Goal: Information Seeking & Learning: Find specific fact

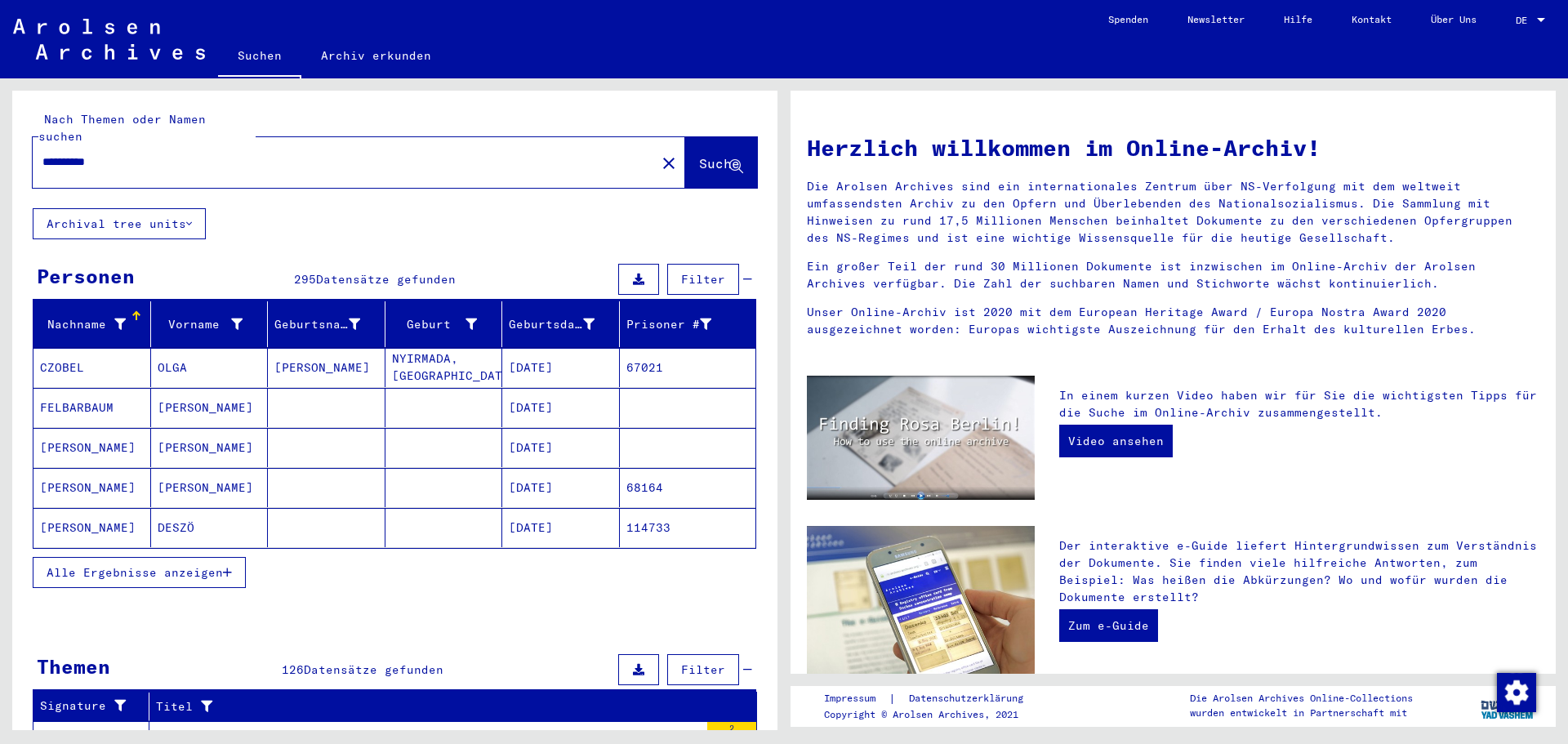
click at [227, 567] on icon "button" at bounding box center [227, 572] width 9 height 11
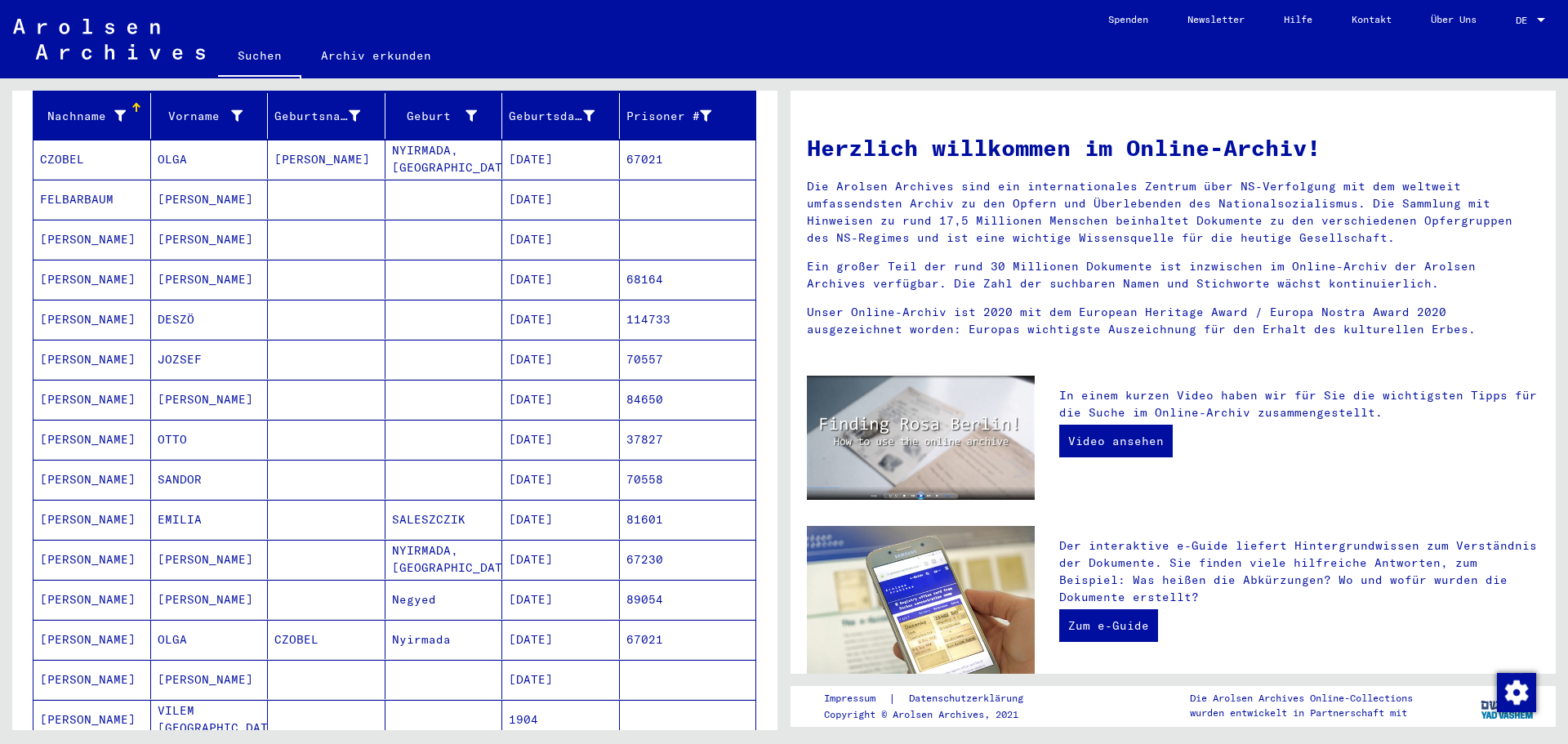
scroll to position [245, 0]
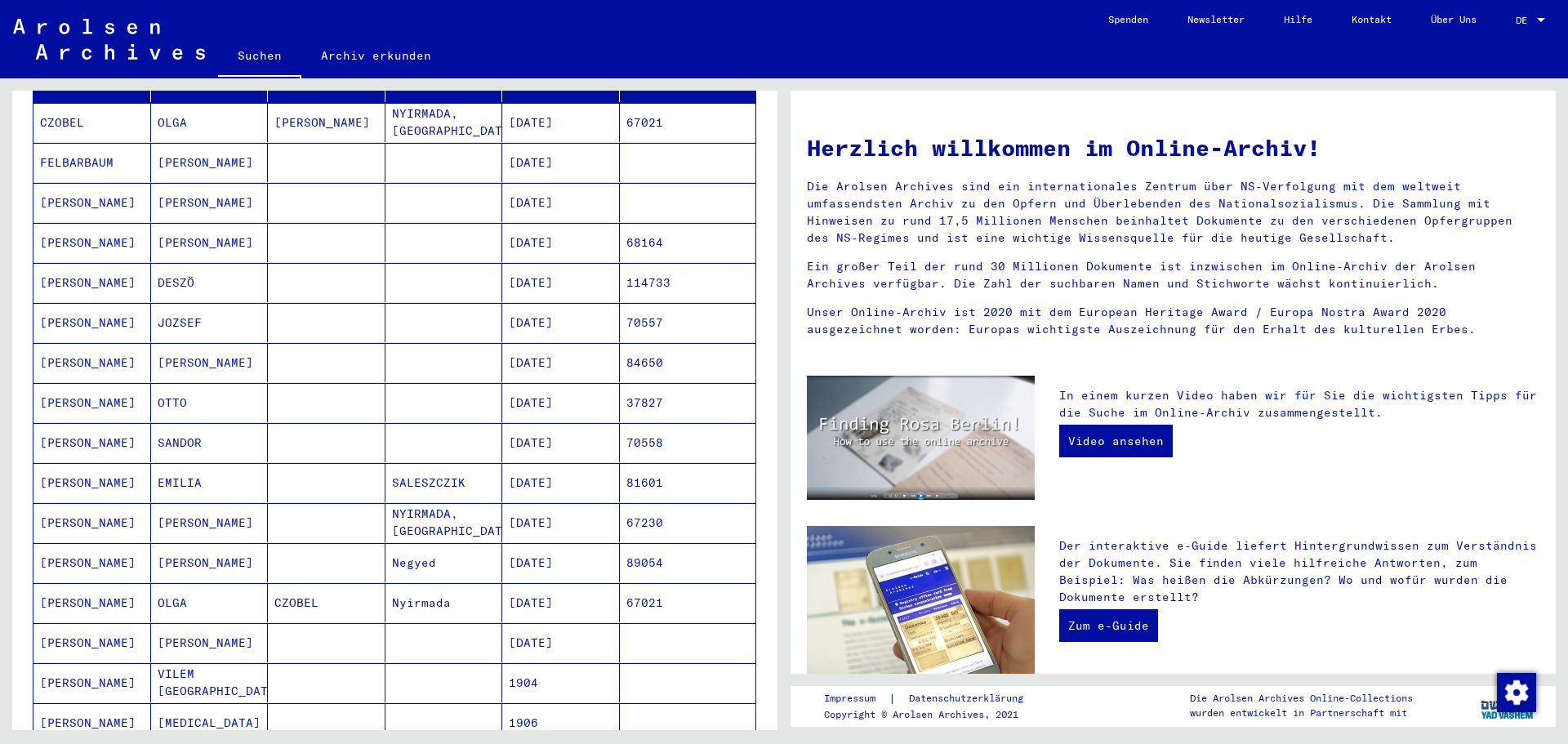
click at [233, 434] on mat-cell "SANDOR" at bounding box center [210, 442] width 117 height 39
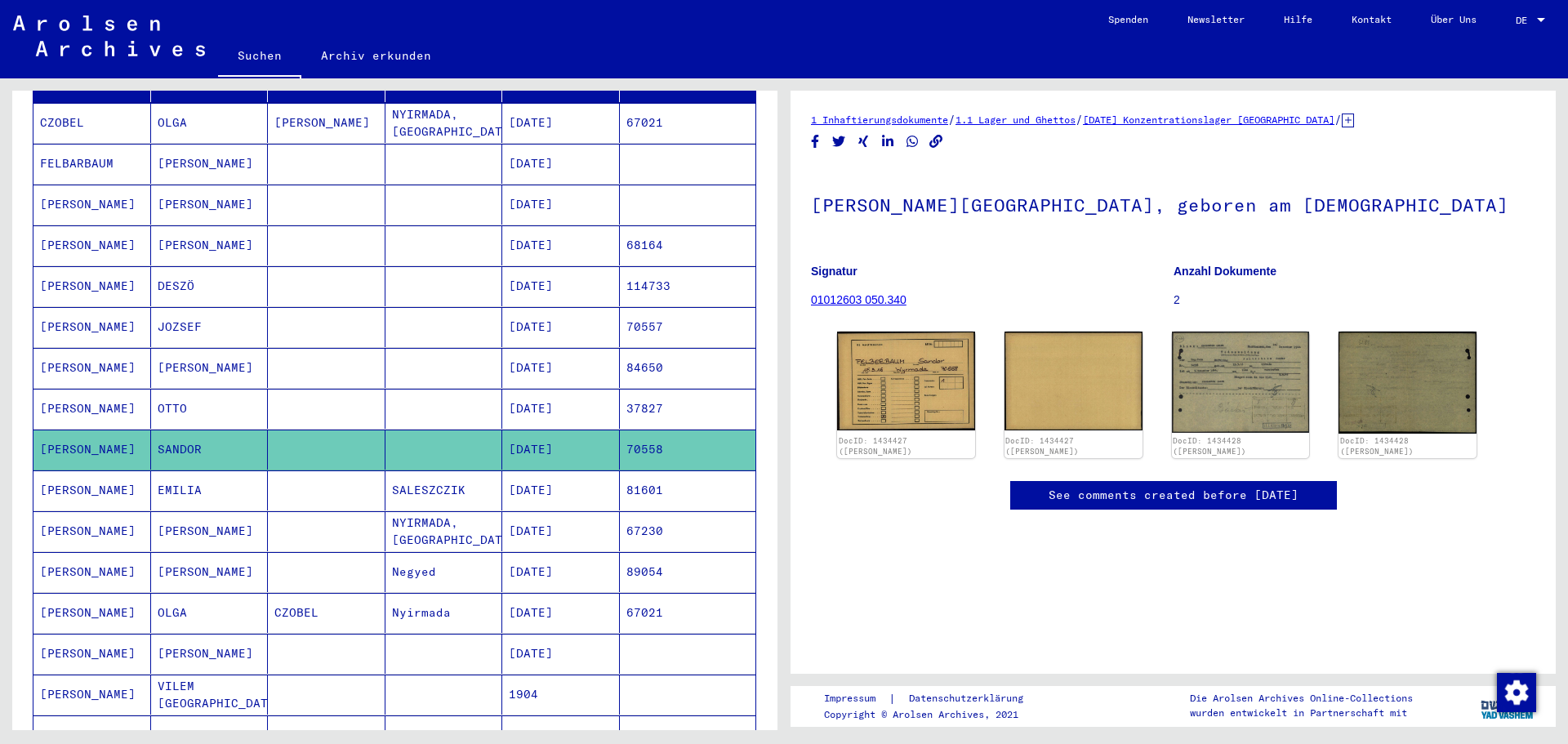
click at [233, 434] on mat-cell "SANDOR" at bounding box center [210, 449] width 117 height 40
click at [968, 410] on img at bounding box center [905, 379] width 144 height 103
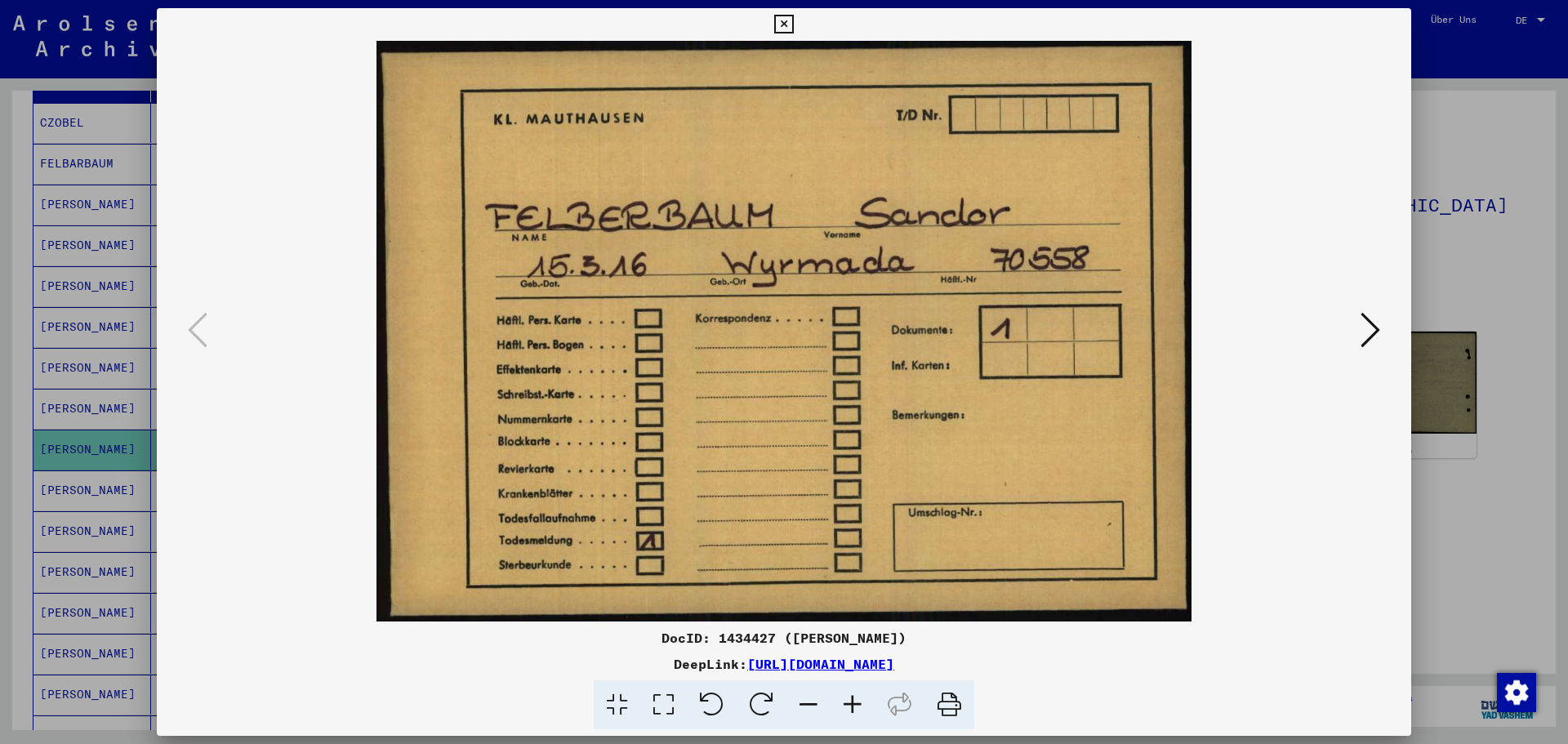
click at [1378, 336] on icon at bounding box center [1370, 329] width 20 height 39
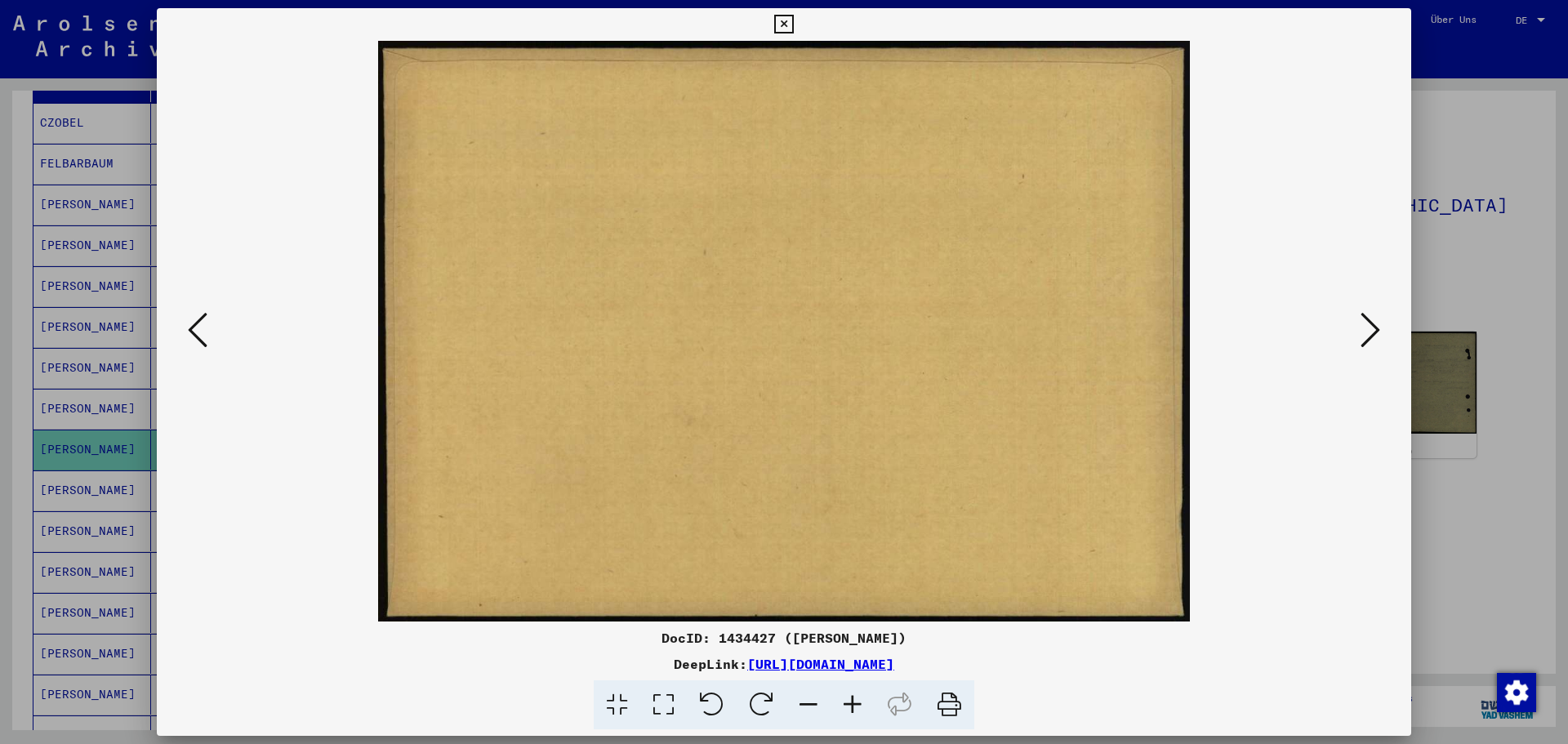
click at [1378, 336] on icon at bounding box center [1370, 329] width 20 height 39
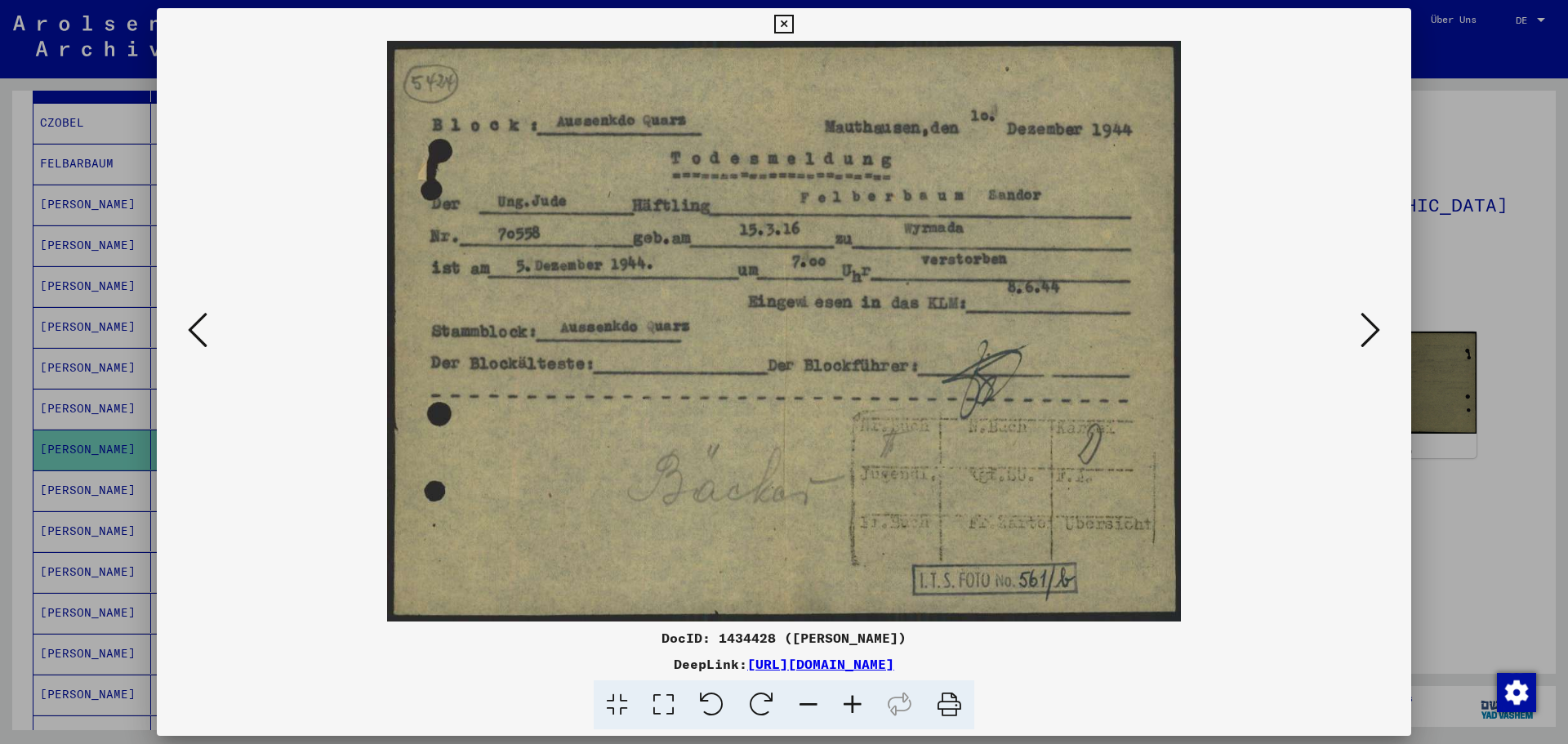
click at [1374, 336] on icon at bounding box center [1370, 329] width 20 height 39
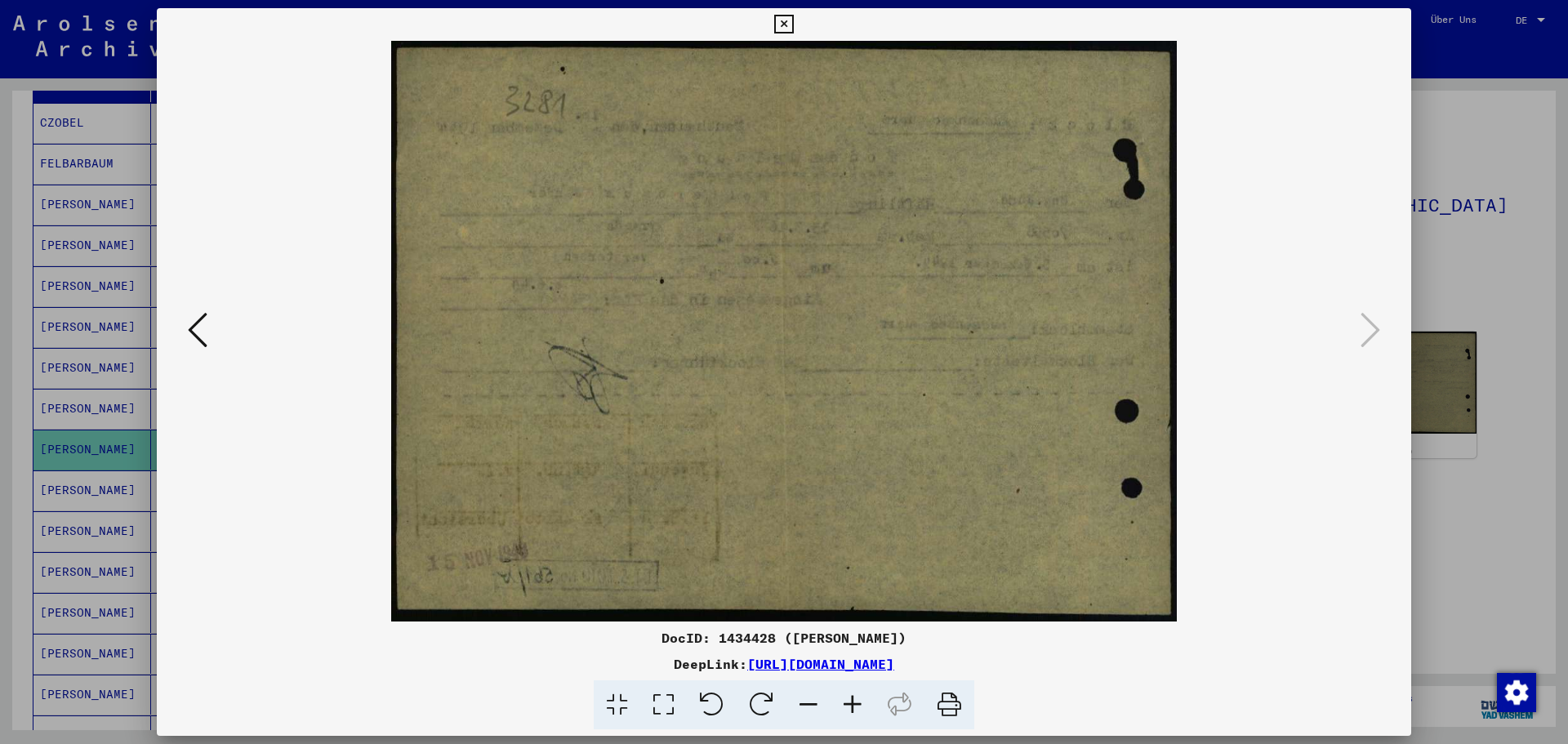
click at [230, 334] on img at bounding box center [784, 331] width 1144 height 581
click at [196, 334] on icon at bounding box center [197, 329] width 20 height 39
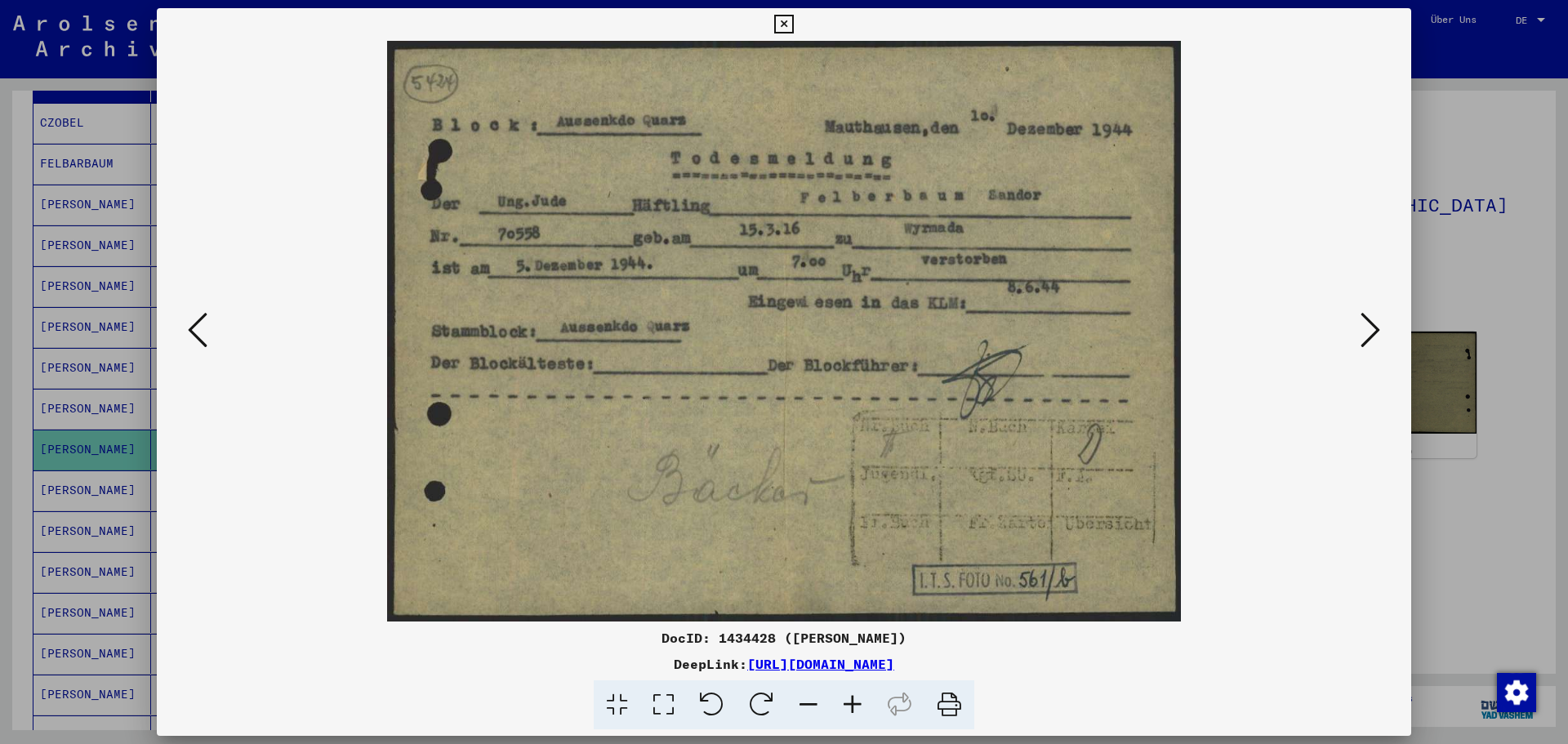
click at [196, 334] on icon at bounding box center [197, 329] width 20 height 39
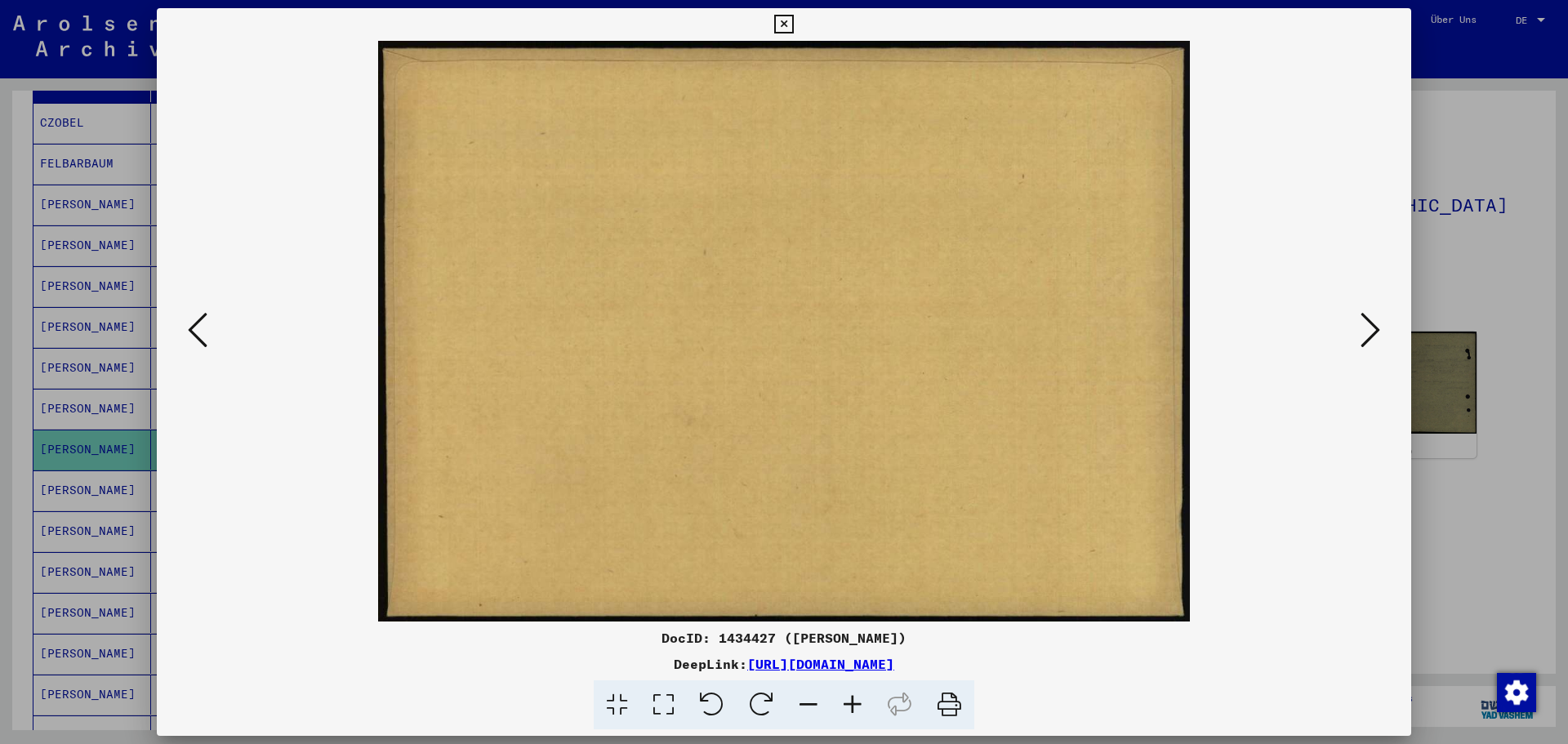
click at [196, 334] on icon at bounding box center [197, 329] width 20 height 39
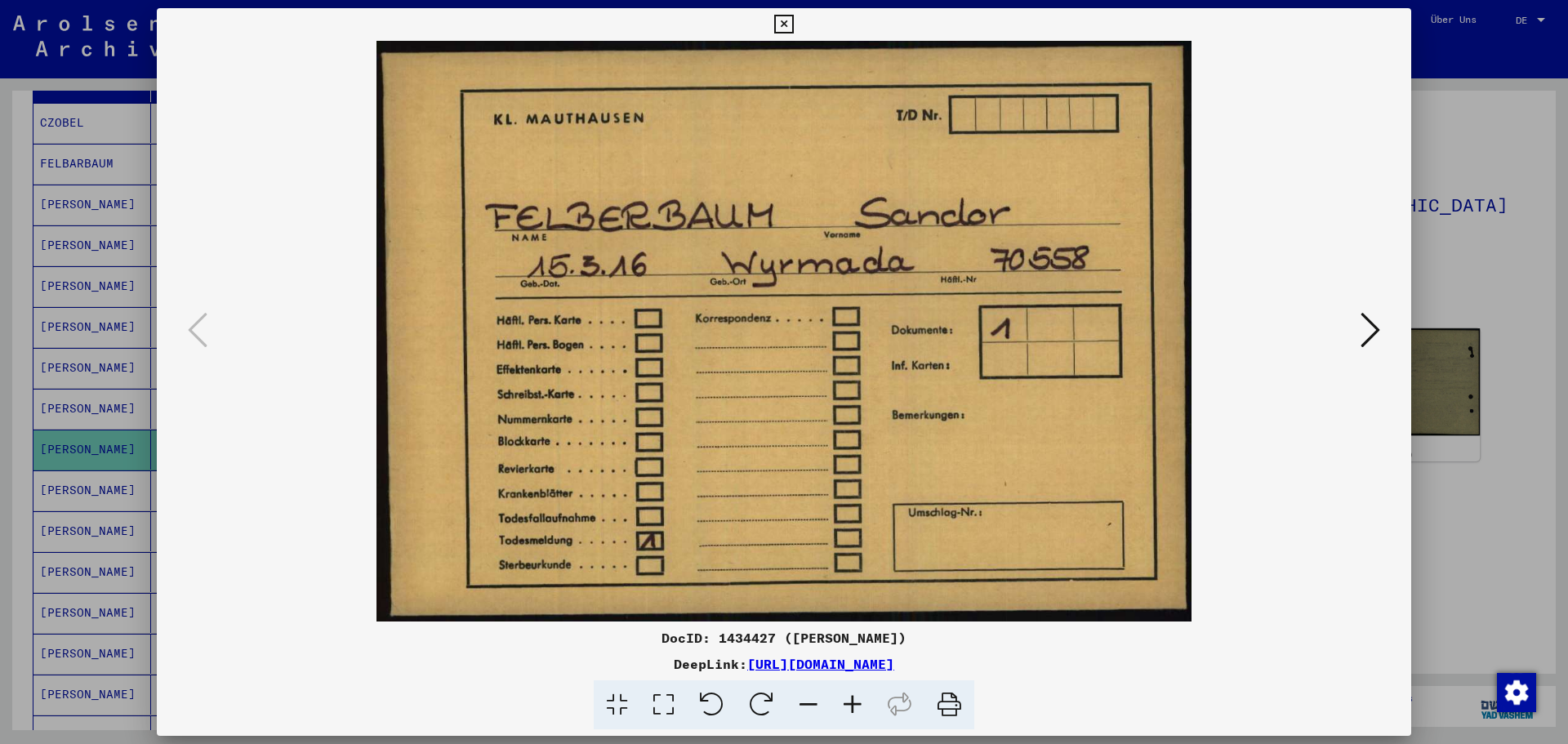
click at [1427, 454] on div at bounding box center [784, 372] width 1568 height 744
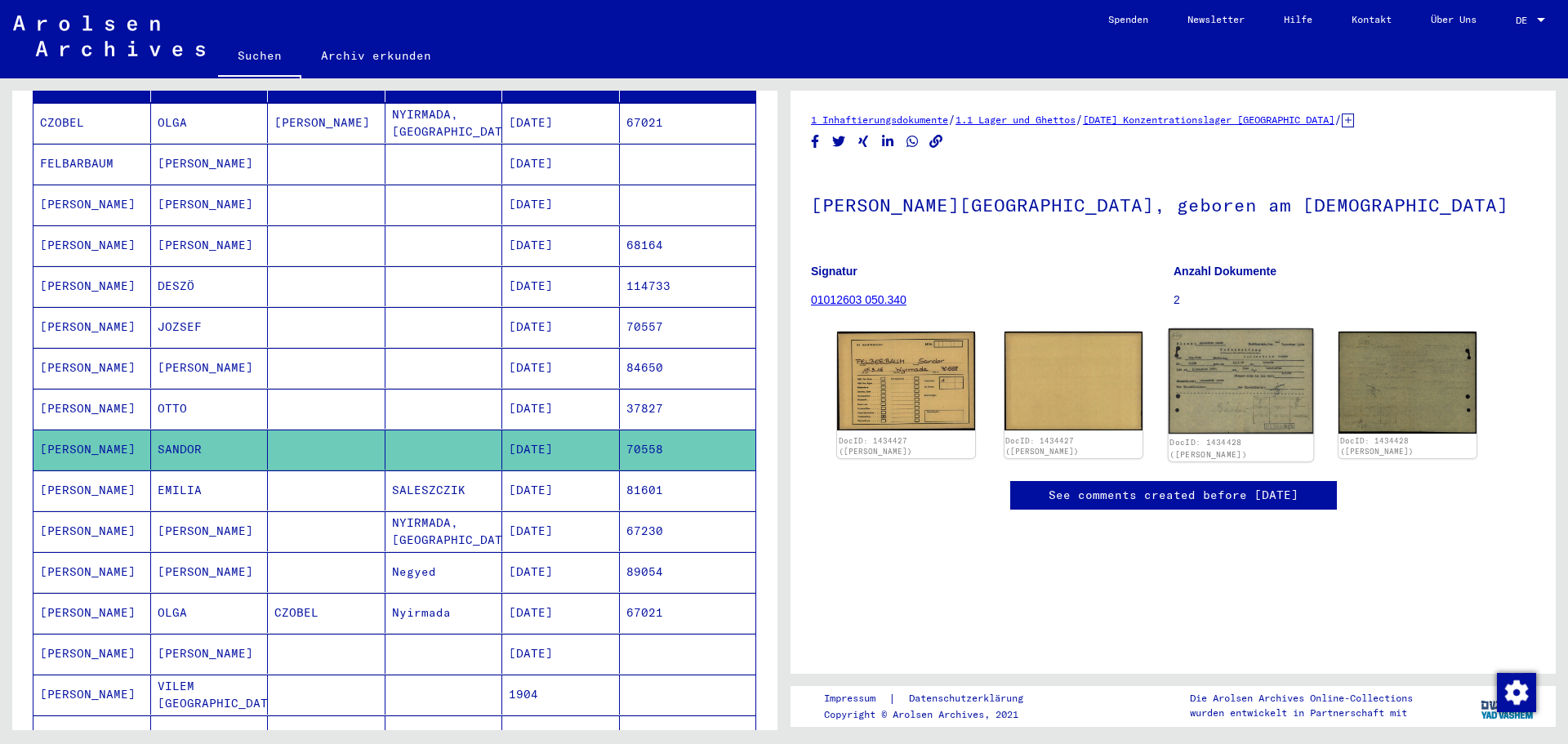
click at [1241, 376] on img at bounding box center [1240, 381] width 144 height 105
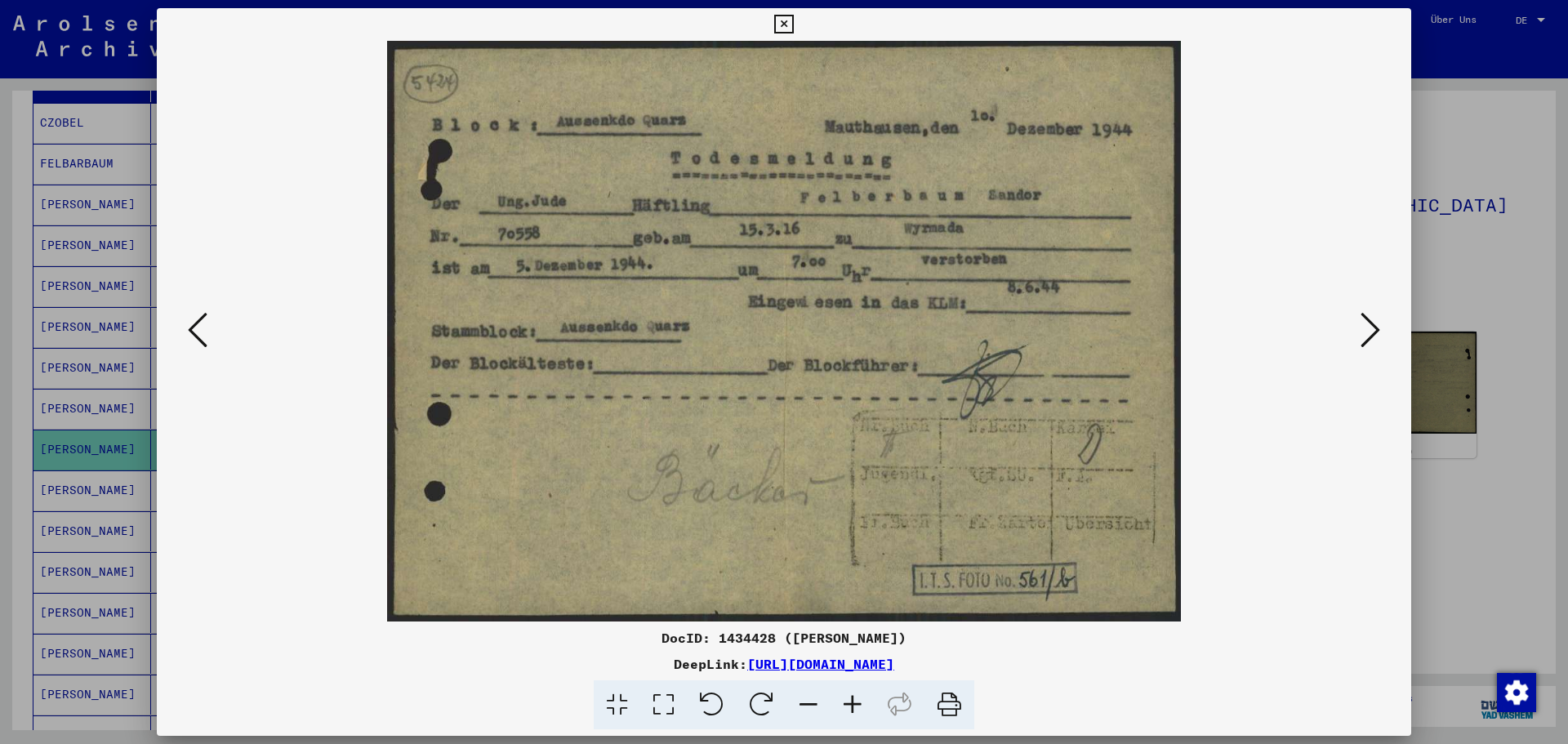
click at [130, 424] on div at bounding box center [784, 372] width 1568 height 744
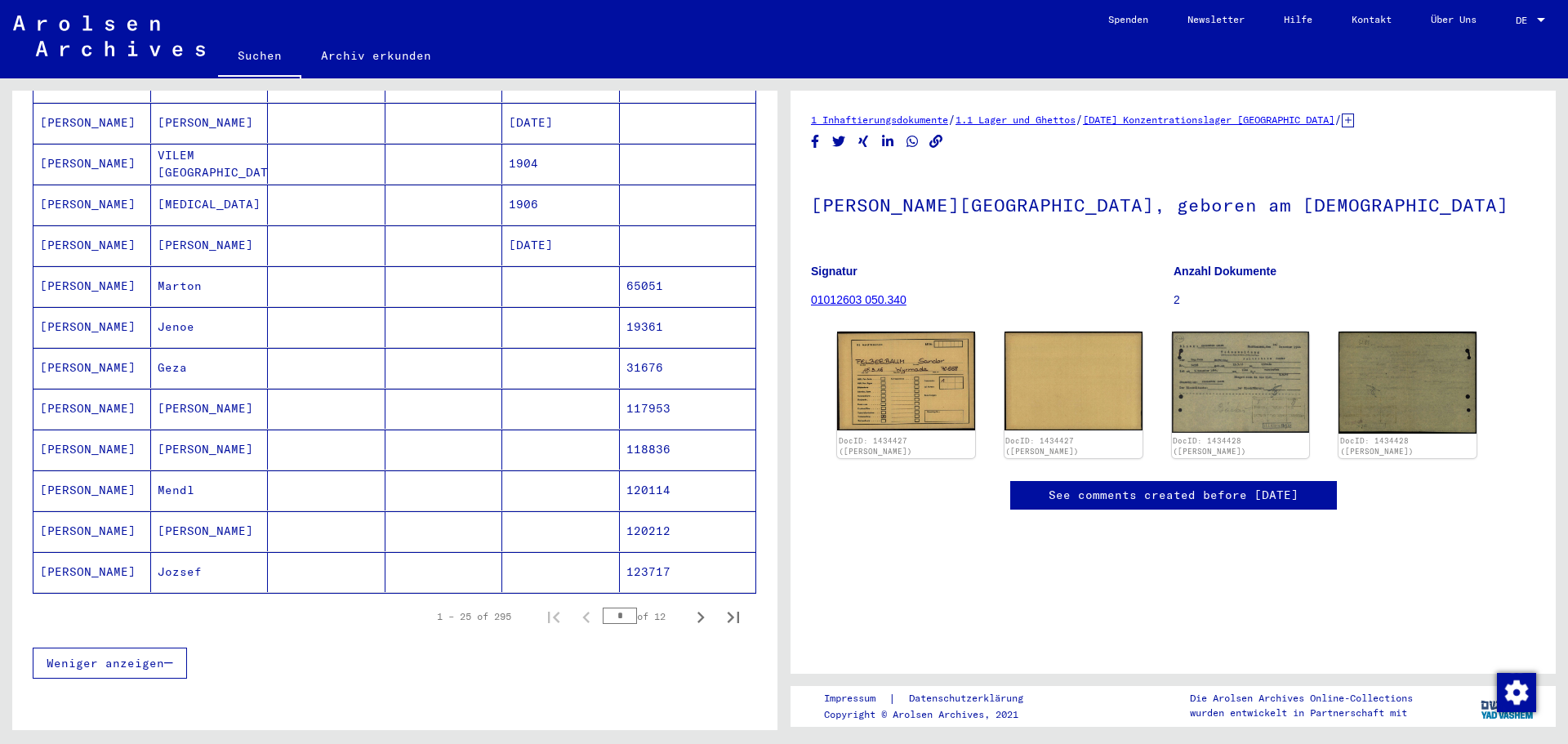
scroll to position [817, 0]
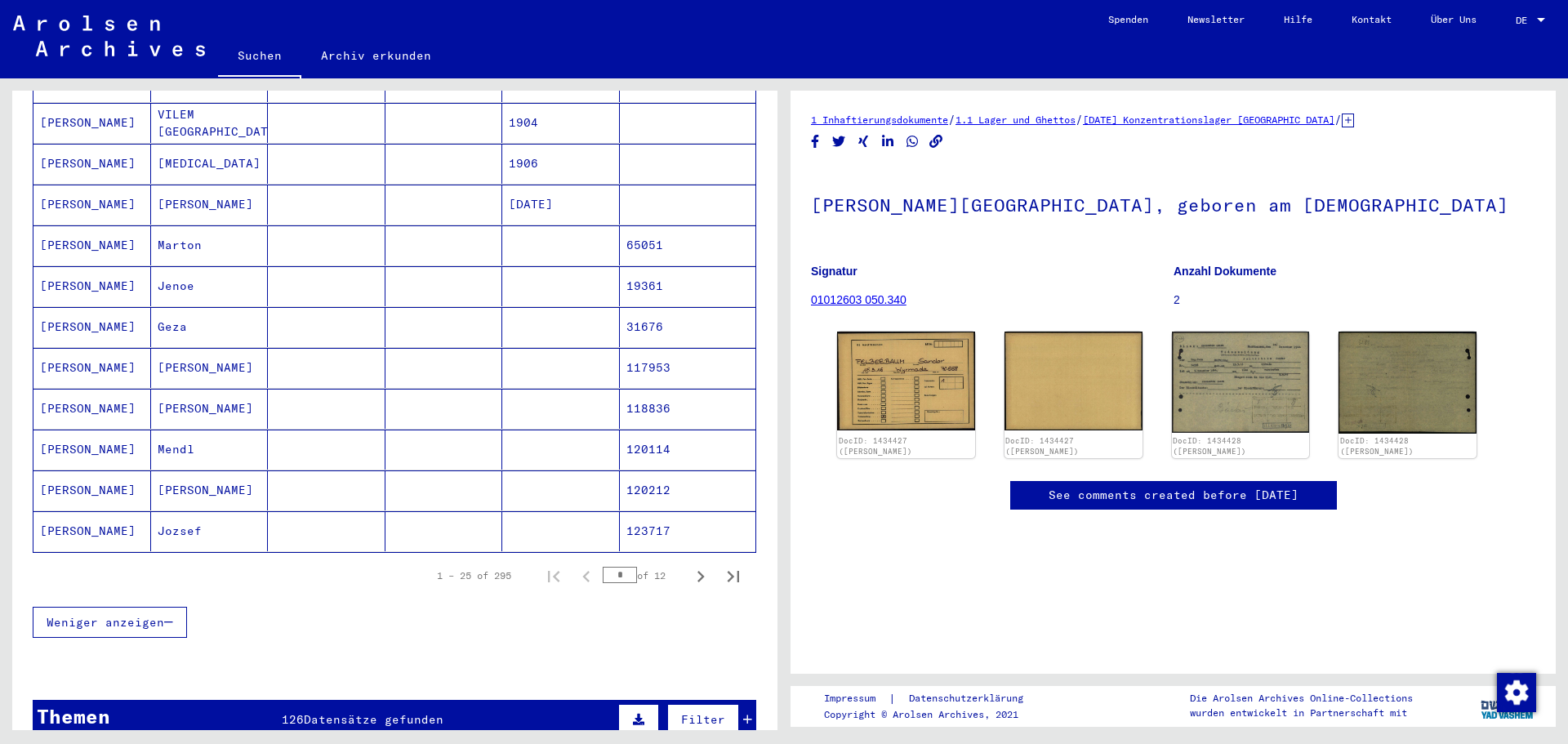
click at [208, 433] on mat-cell "Mendl" at bounding box center [210, 449] width 117 height 40
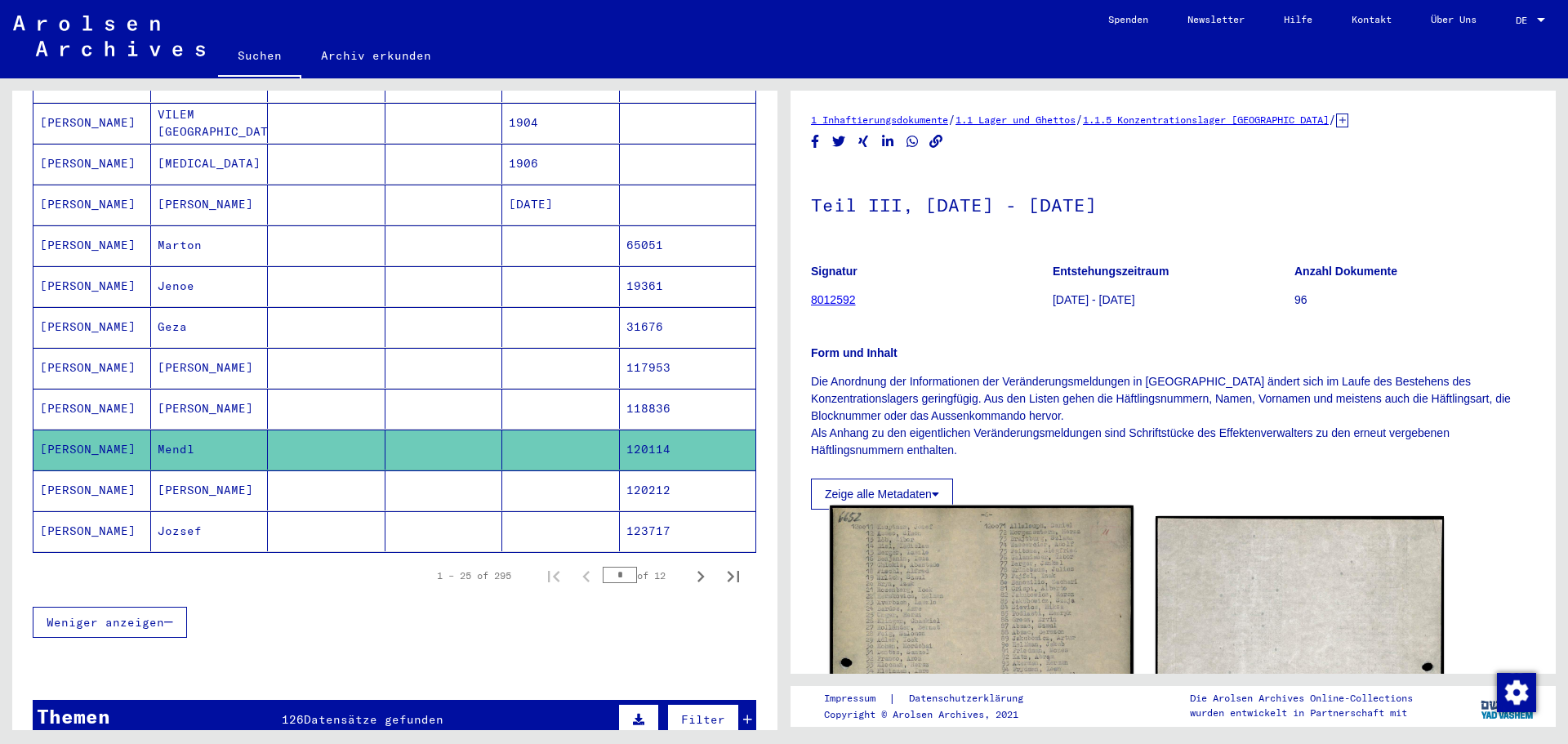
click at [976, 620] on img at bounding box center [981, 726] width 303 height 441
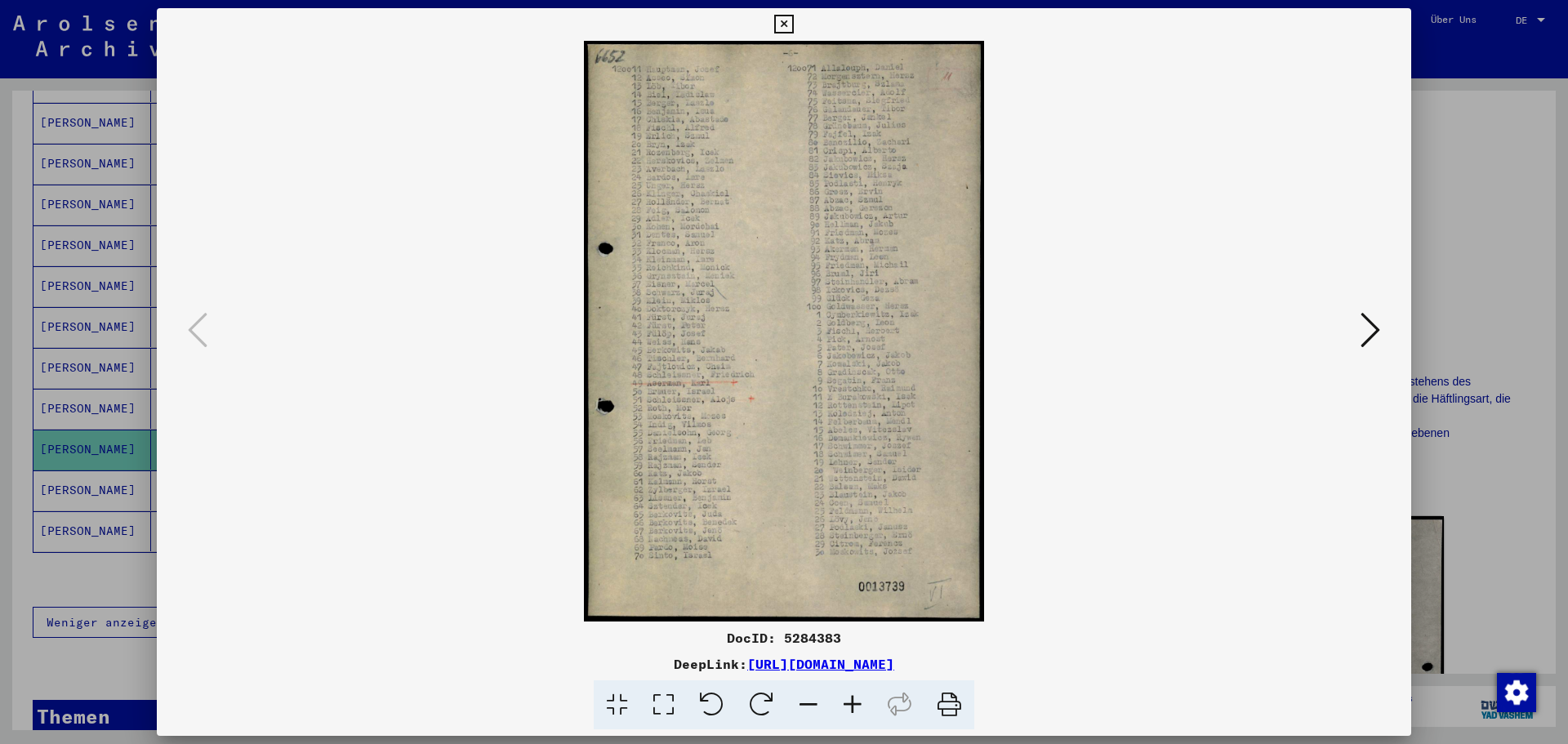
click at [1380, 334] on icon at bounding box center [1370, 329] width 20 height 39
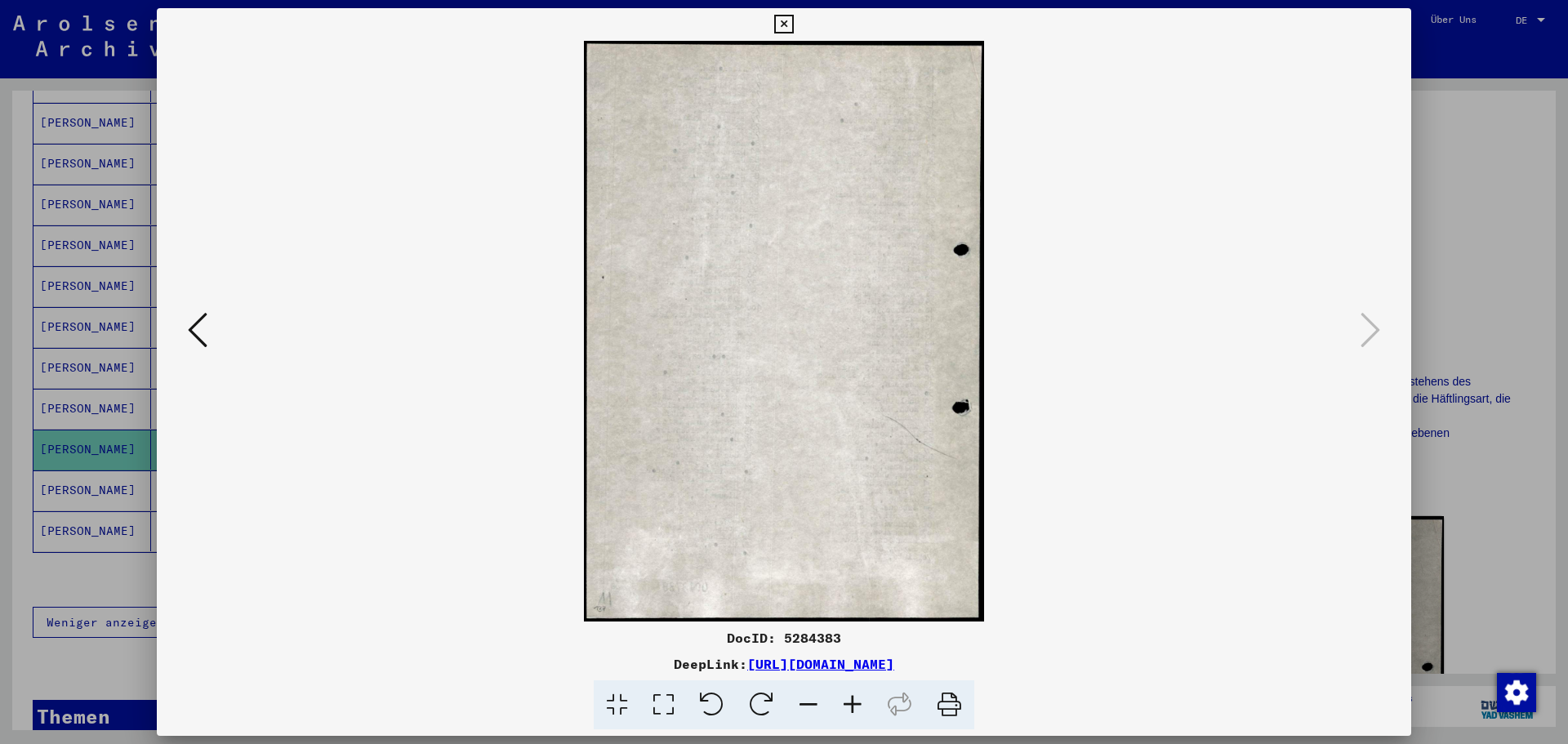
click at [187, 321] on button at bounding box center [198, 331] width 29 height 47
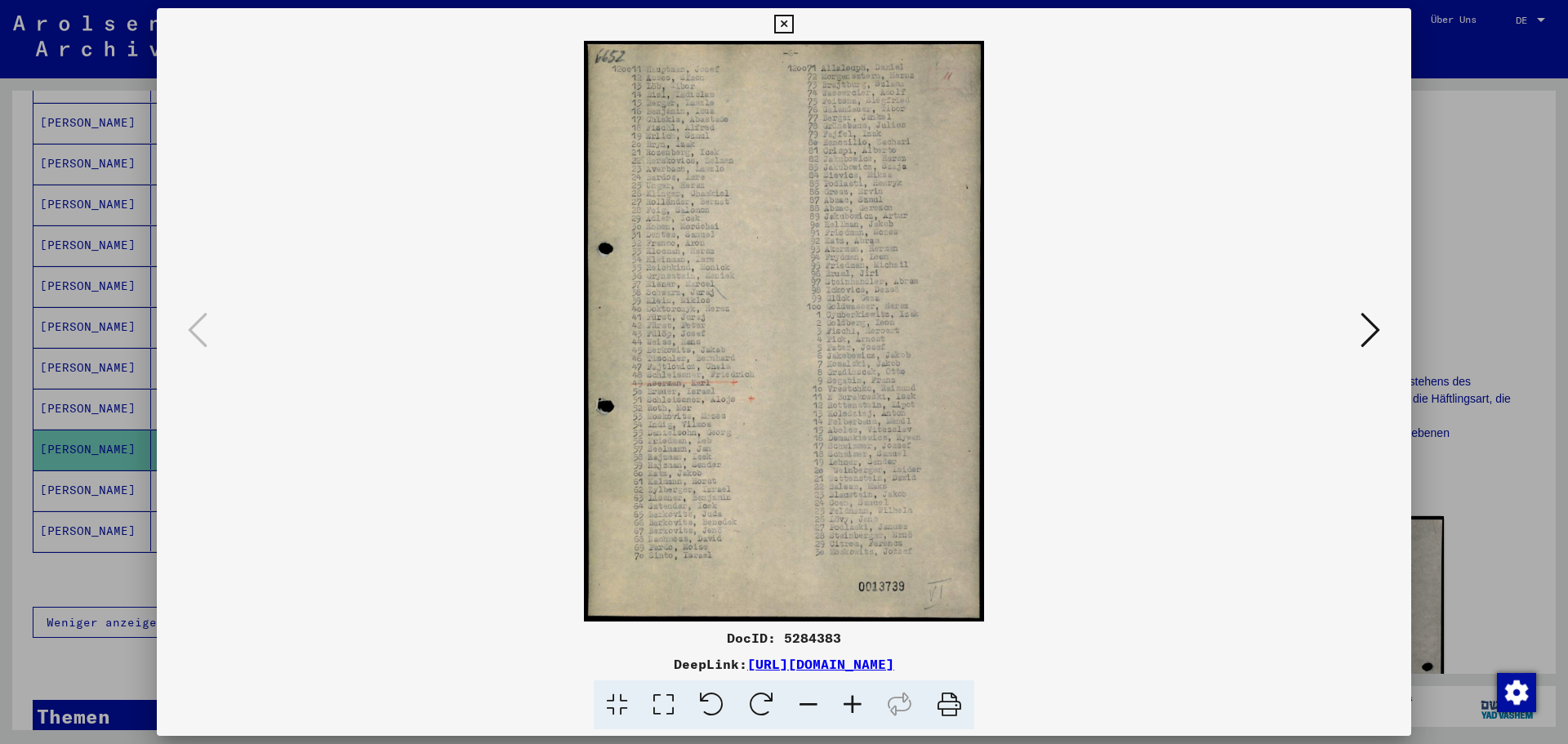
click at [88, 436] on div at bounding box center [784, 372] width 1568 height 744
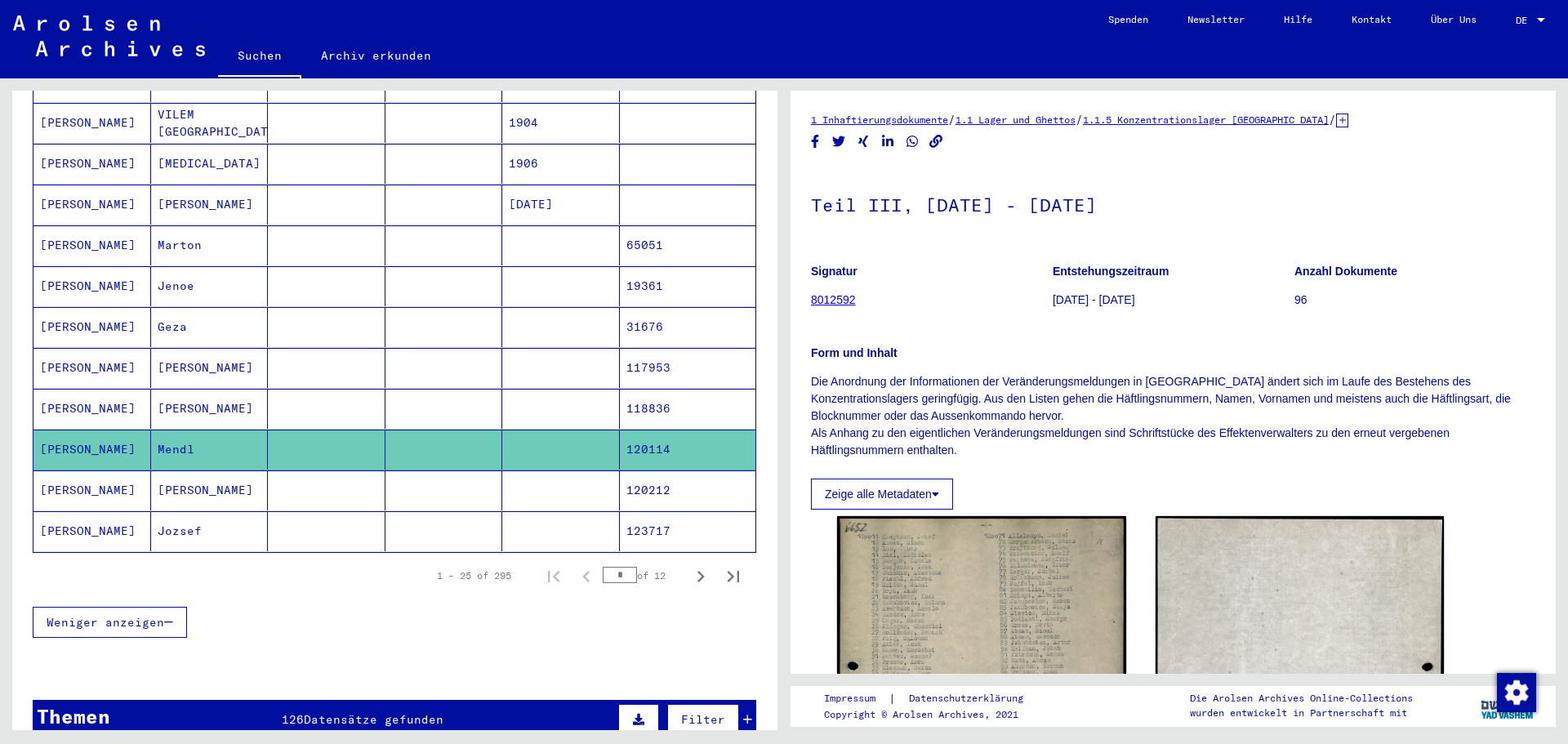
click at [179, 272] on mat-cell "Jenoe" at bounding box center [210, 286] width 117 height 40
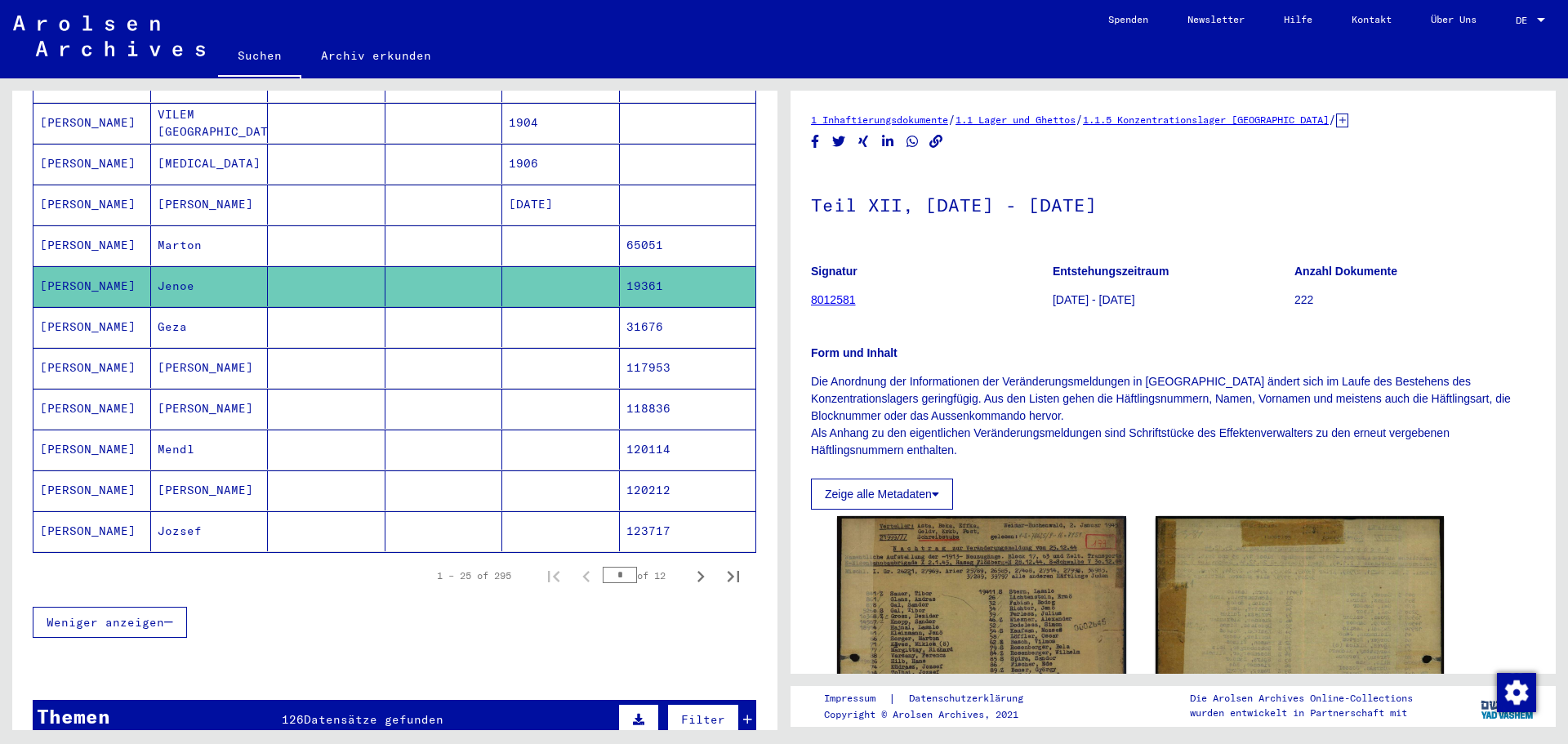
click at [179, 272] on mat-cell "Jenoe" at bounding box center [210, 286] width 117 height 40
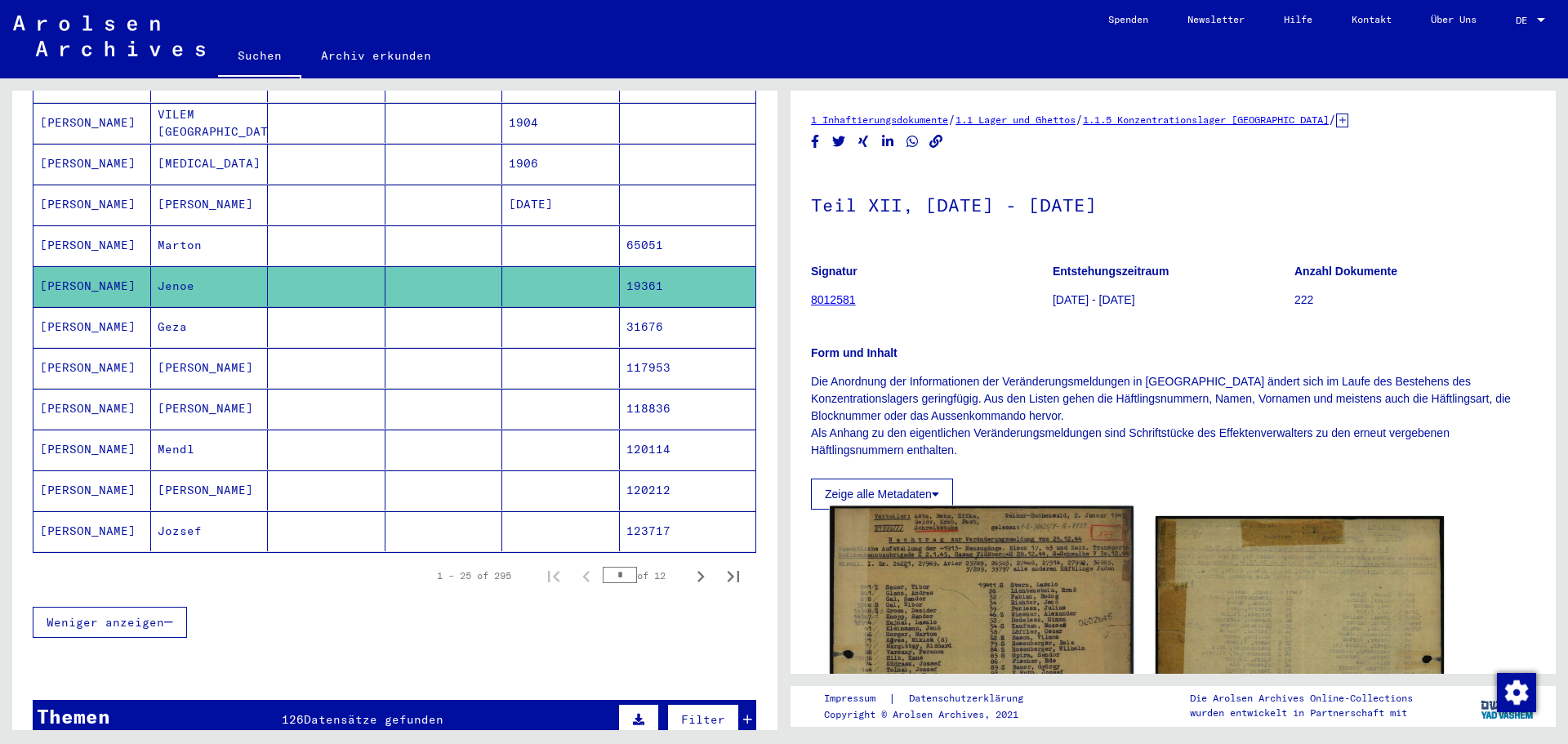
click at [954, 620] on img at bounding box center [981, 711] width 303 height 410
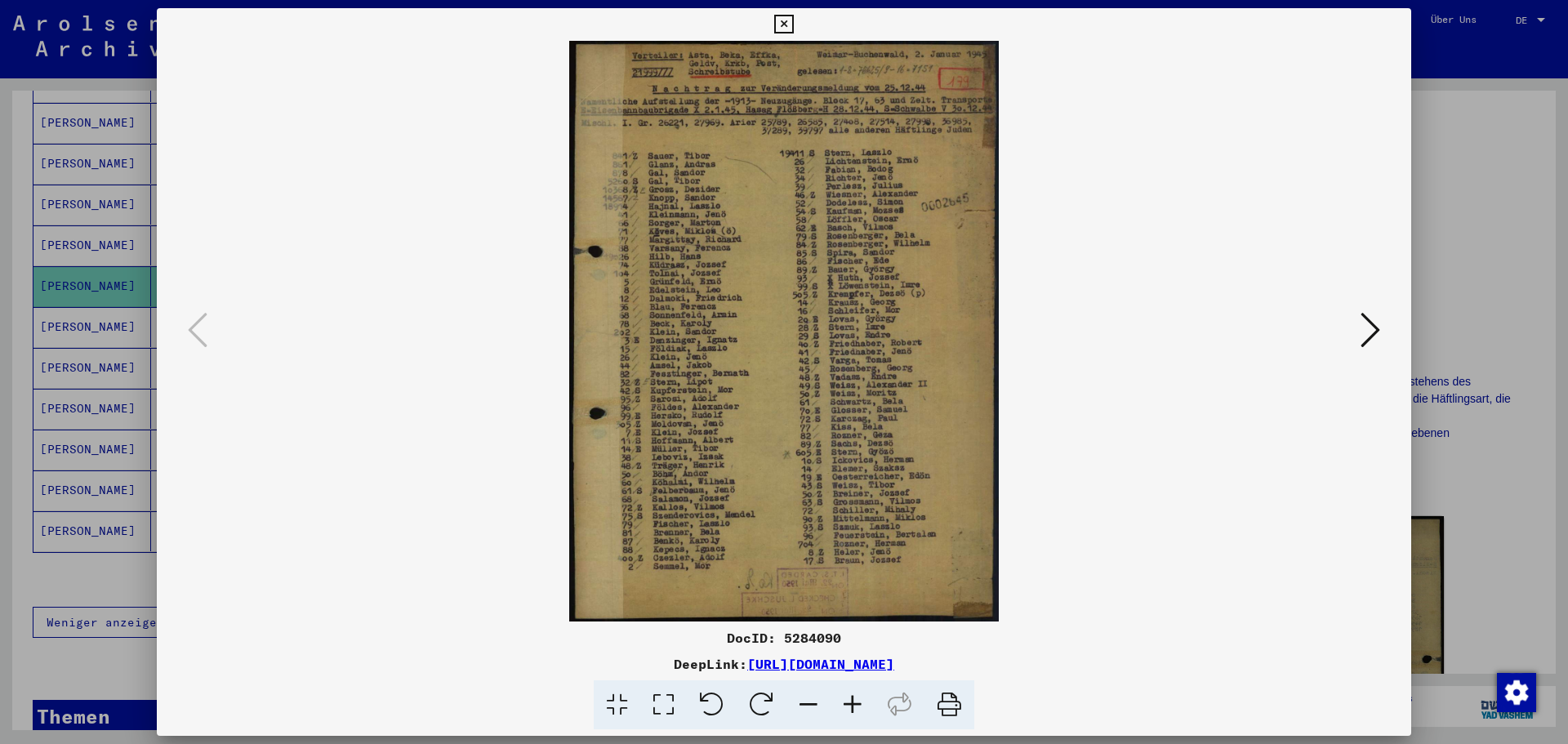
click at [87, 519] on div at bounding box center [784, 372] width 1568 height 744
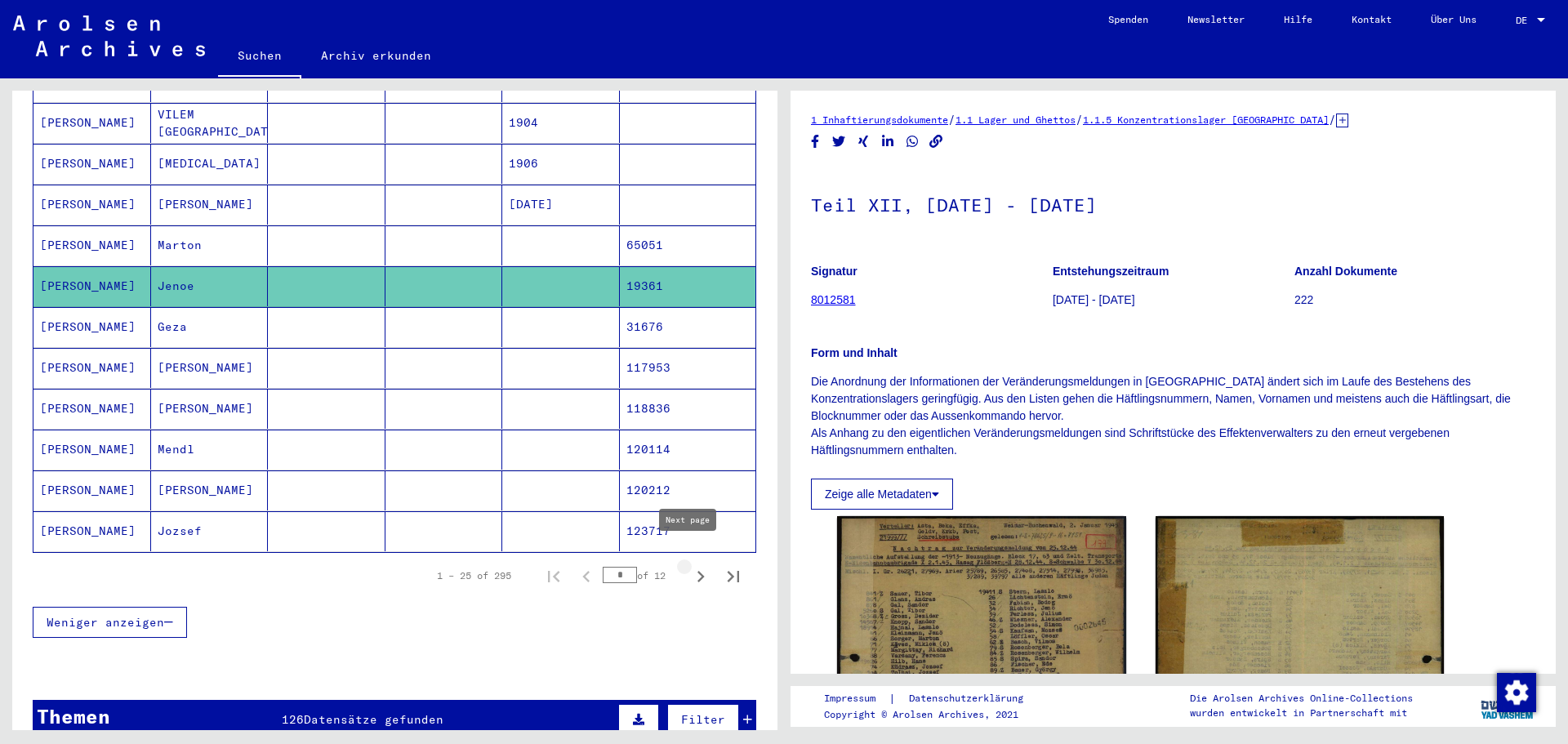
click at [694, 565] on icon "Next page" at bounding box center [701, 576] width 22 height 22
type input "*"
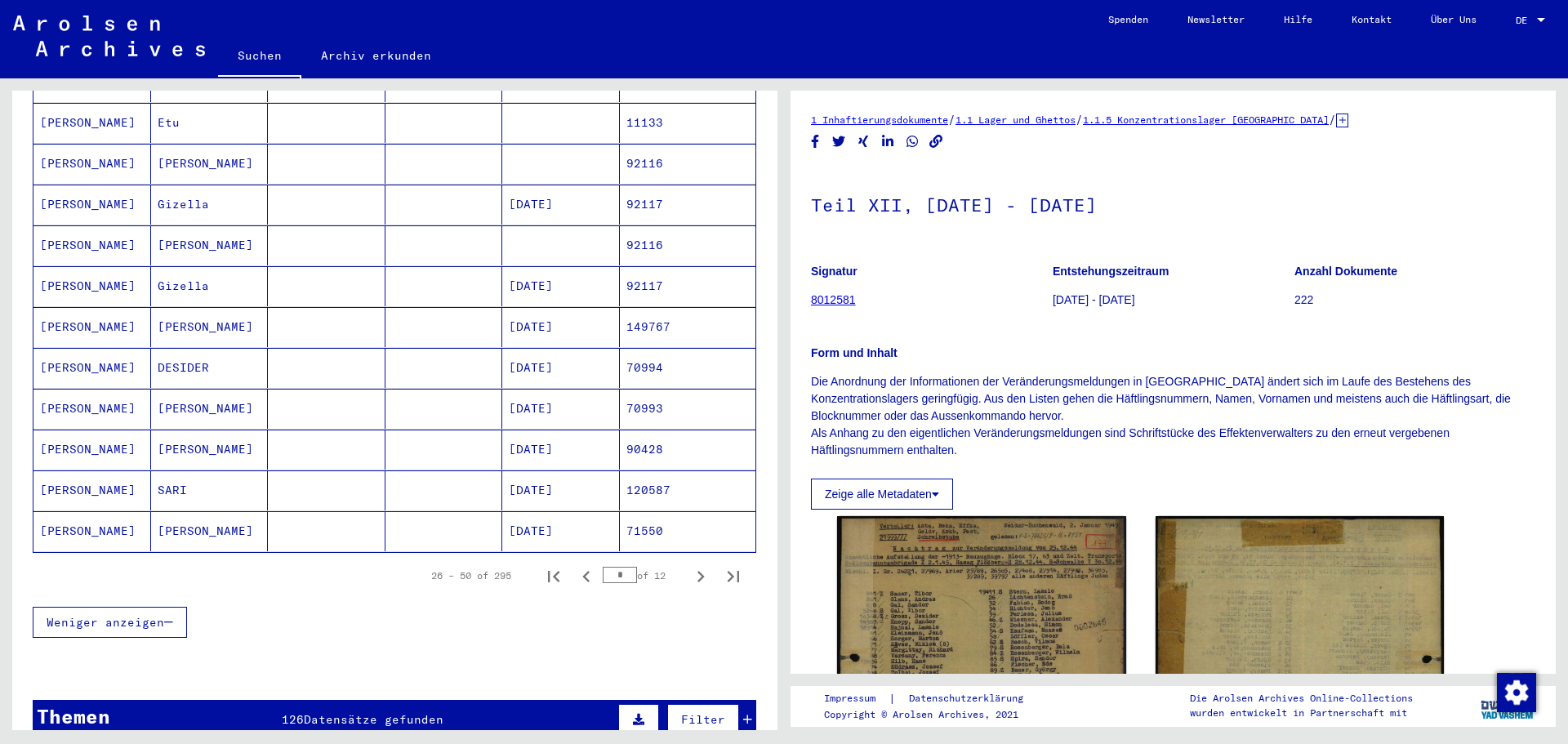
click at [208, 185] on mat-cell "Gizella" at bounding box center [210, 205] width 117 height 40
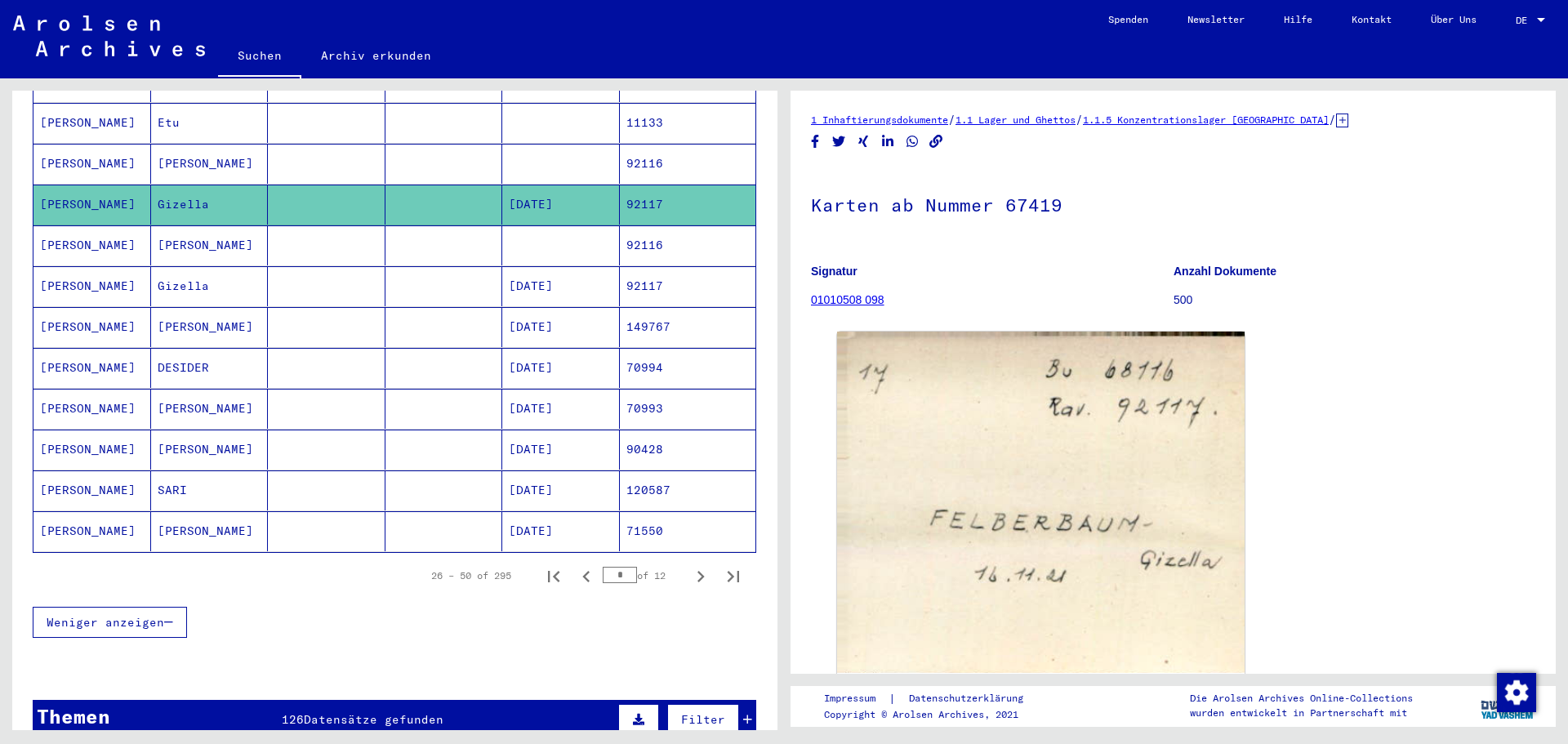
click at [208, 185] on mat-cell "Gizella" at bounding box center [210, 205] width 117 height 40
click at [203, 188] on mat-cell "Gizella" at bounding box center [210, 205] width 117 height 40
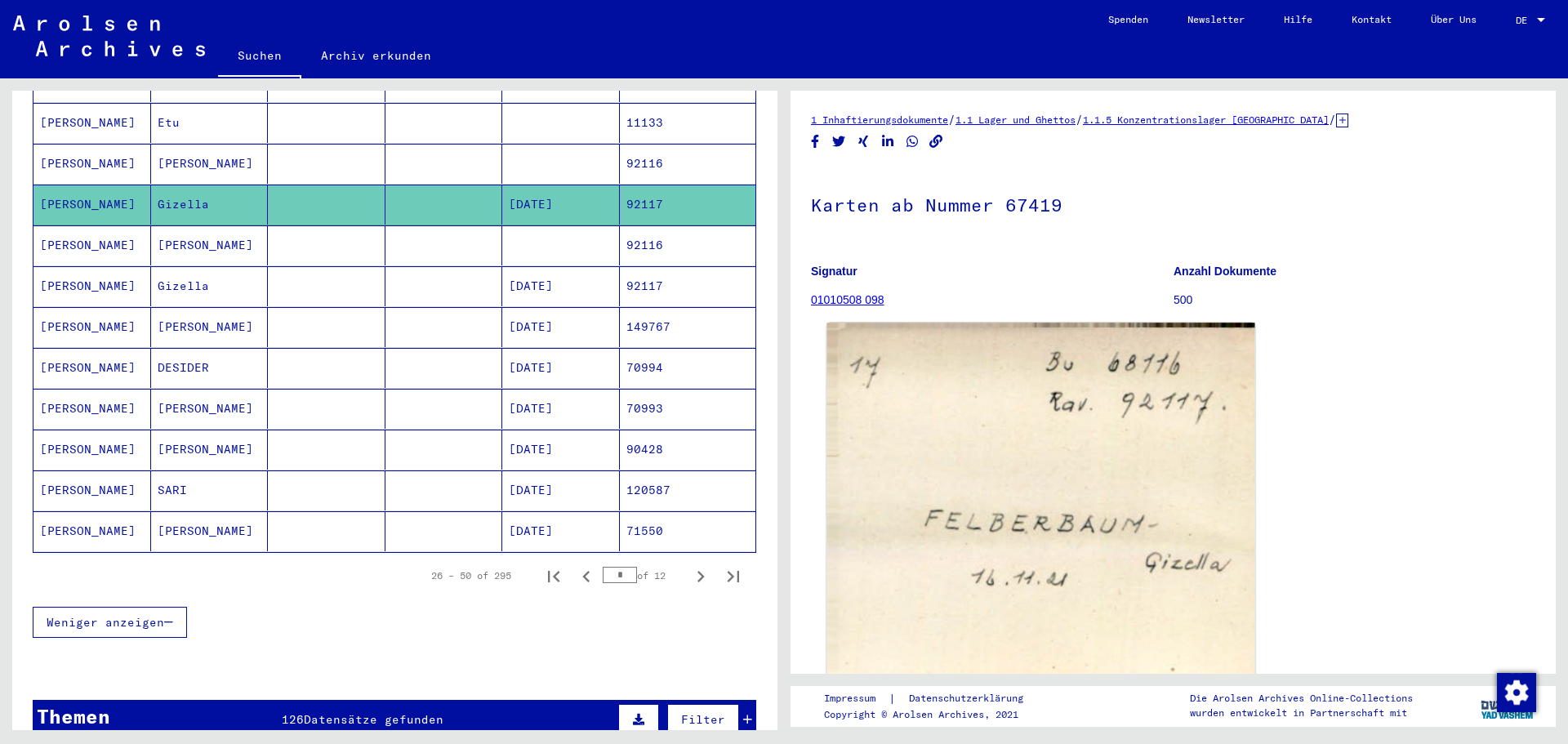
click at [879, 429] on img at bounding box center [1041, 501] width 428 height 358
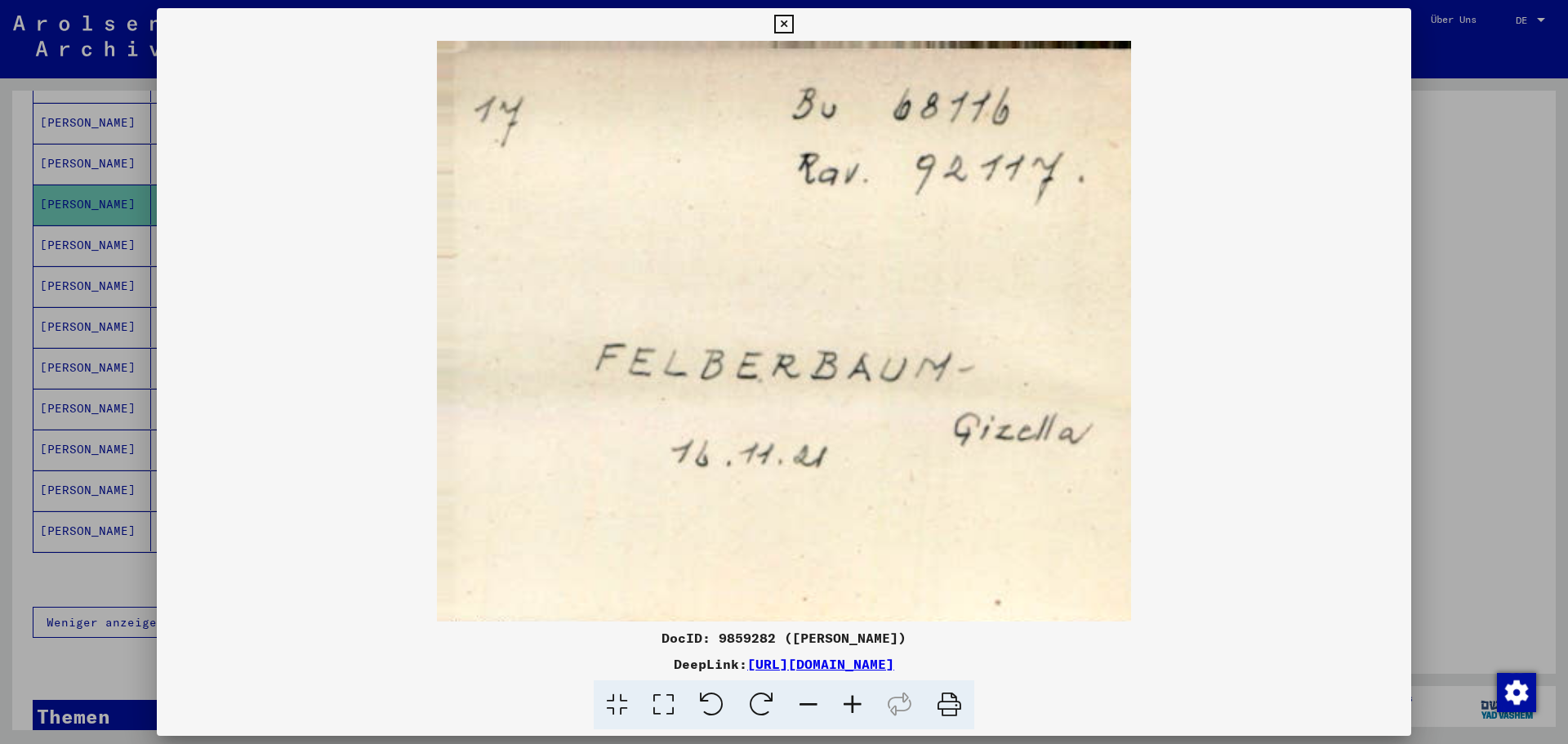
click at [302, 307] on img at bounding box center [784, 331] width 1254 height 581
click at [1226, 324] on img at bounding box center [784, 331] width 1254 height 581
click at [130, 181] on div at bounding box center [784, 372] width 1568 height 744
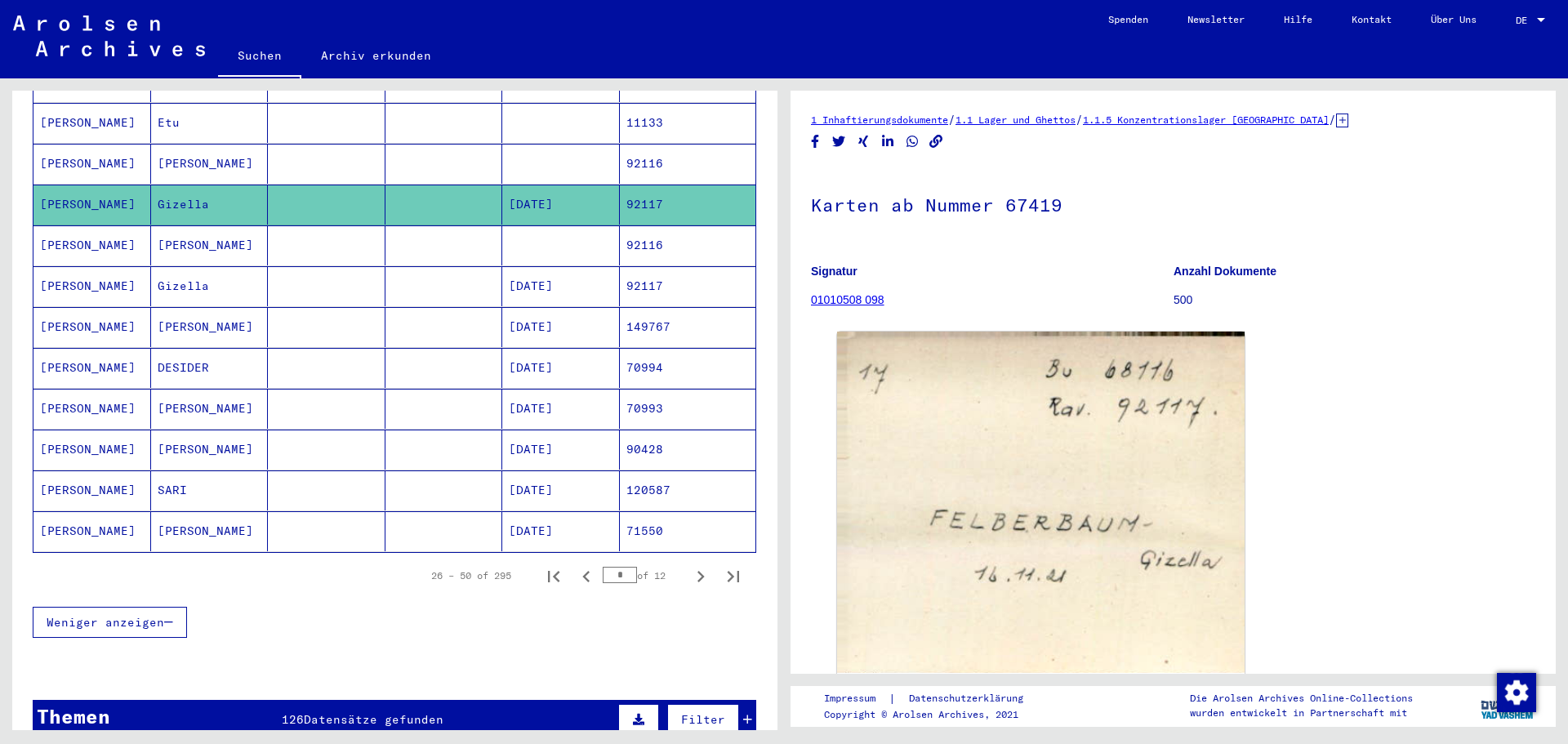
click at [251, 270] on mat-cell "Gizella" at bounding box center [210, 286] width 117 height 40
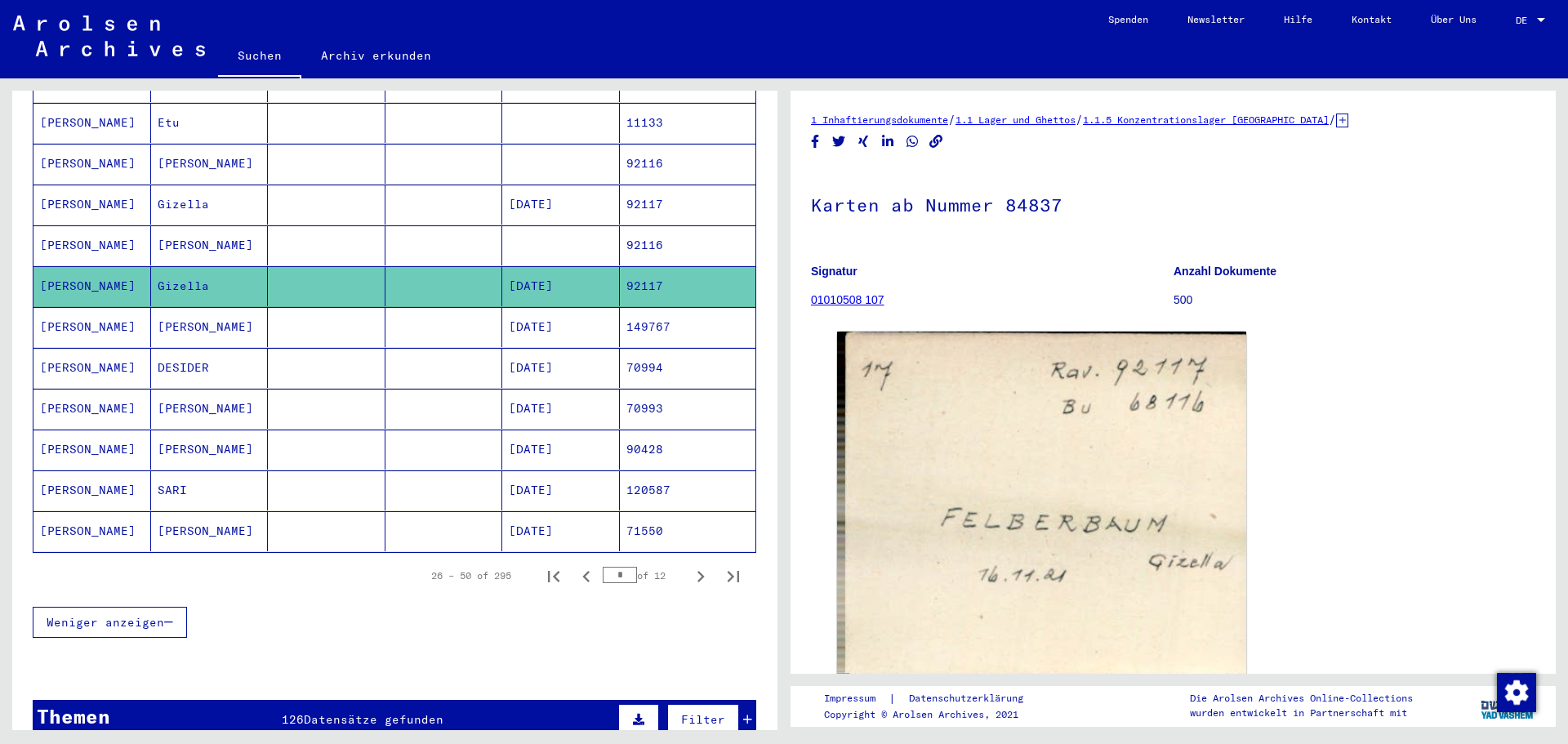
click at [251, 270] on mat-cell "Gizella" at bounding box center [210, 286] width 117 height 40
click at [251, 270] on mat-cell "Gizella" at bounding box center [210, 286] width 117 height 40
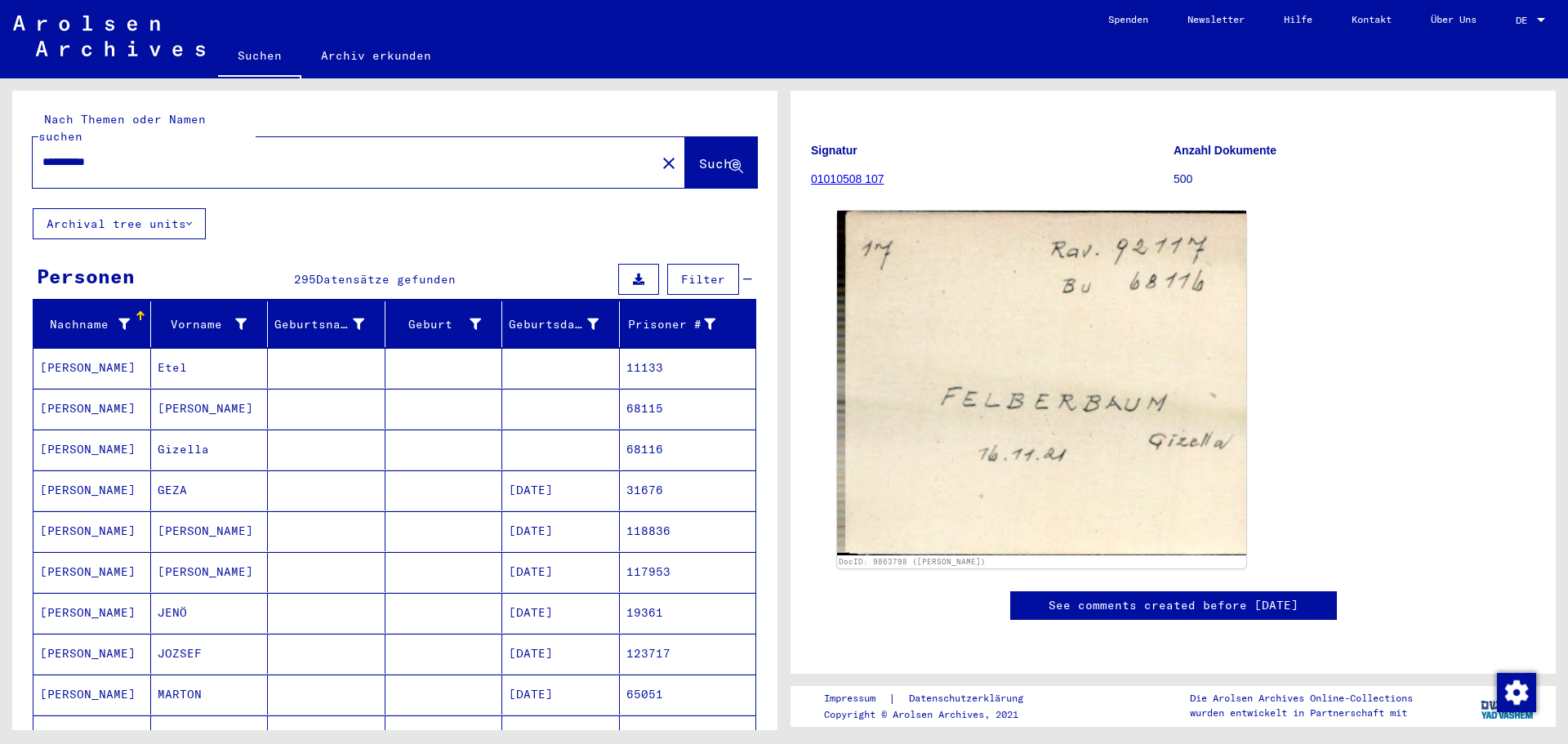
click at [127, 319] on icon at bounding box center [124, 324] width 11 height 11
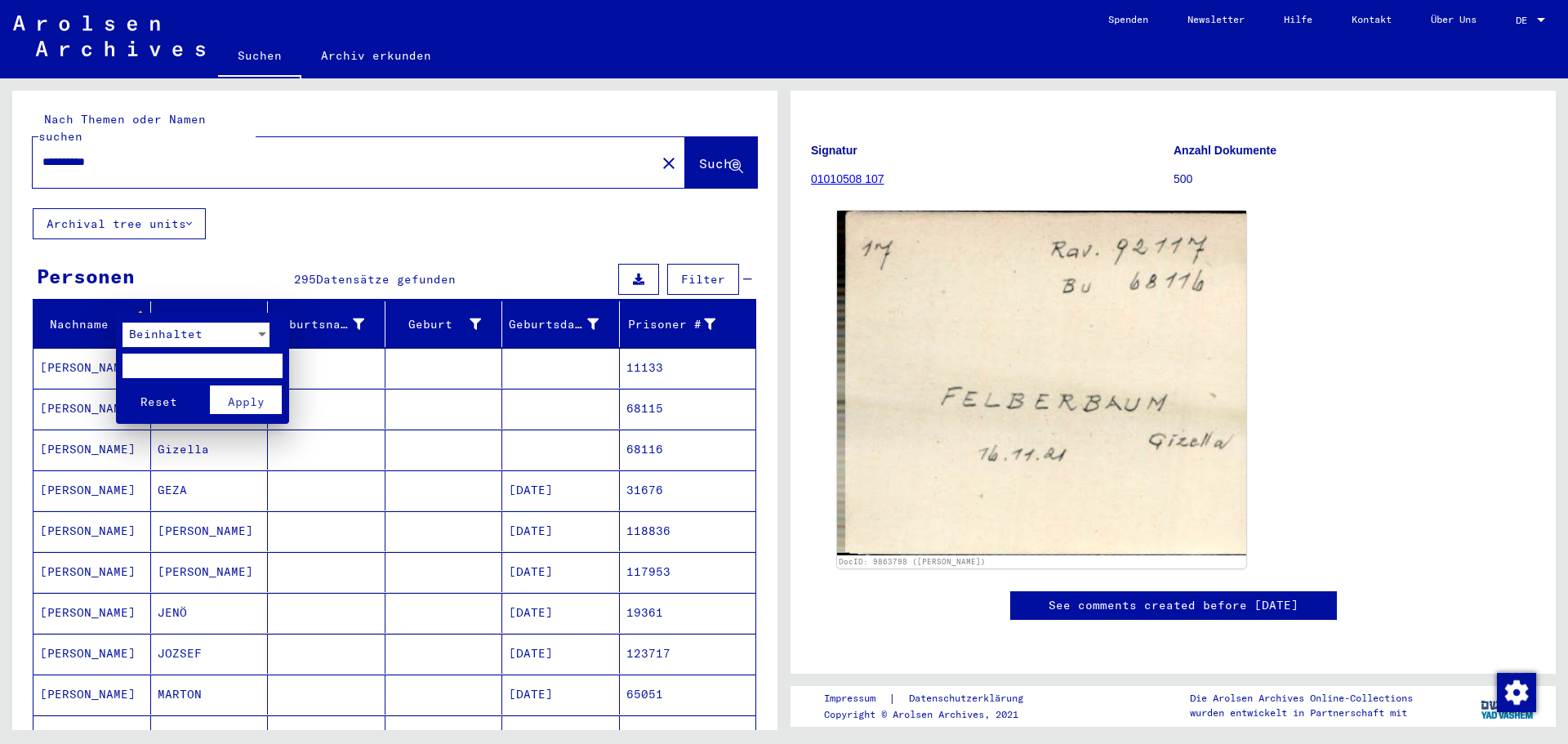
click at [138, 354] on div "Beinhaltet" at bounding box center [196, 339] width 147 height 33
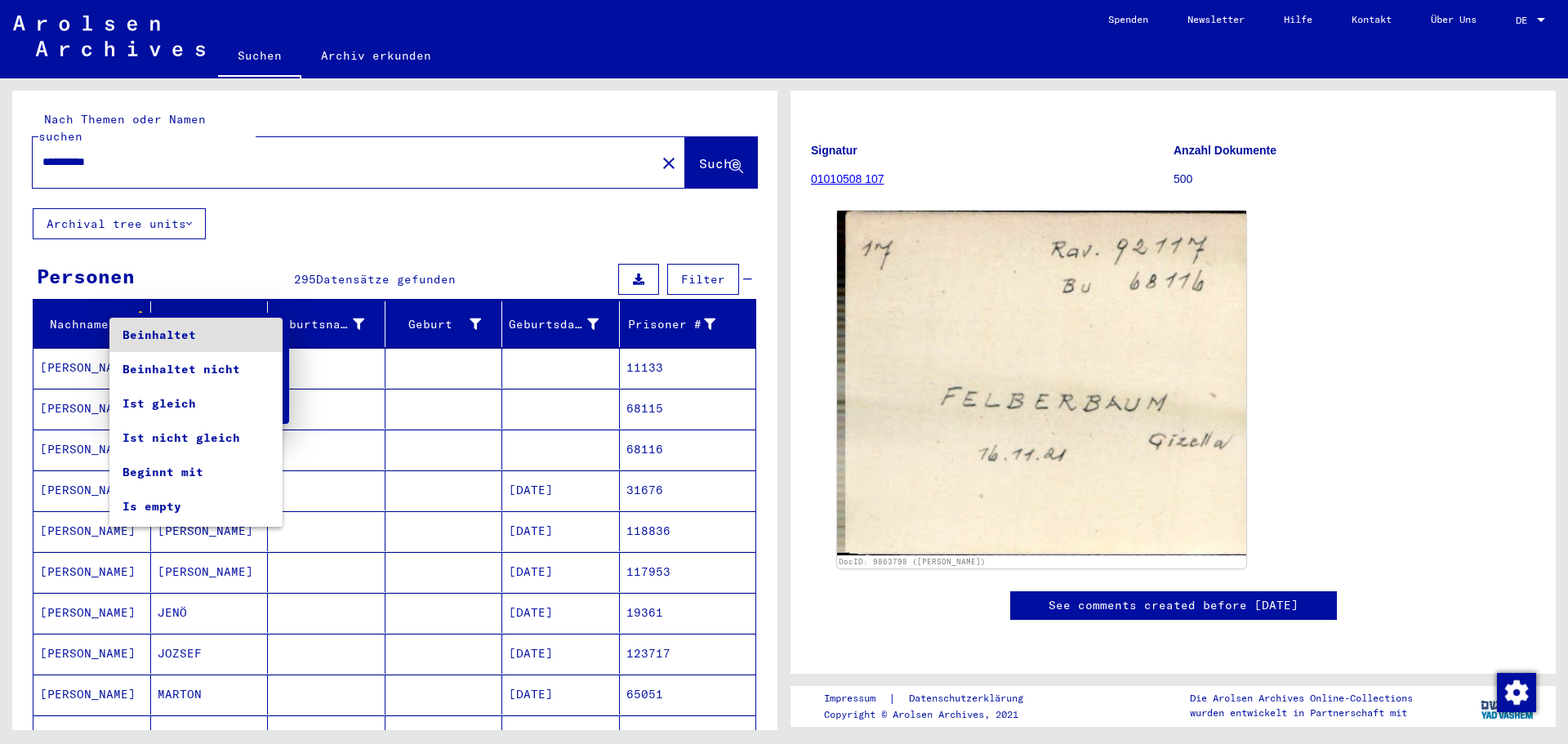
click at [122, 307] on div at bounding box center [784, 372] width 1568 height 744
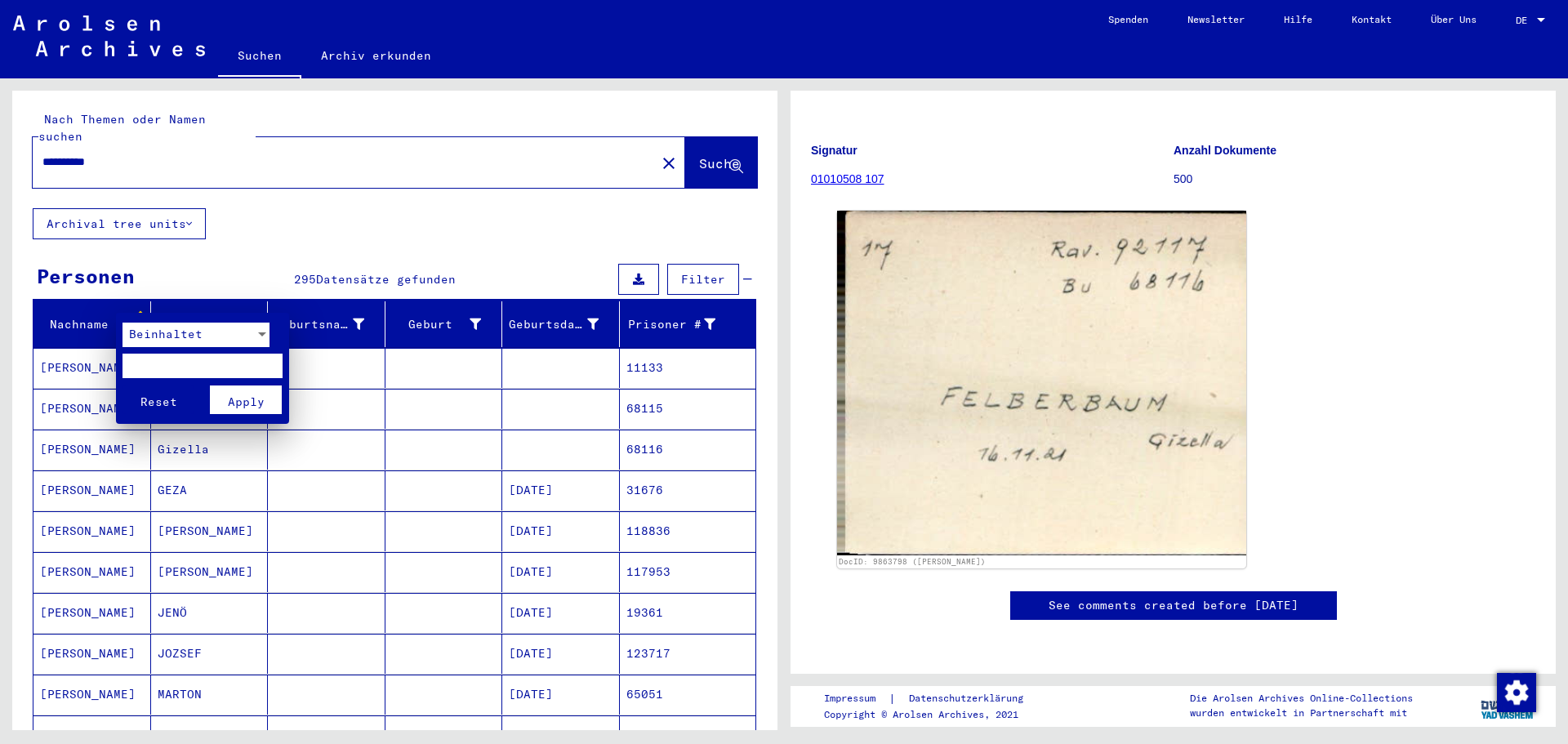
click at [143, 363] on input "text" at bounding box center [202, 366] width 160 height 24
type input "**********"
click at [260, 406] on span "Apply" at bounding box center [246, 402] width 37 height 15
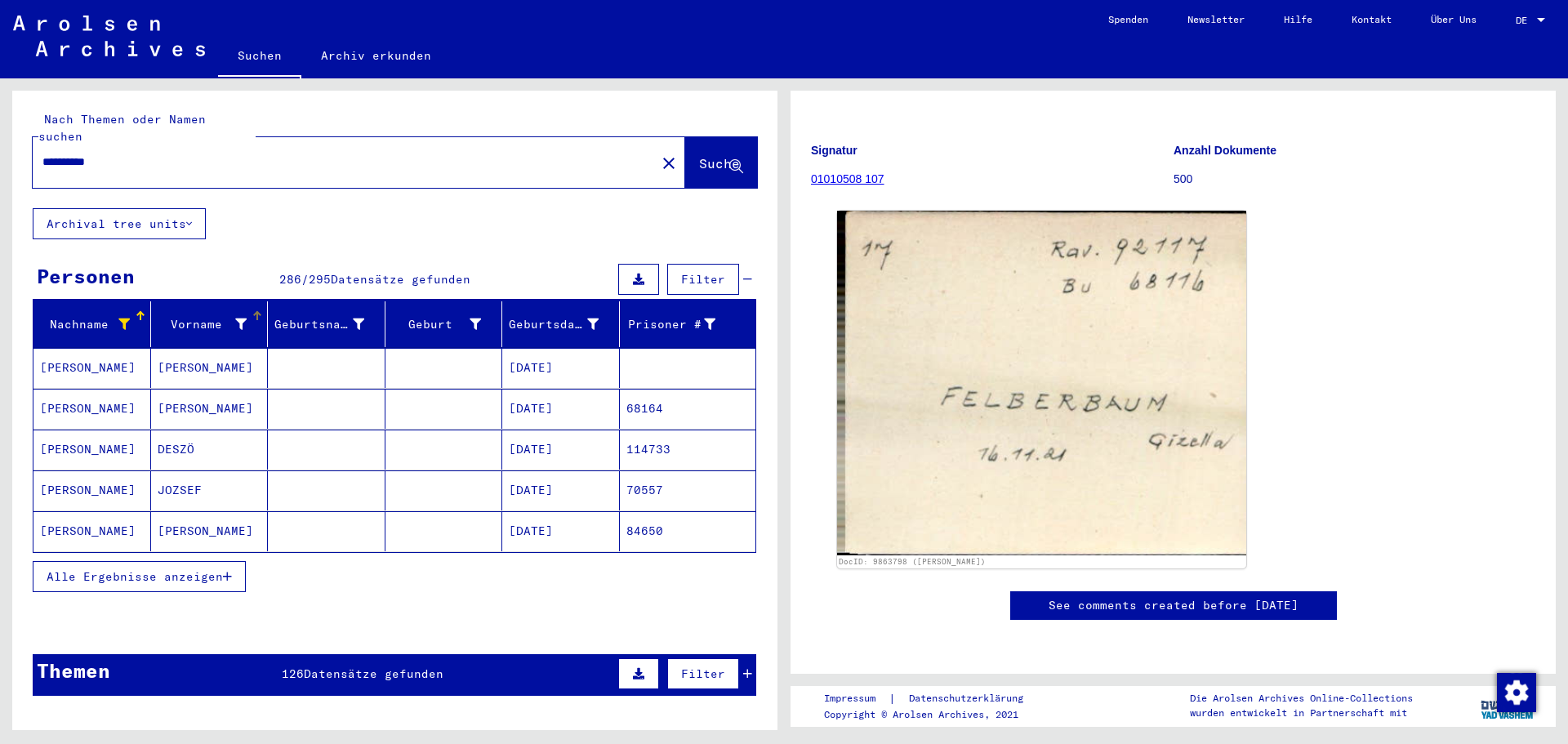
click at [228, 316] on div "Vorname" at bounding box center [202, 325] width 90 height 17
click at [237, 319] on icon at bounding box center [240, 324] width 11 height 11
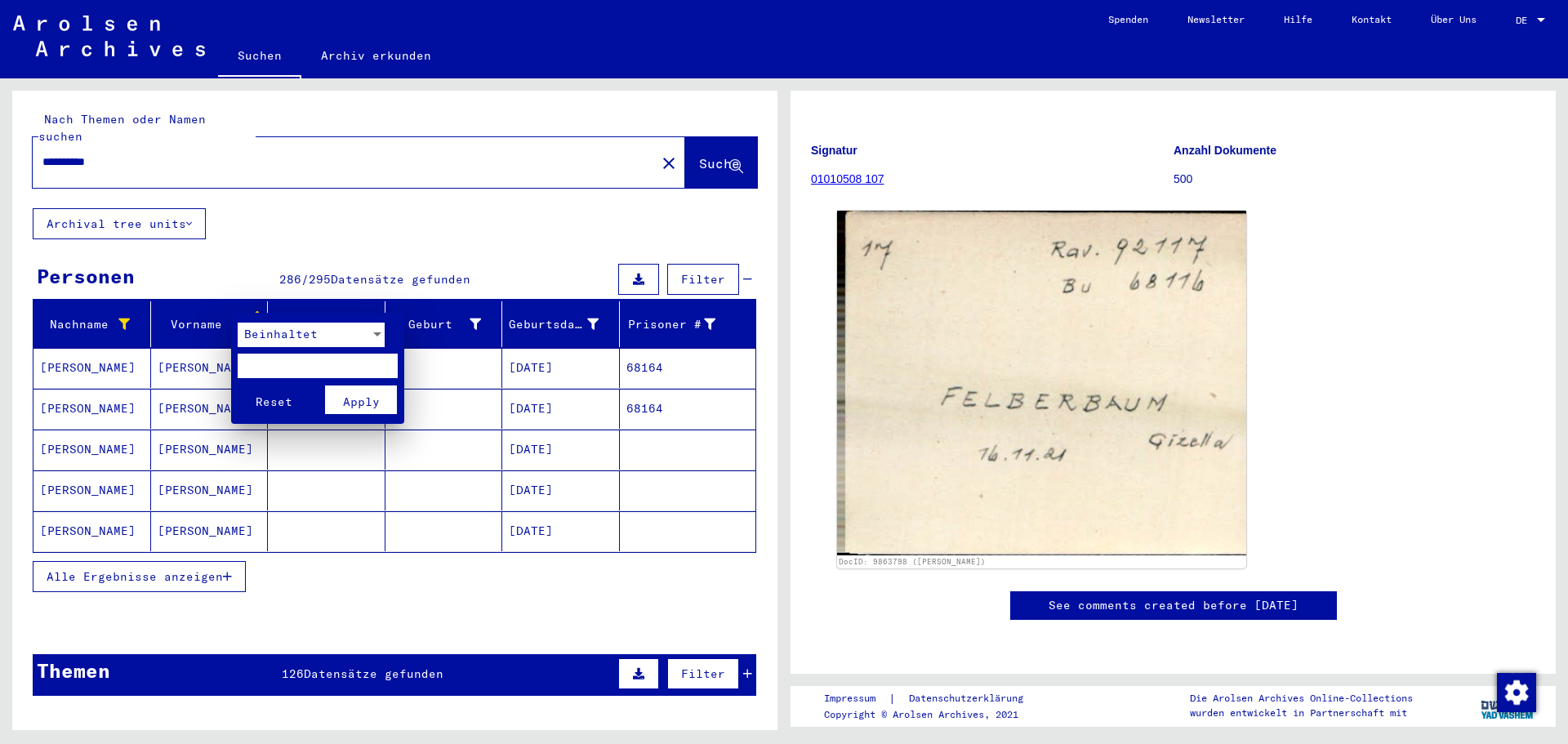
click at [255, 367] on input "text" at bounding box center [317, 366] width 160 height 24
type input "*****"
click at [378, 404] on span "Apply" at bounding box center [361, 402] width 37 height 15
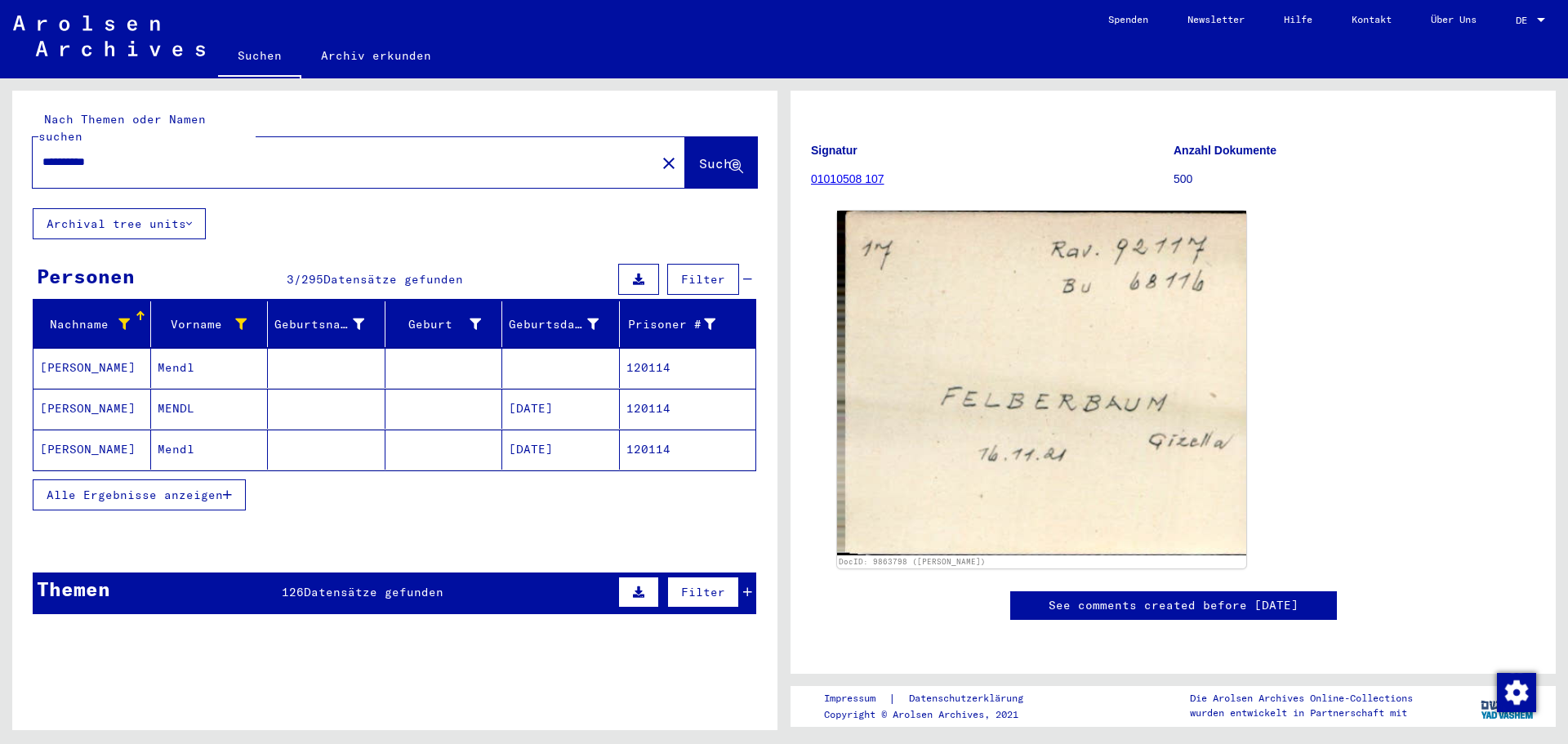
click at [635, 357] on mat-cell "120114" at bounding box center [689, 368] width 136 height 40
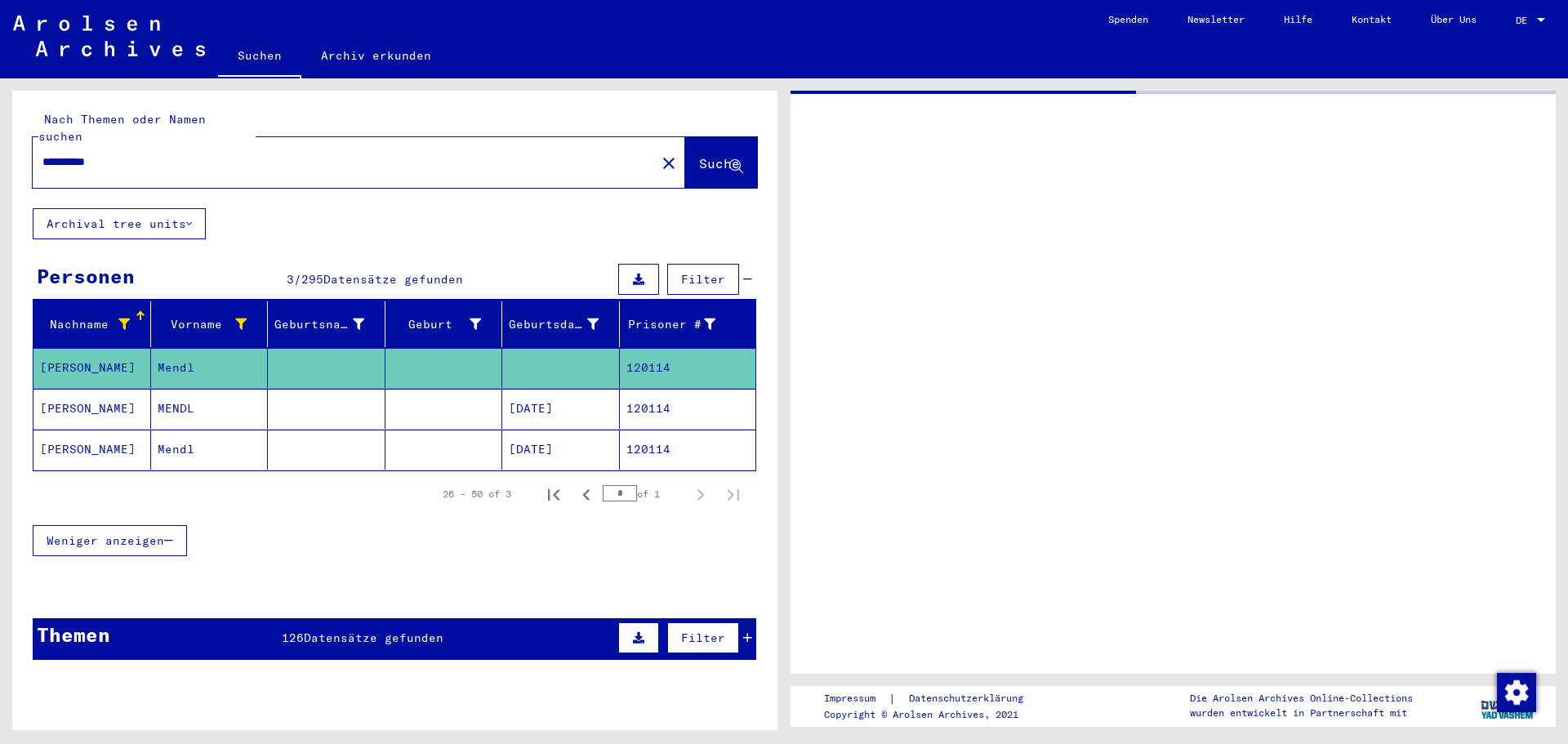
click at [635, 357] on mat-cell "120114" at bounding box center [689, 368] width 136 height 40
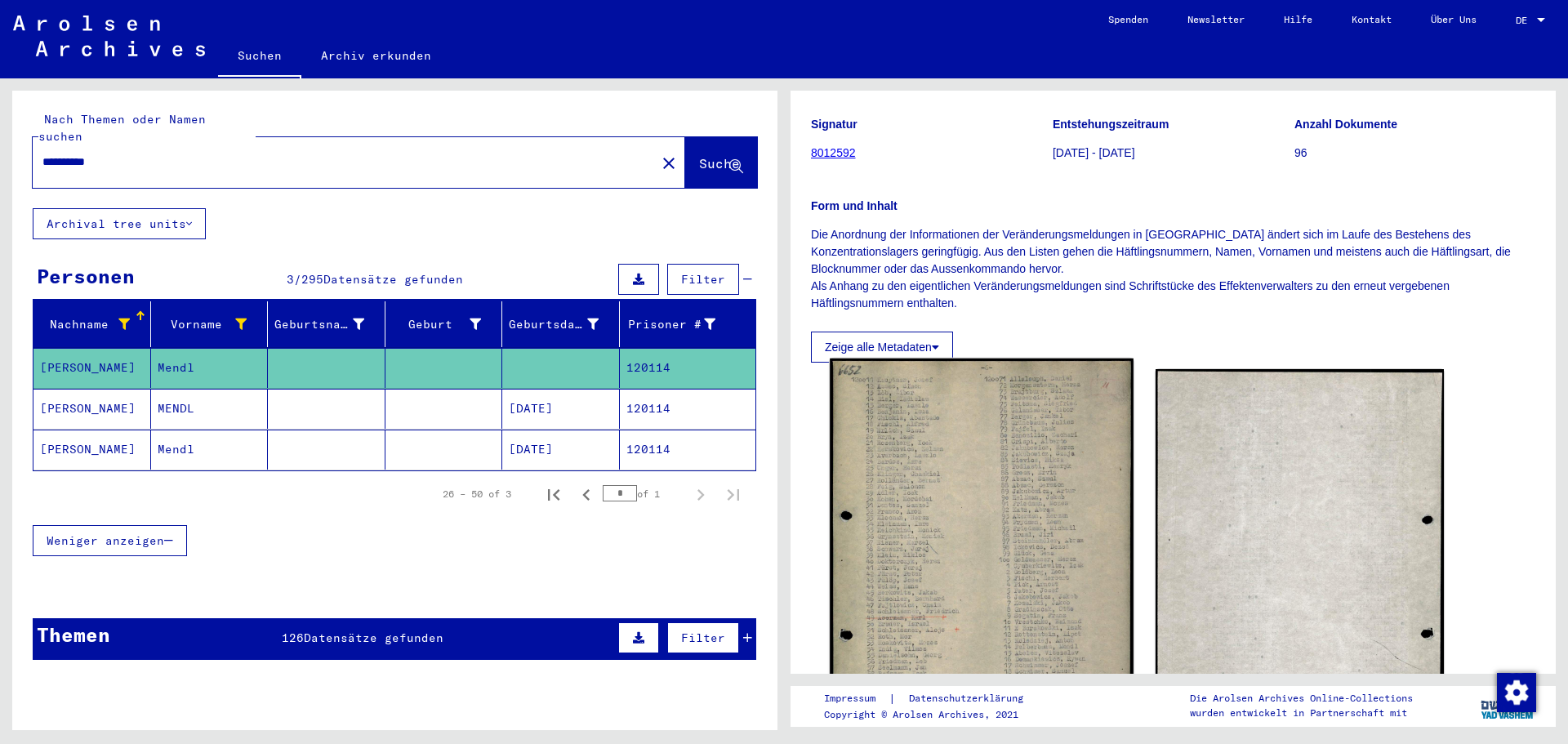
scroll to position [245, 0]
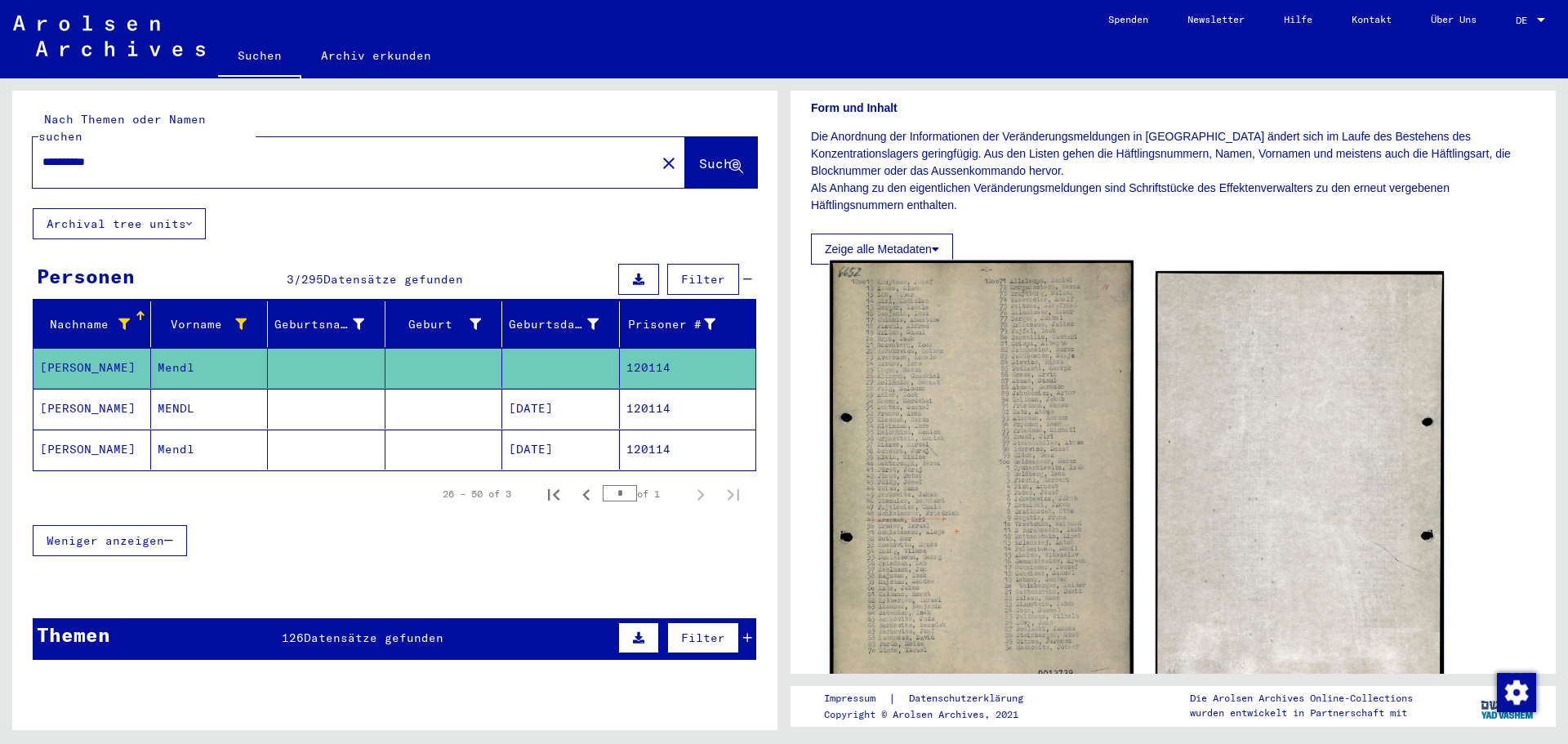
click at [967, 522] on img at bounding box center [981, 481] width 303 height 441
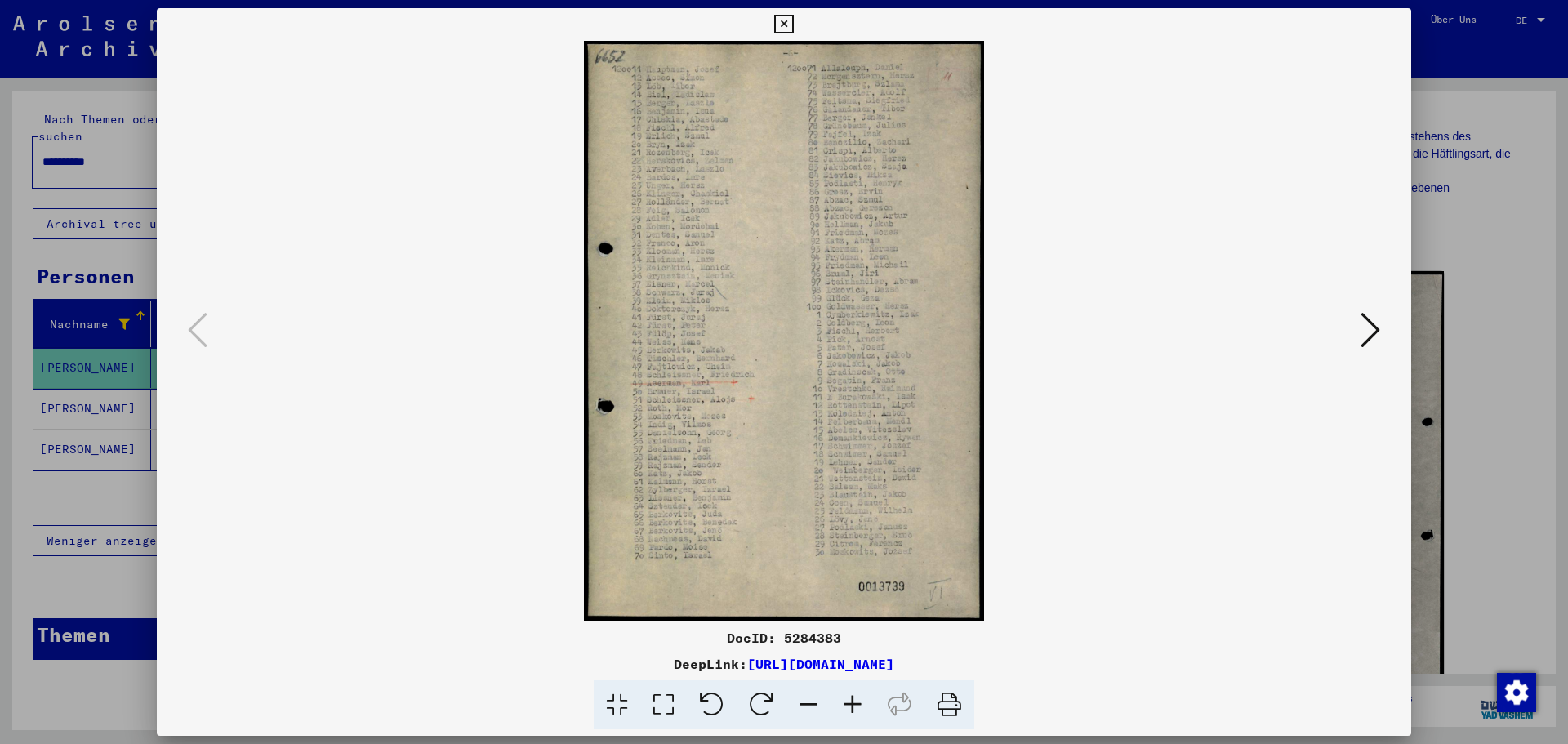
click at [967, 522] on img at bounding box center [784, 331] width 1144 height 581
click at [78, 466] on div at bounding box center [784, 372] width 1568 height 744
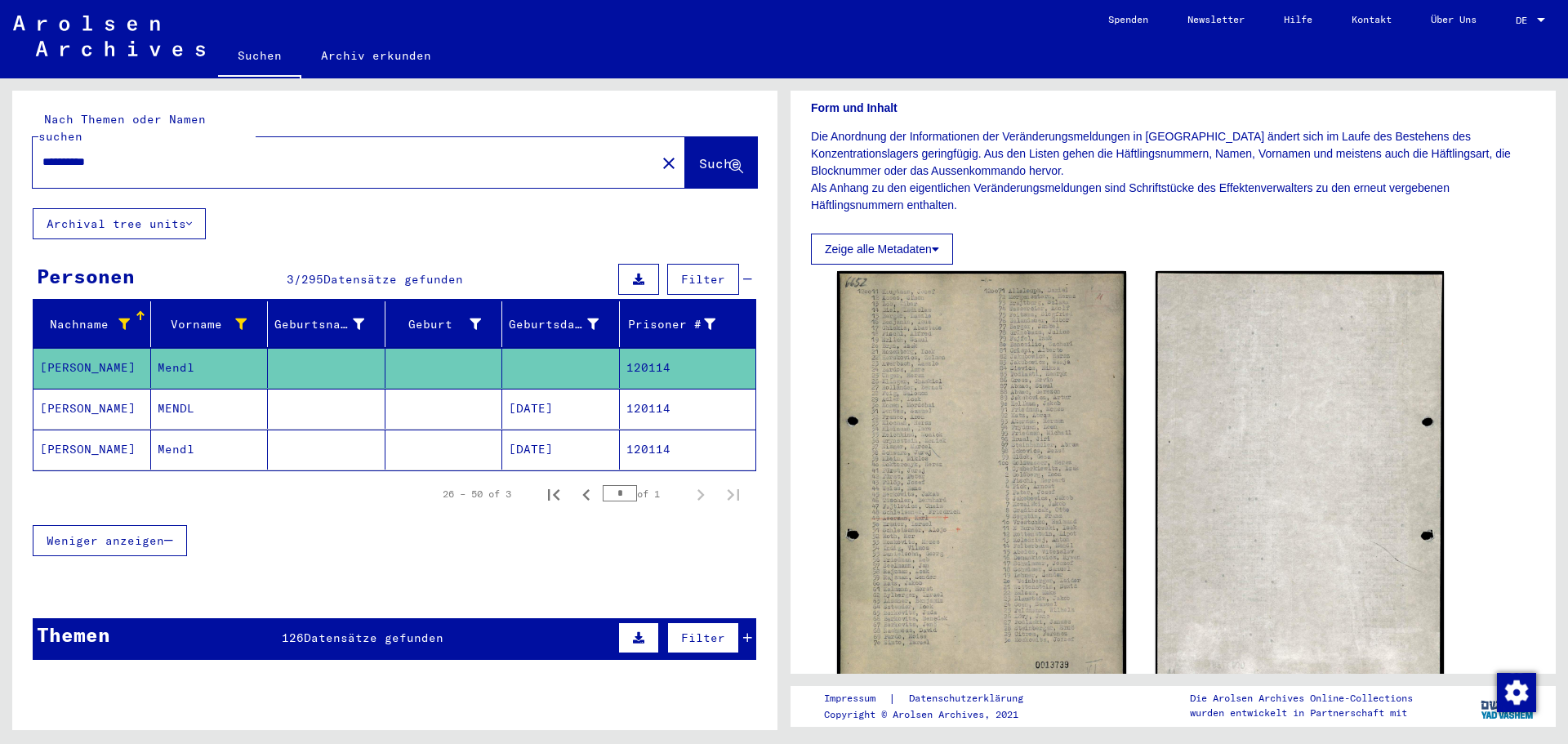
click at [105, 316] on div "Nachname" at bounding box center [85, 325] width 90 height 17
click at [118, 319] on icon at bounding box center [124, 324] width 11 height 11
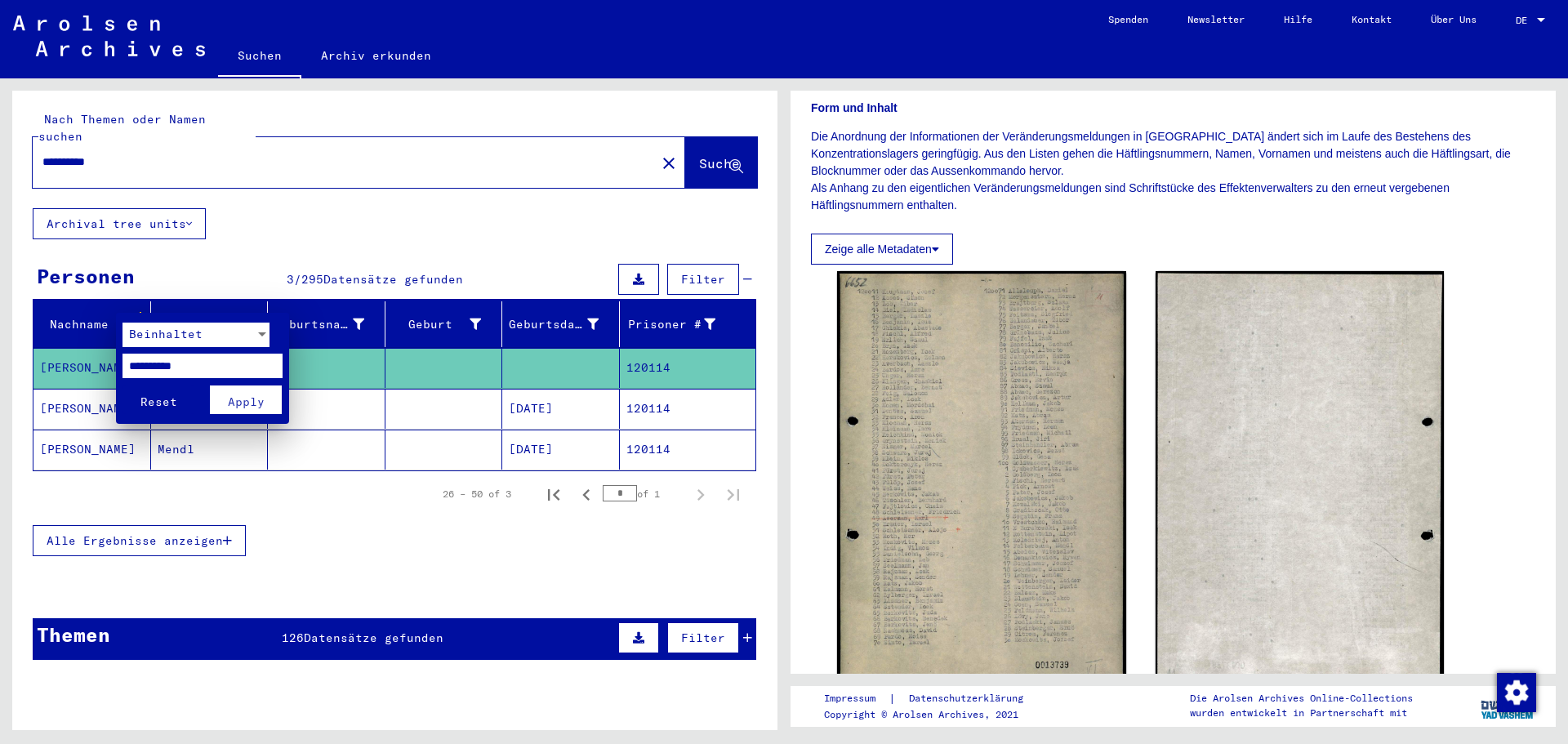
click at [242, 307] on div at bounding box center [784, 372] width 1568 height 744
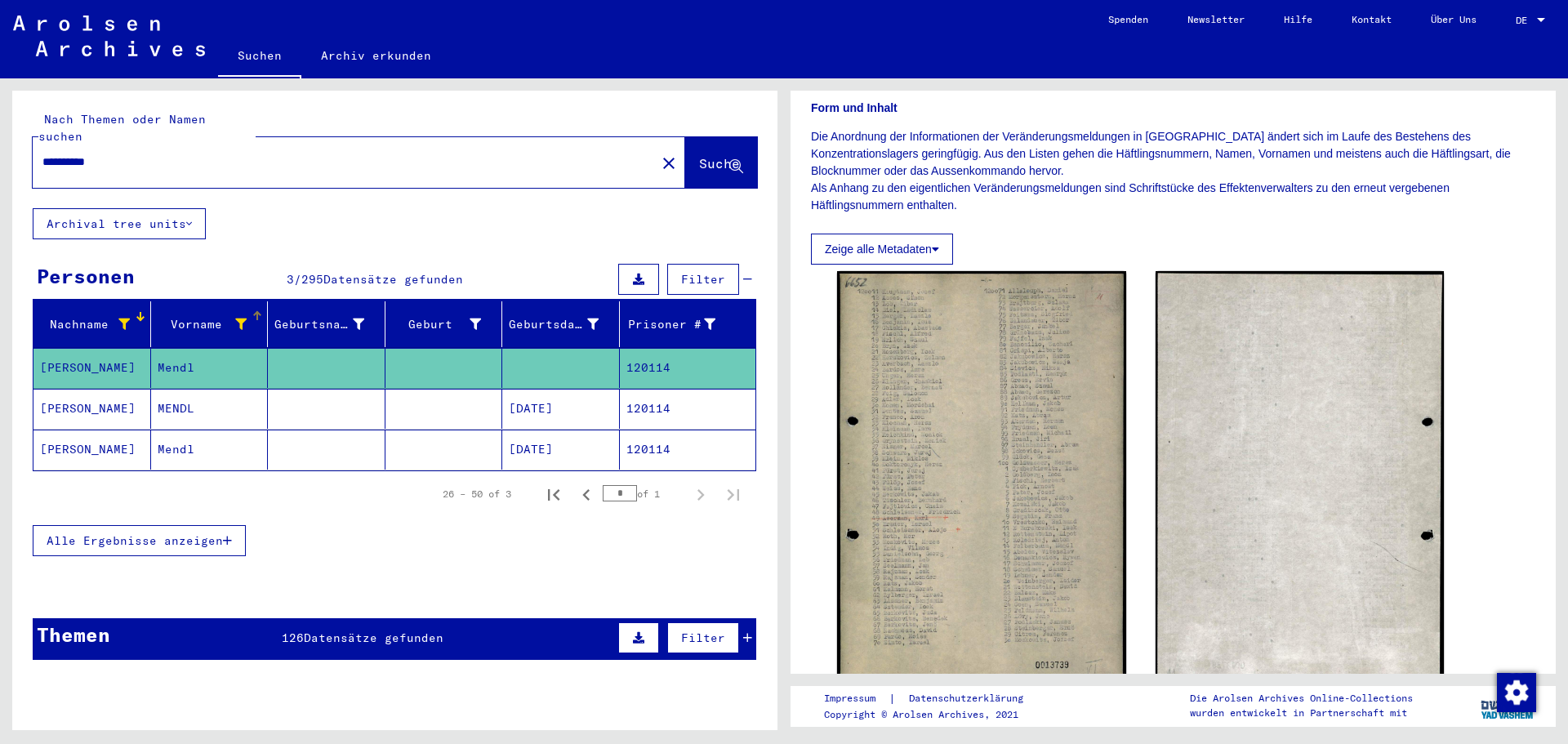
click at [242, 319] on icon at bounding box center [240, 324] width 11 height 11
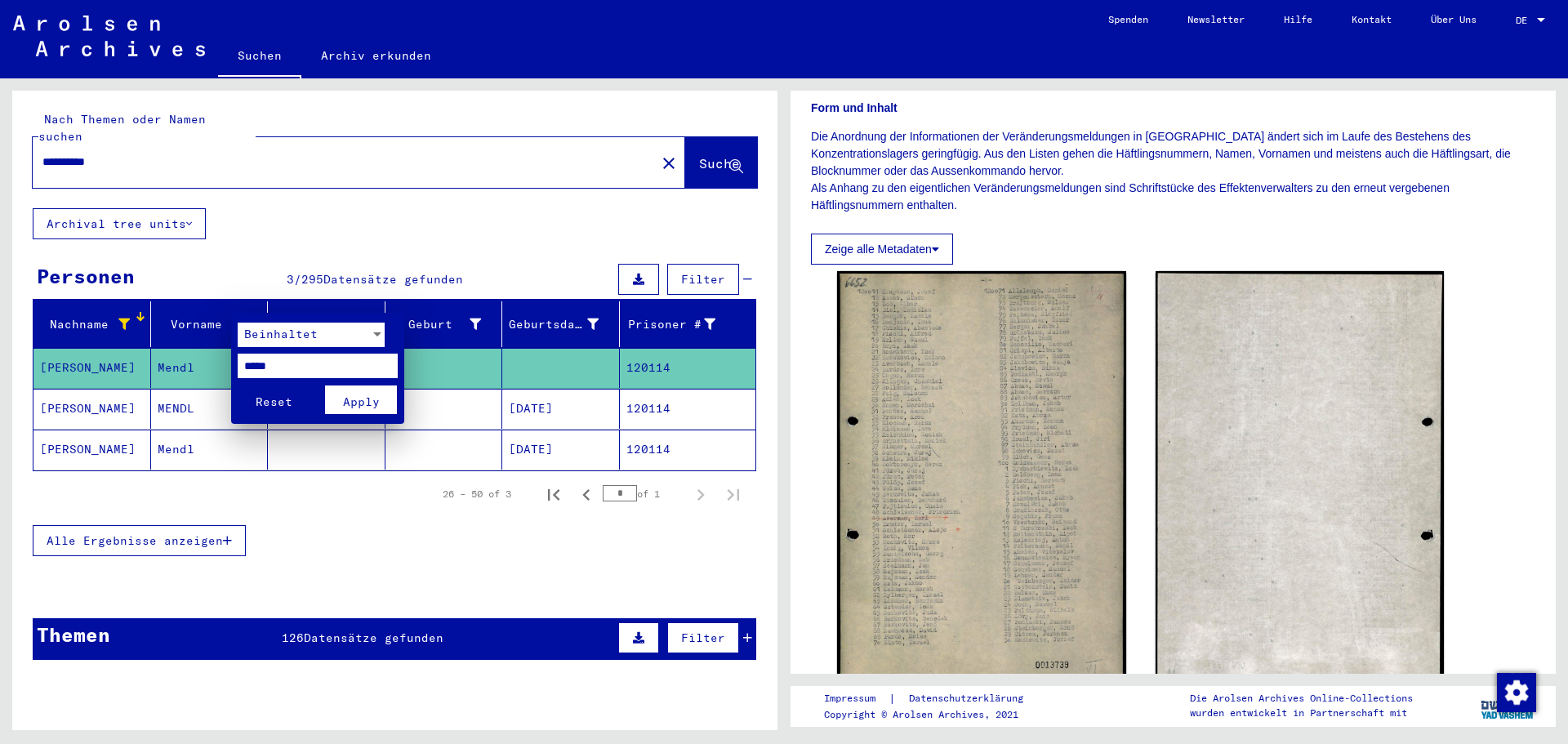
drag, startPoint x: 284, startPoint y: 362, endPoint x: 59, endPoint y: 387, distance: 226.4
click at [59, 387] on div "Beinhaltet ***** Reset Apply" at bounding box center [784, 372] width 1568 height 744
type input "*****"
click at [335, 408] on button "Apply" at bounding box center [360, 399] width 72 height 29
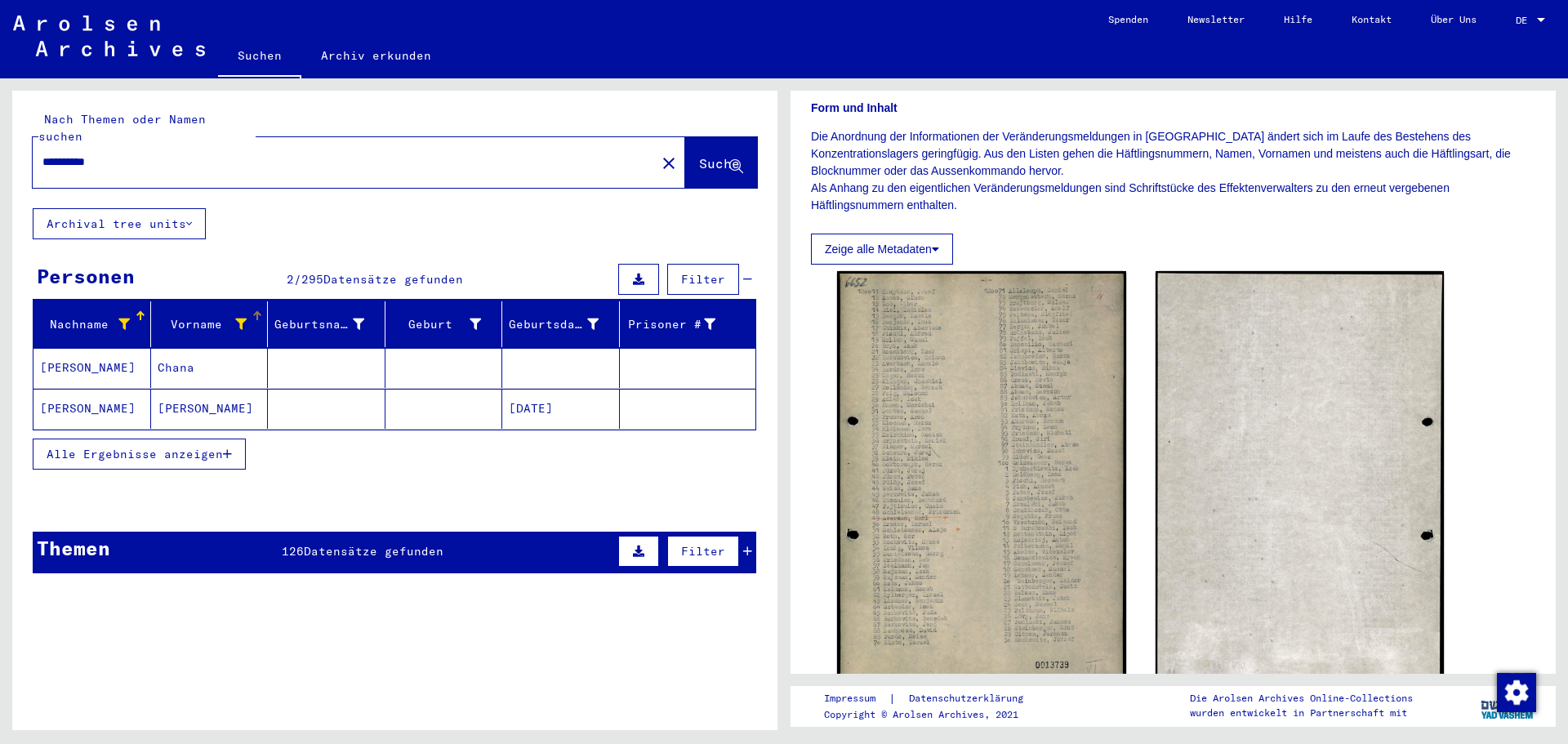
click at [528, 397] on mat-cell "[DATE]" at bounding box center [561, 409] width 117 height 40
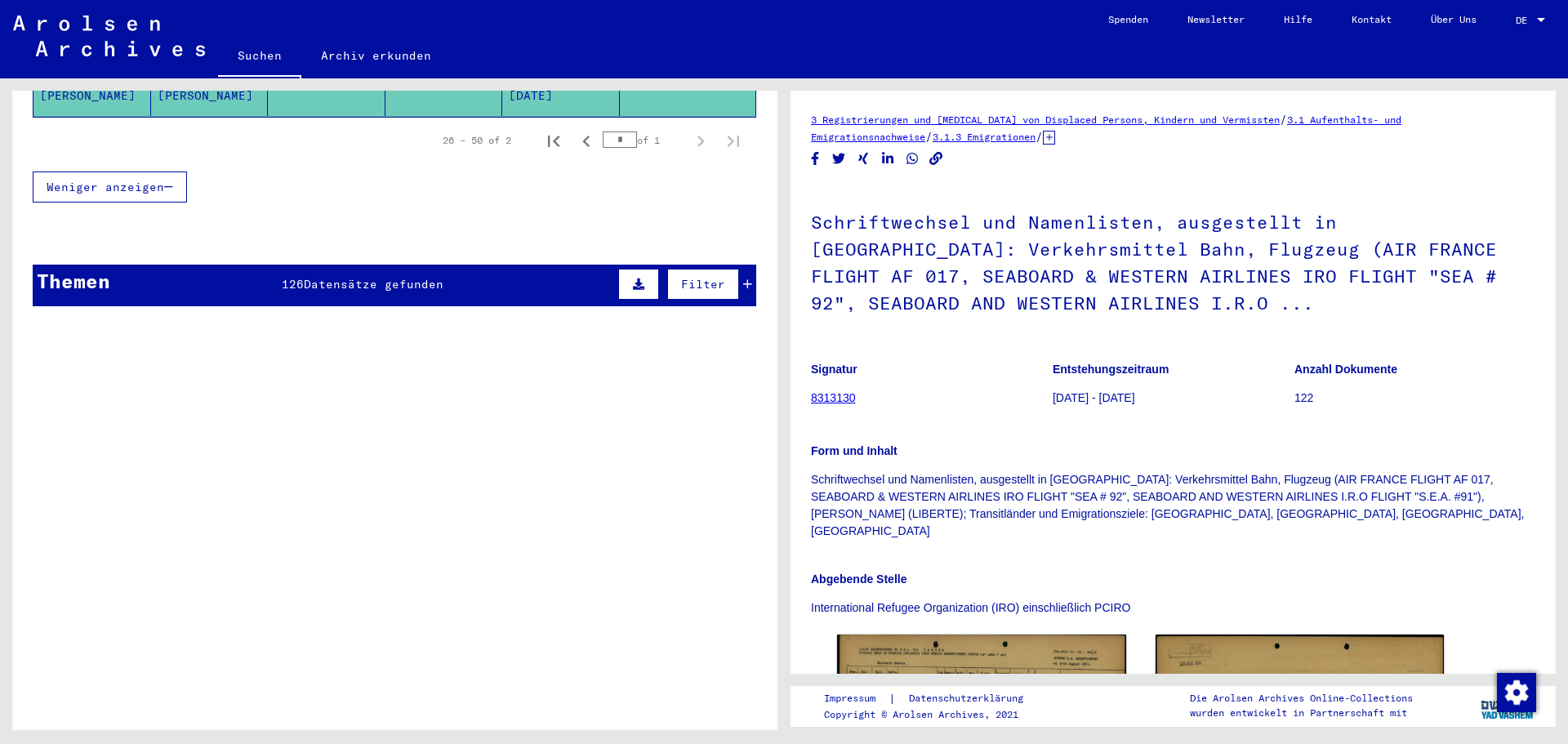
drag, startPoint x: 829, startPoint y: 204, endPoint x: 1137, endPoint y: 358, distance: 344.4
click at [1147, 312] on h1 "Schriftwechsel und Namenlisten, ausgestellt in [GEOGRAPHIC_DATA]: Verkehrsmitte…" at bounding box center [1173, 261] width 725 height 153
copy h1 "hriftwechsel und Namenlisten, ausgestellt in [GEOGRAPHIC_DATA]: Verkehrsmittel …"
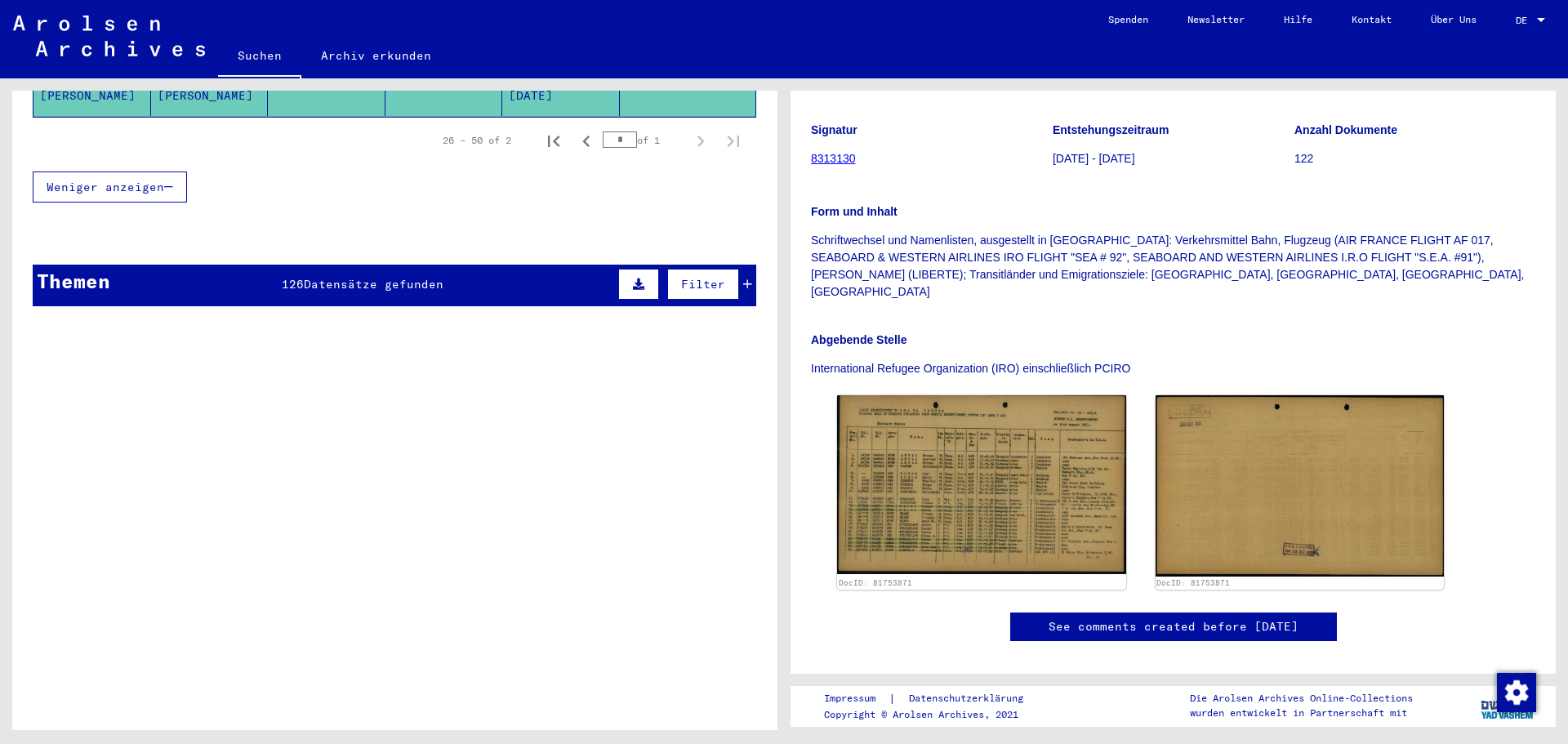
scroll to position [245, 0]
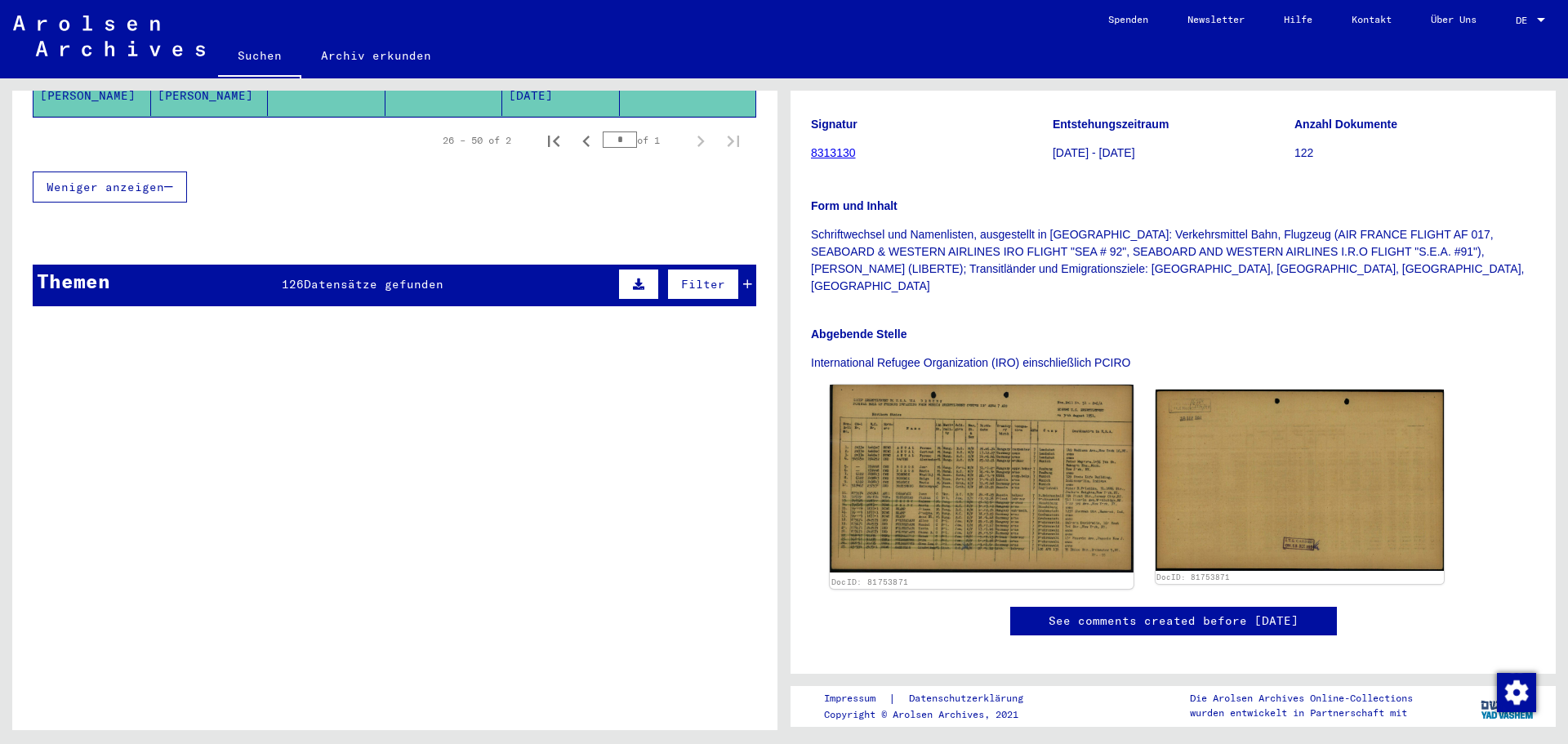
click at [920, 513] on img at bounding box center [981, 478] width 303 height 188
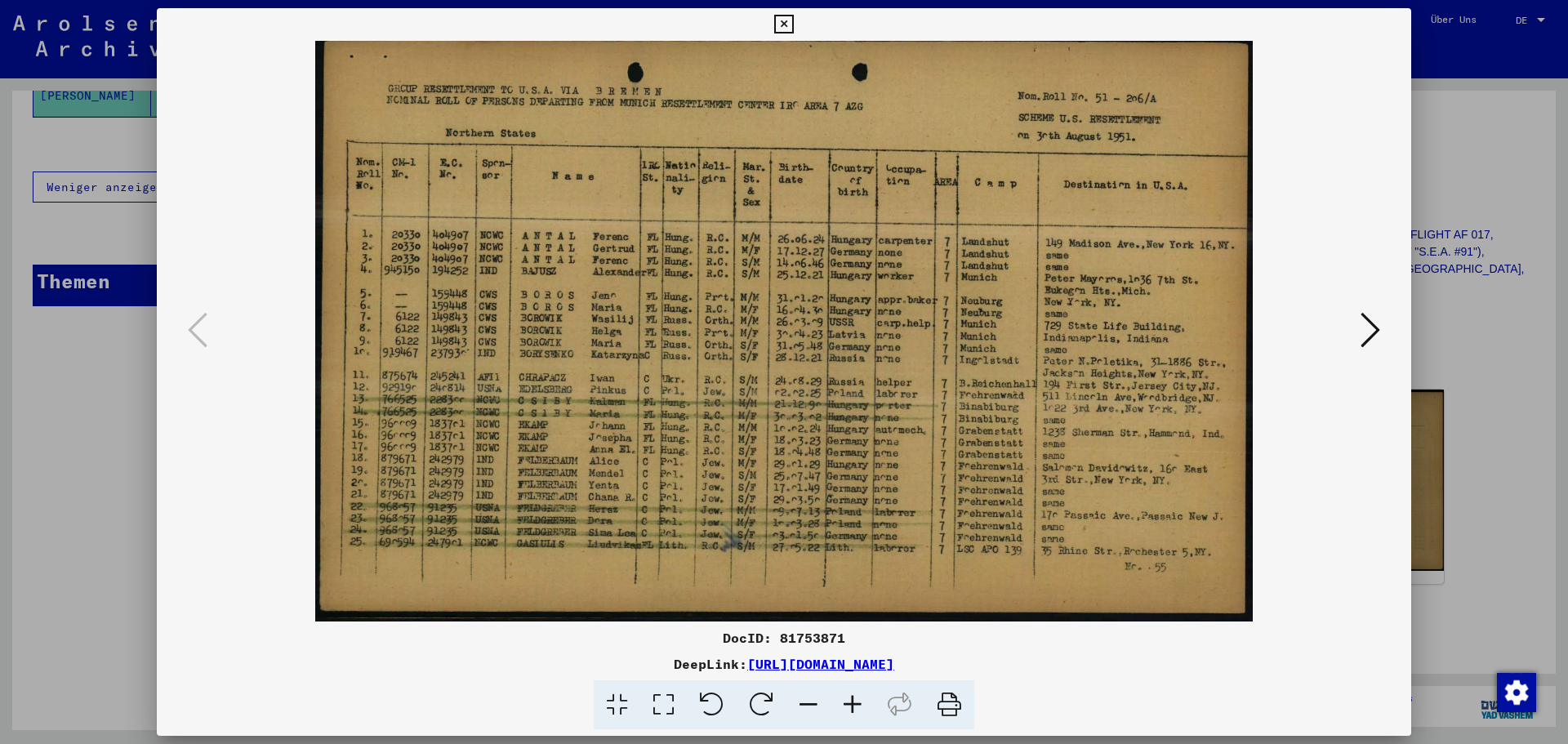
click at [1363, 320] on icon at bounding box center [1370, 329] width 20 height 39
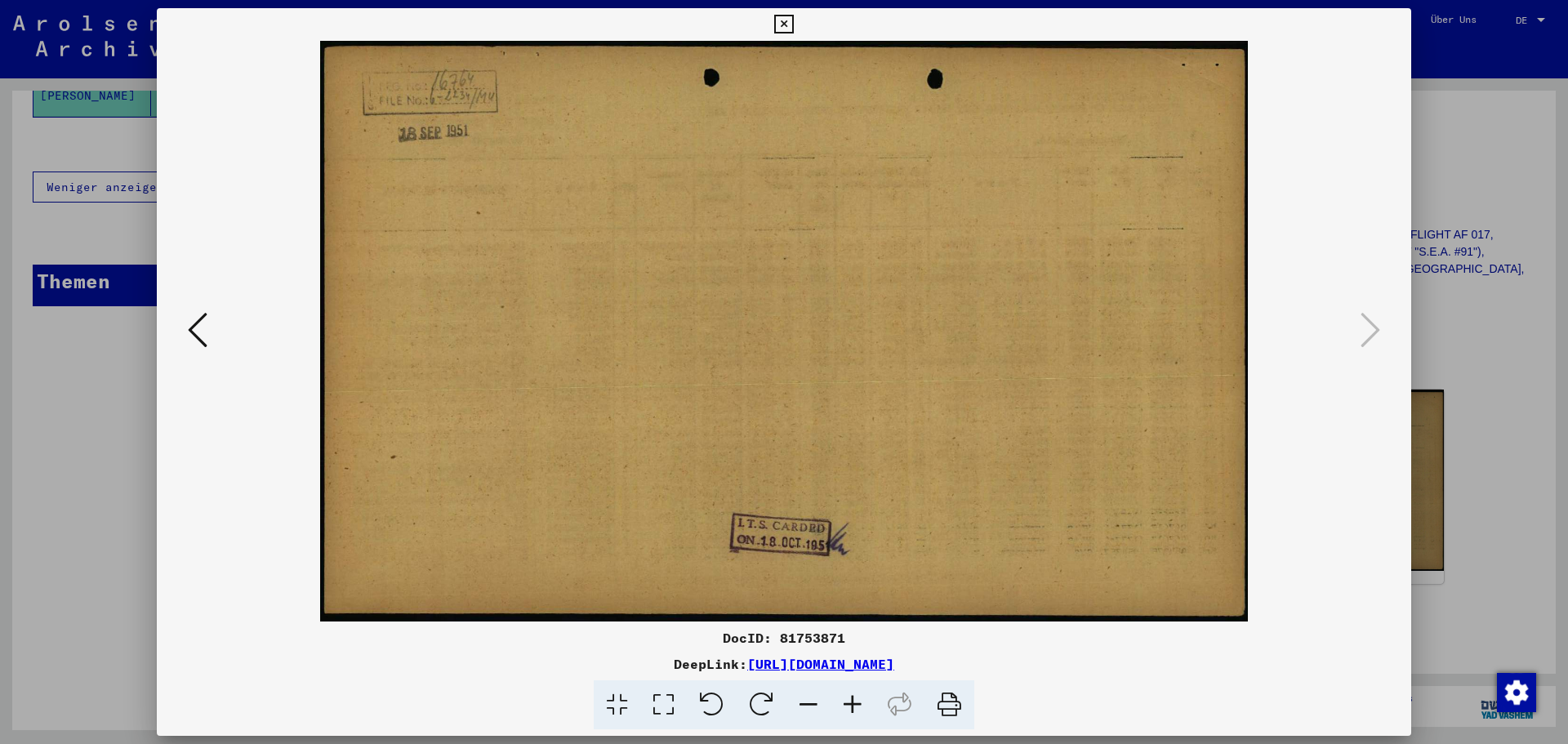
click at [1433, 307] on div at bounding box center [784, 372] width 1568 height 744
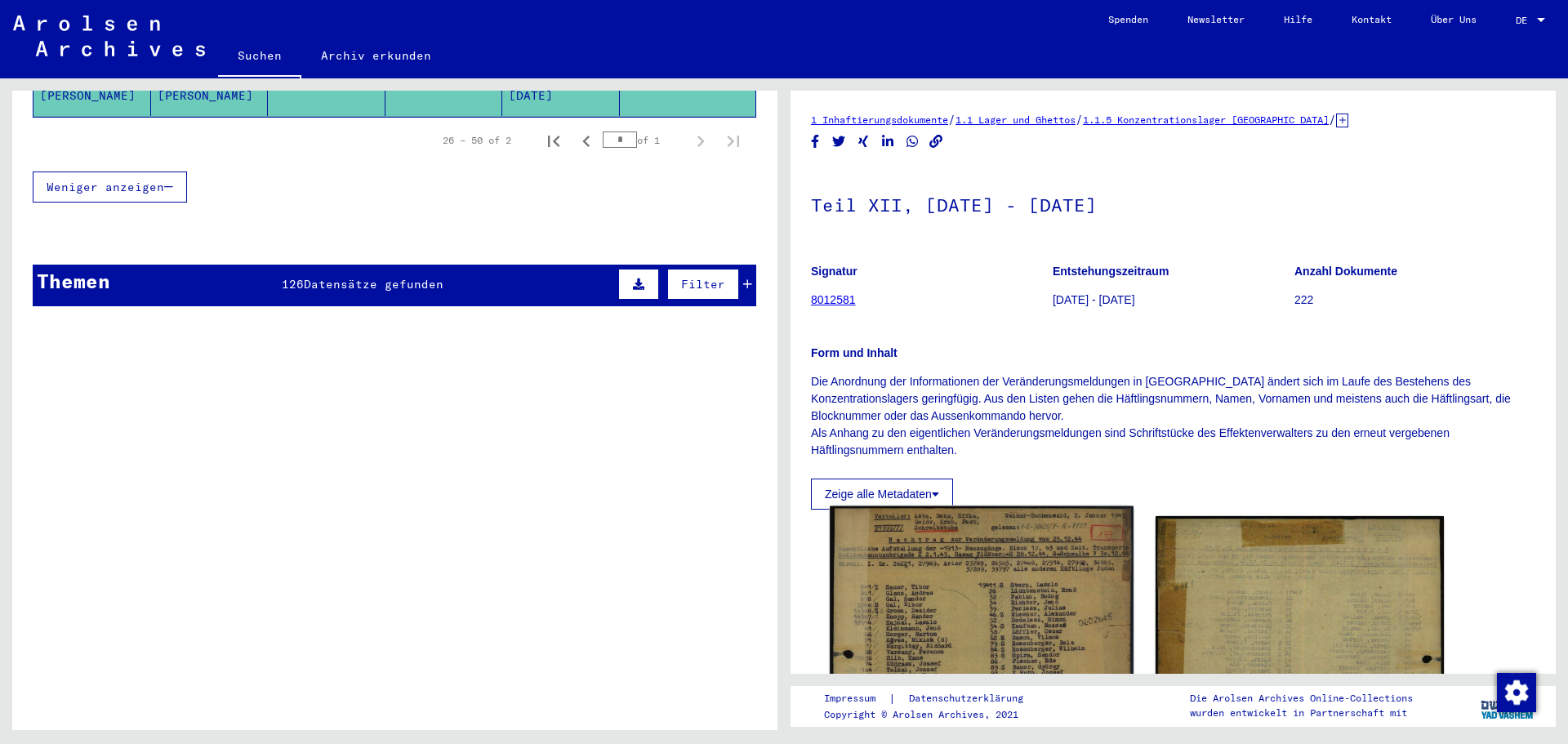
click at [957, 615] on img at bounding box center [981, 711] width 303 height 410
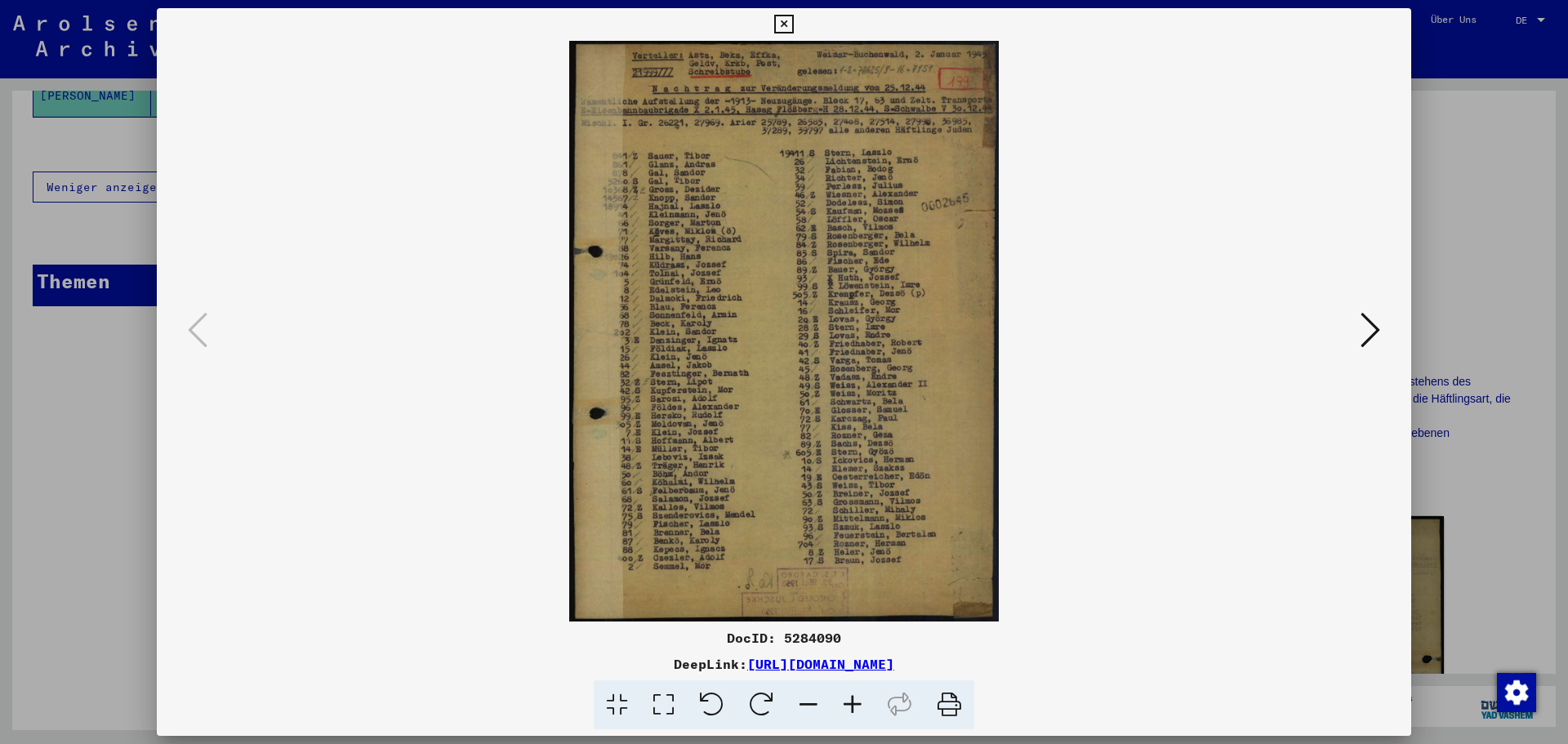
click at [1378, 341] on icon at bounding box center [1370, 329] width 20 height 39
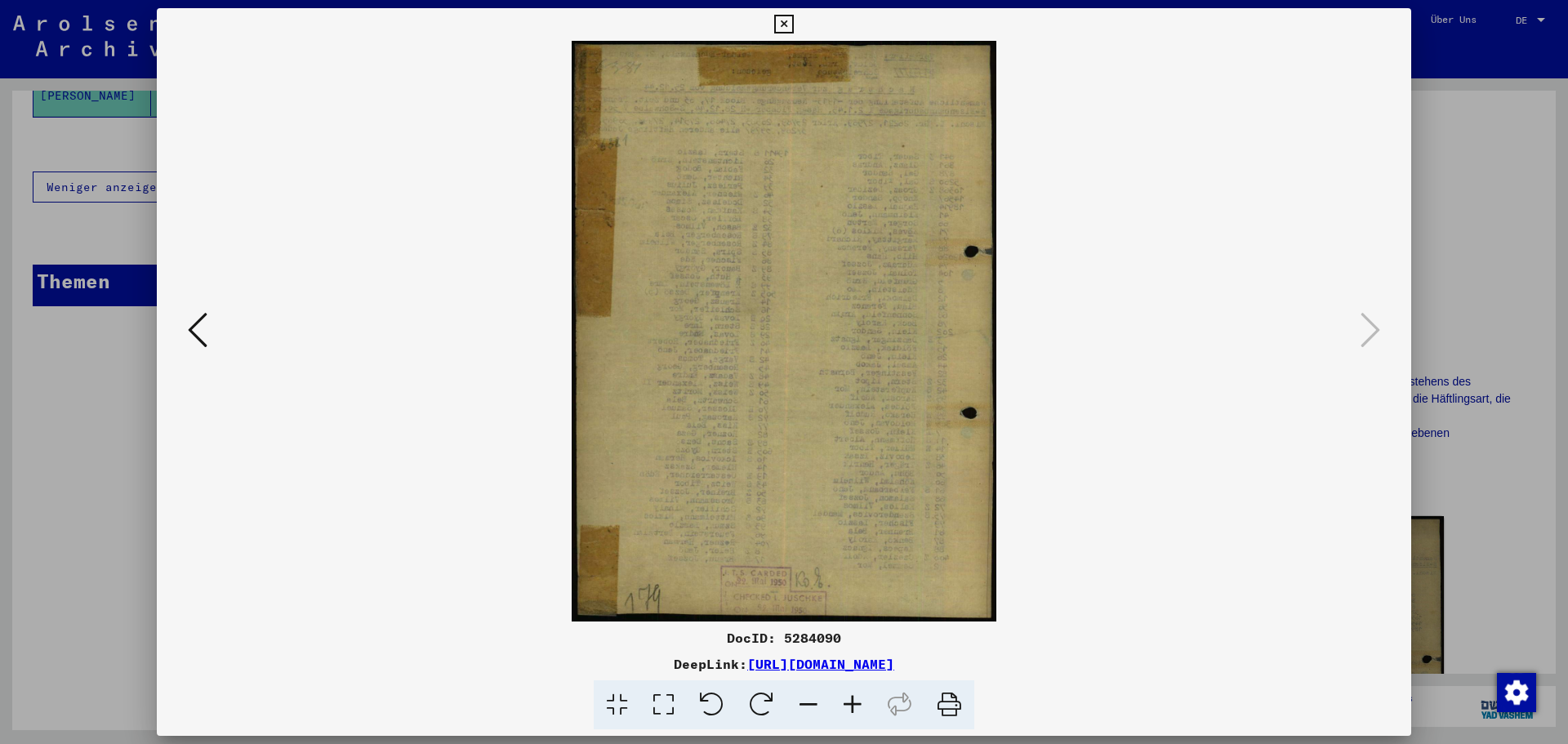
click at [145, 448] on div at bounding box center [784, 372] width 1568 height 744
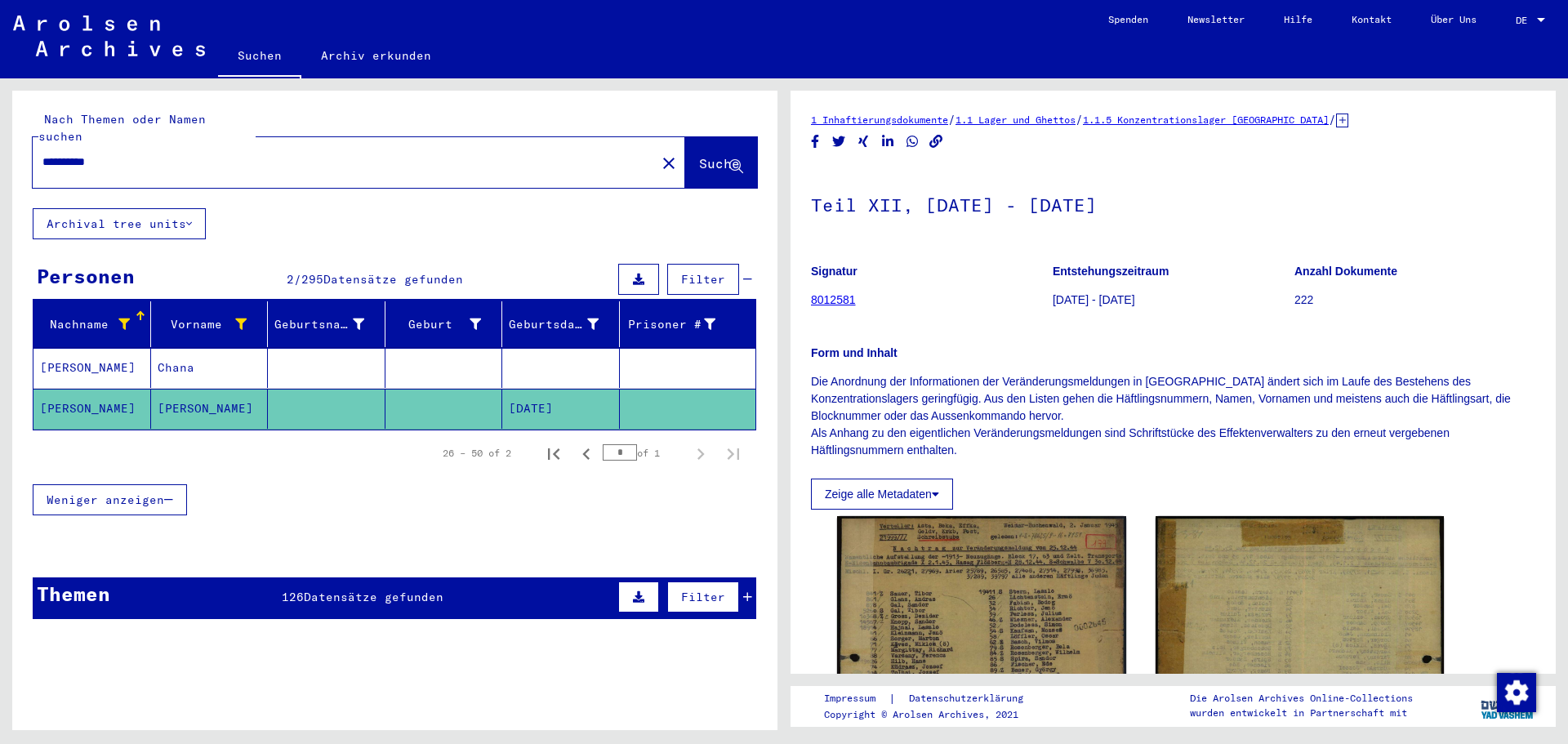
click at [191, 359] on mat-cell "Chana" at bounding box center [210, 368] width 117 height 40
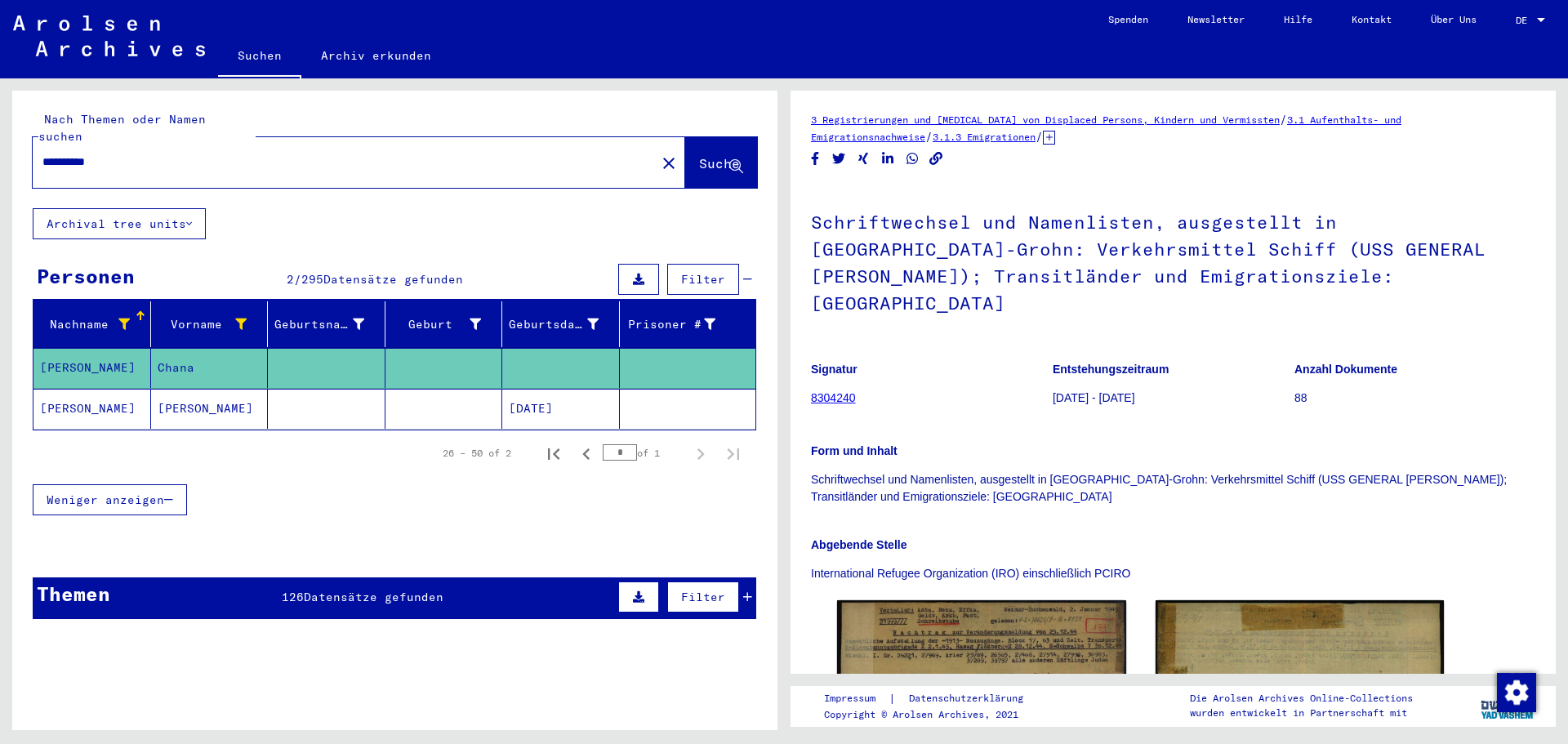
click at [191, 359] on mat-cell "Chana" at bounding box center [210, 368] width 117 height 40
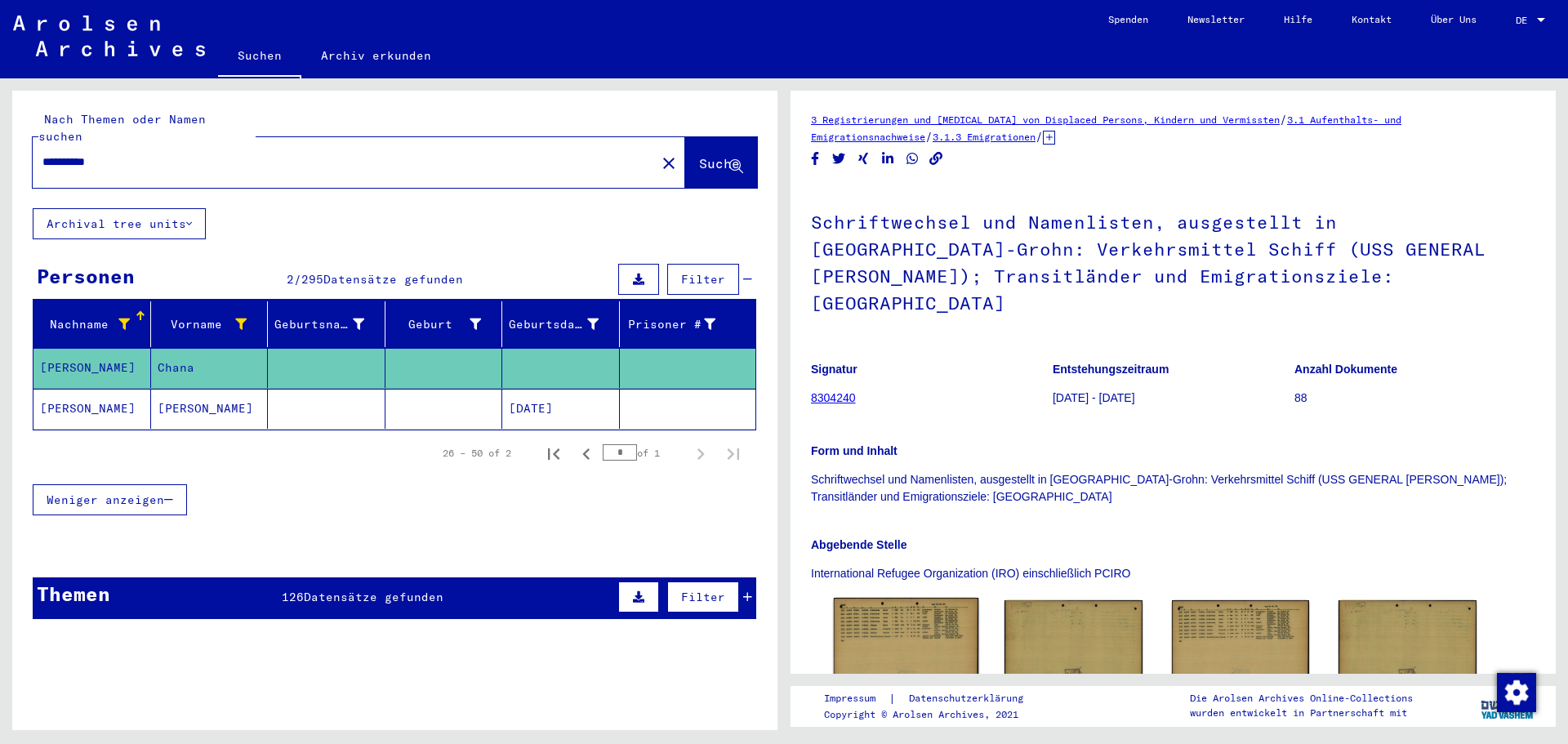
click at [890, 646] on img at bounding box center [905, 643] width 144 height 90
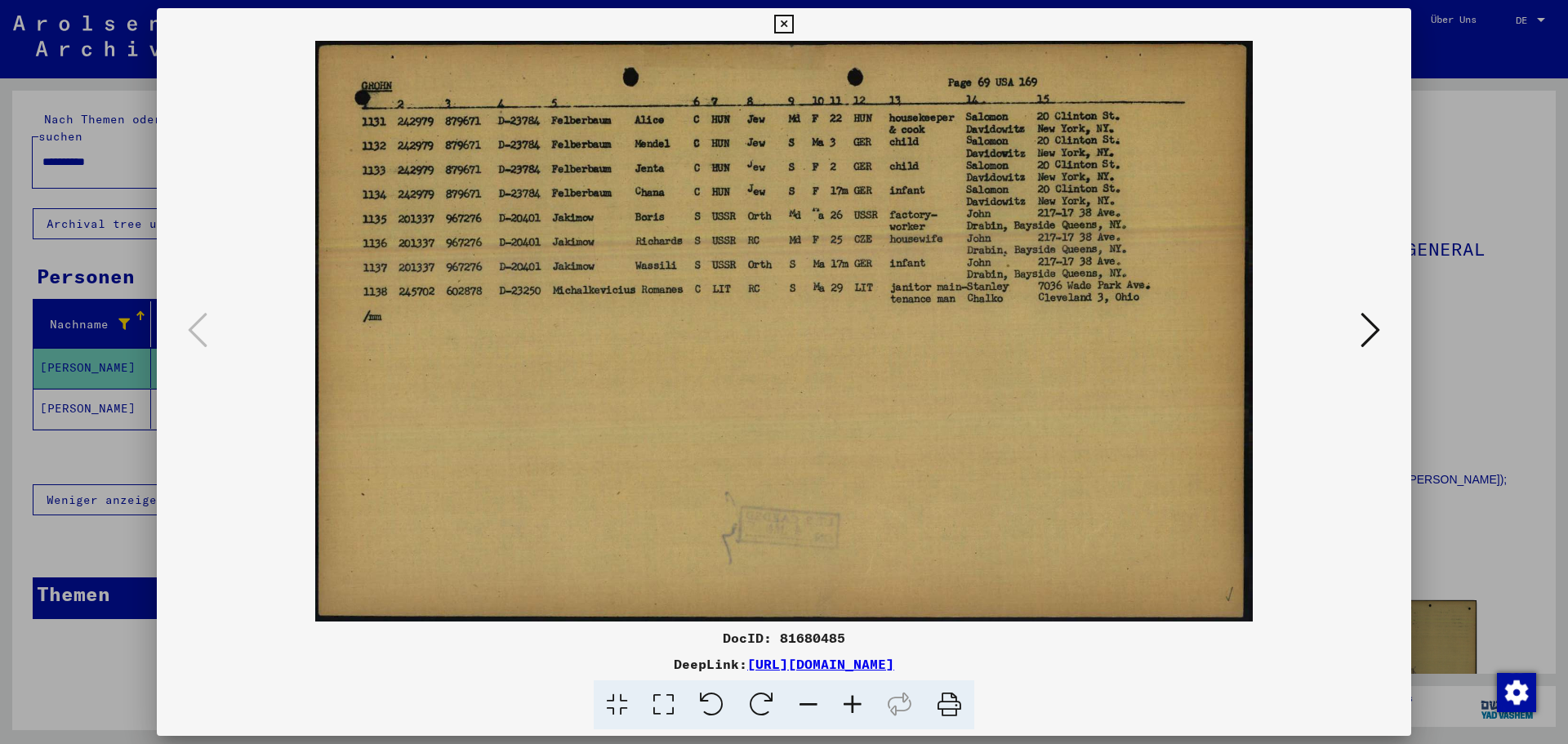
click at [890, 646] on div "DocID: 81680485 DeepLink: [URL][DOMAIN_NAME]" at bounding box center [784, 679] width 1254 height 102
click at [811, 522] on img at bounding box center [784, 331] width 1144 height 581
click at [1368, 334] on icon at bounding box center [1370, 329] width 20 height 39
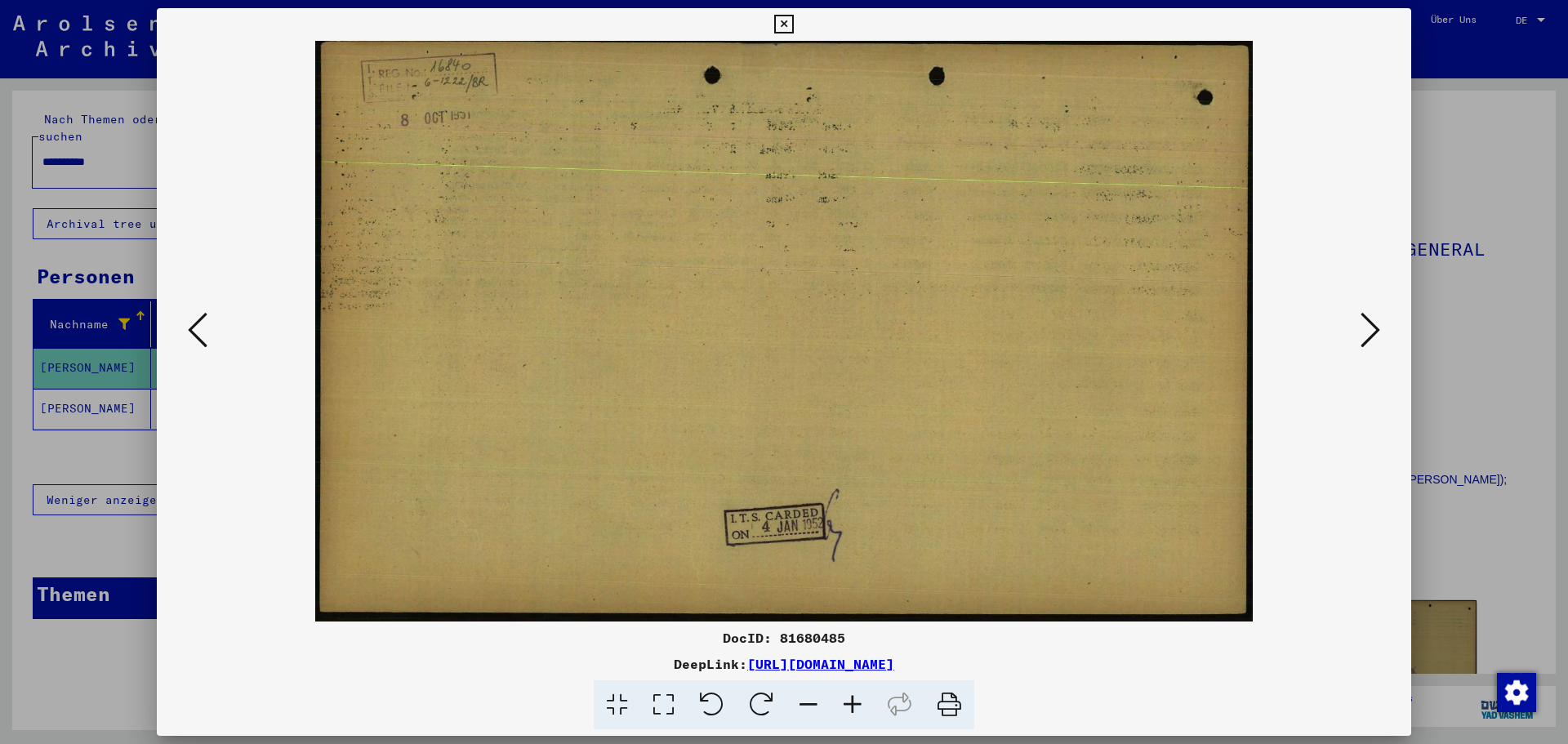
click at [64, 432] on div at bounding box center [784, 372] width 1568 height 744
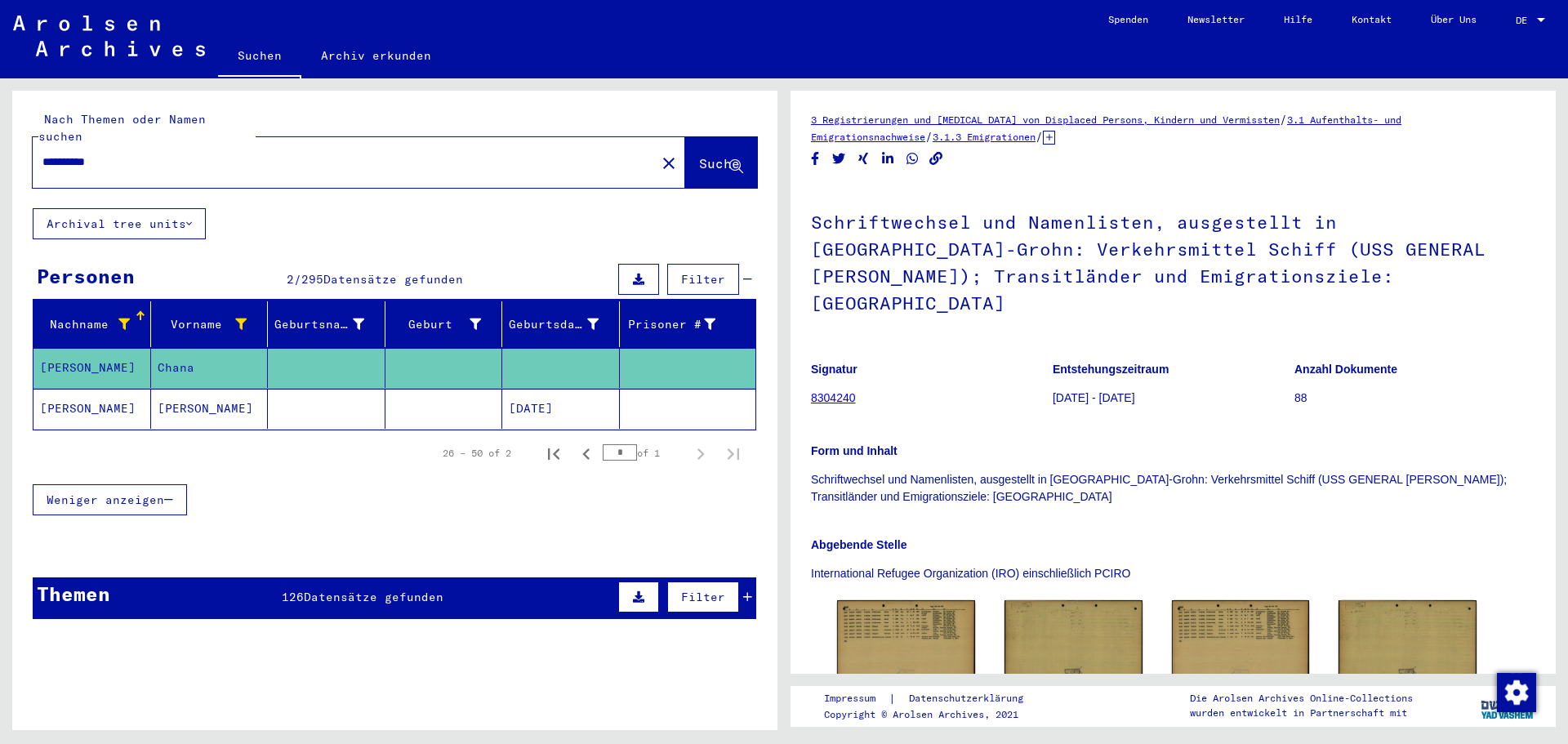
click at [116, 316] on div "Nachname" at bounding box center [85, 325] width 90 height 17
click at [118, 319] on icon at bounding box center [124, 324] width 11 height 11
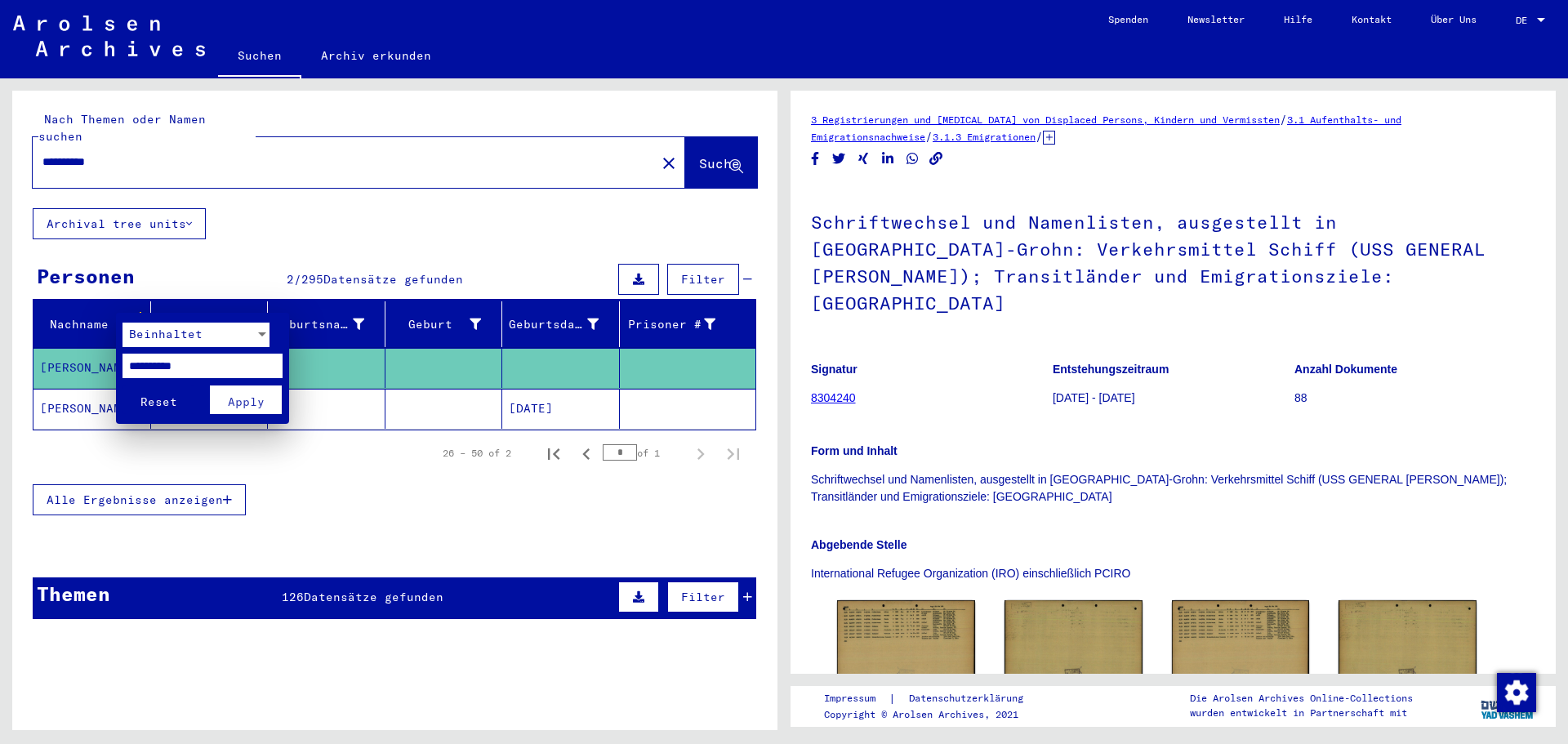
click at [225, 306] on div at bounding box center [784, 372] width 1568 height 744
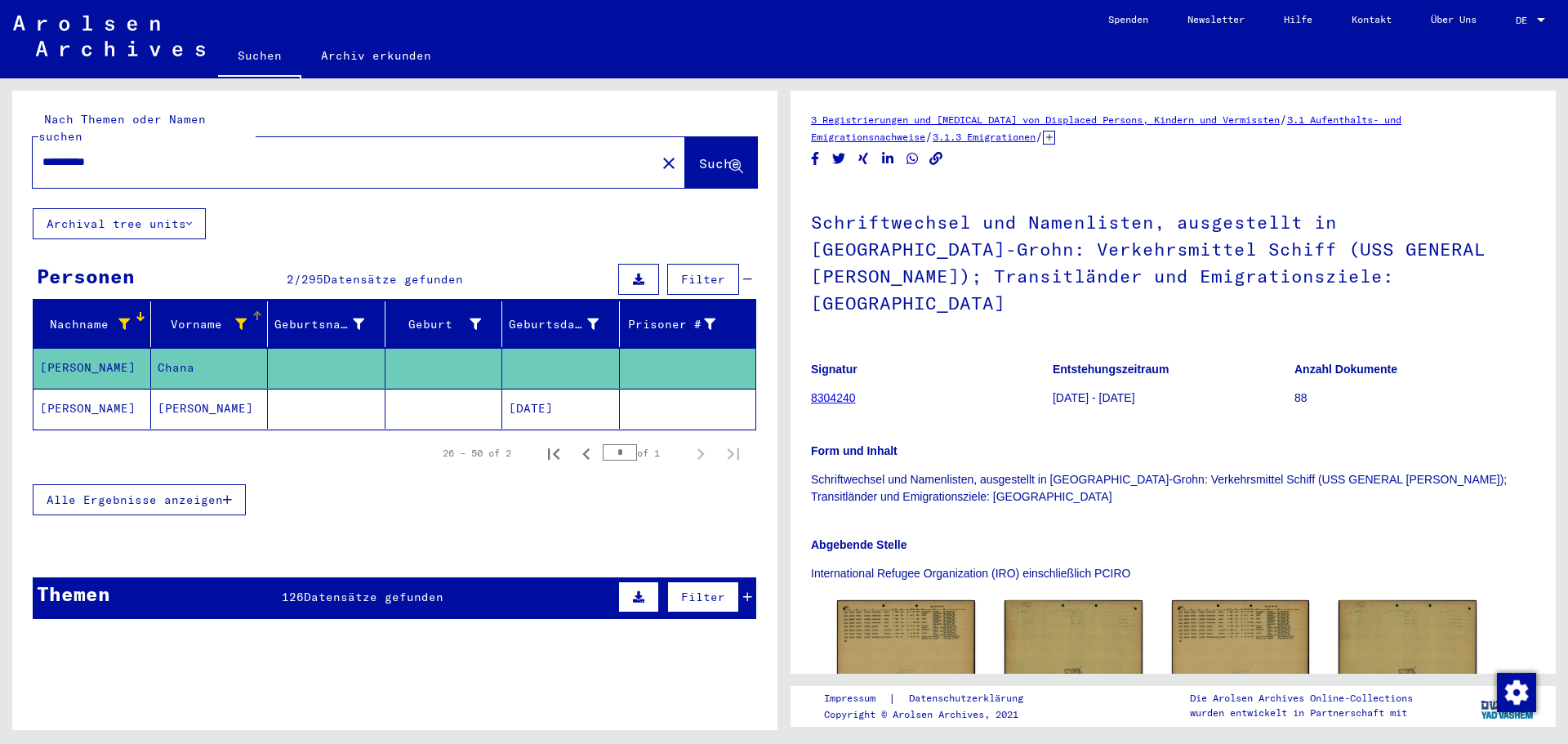
click at [238, 319] on icon at bounding box center [240, 324] width 11 height 11
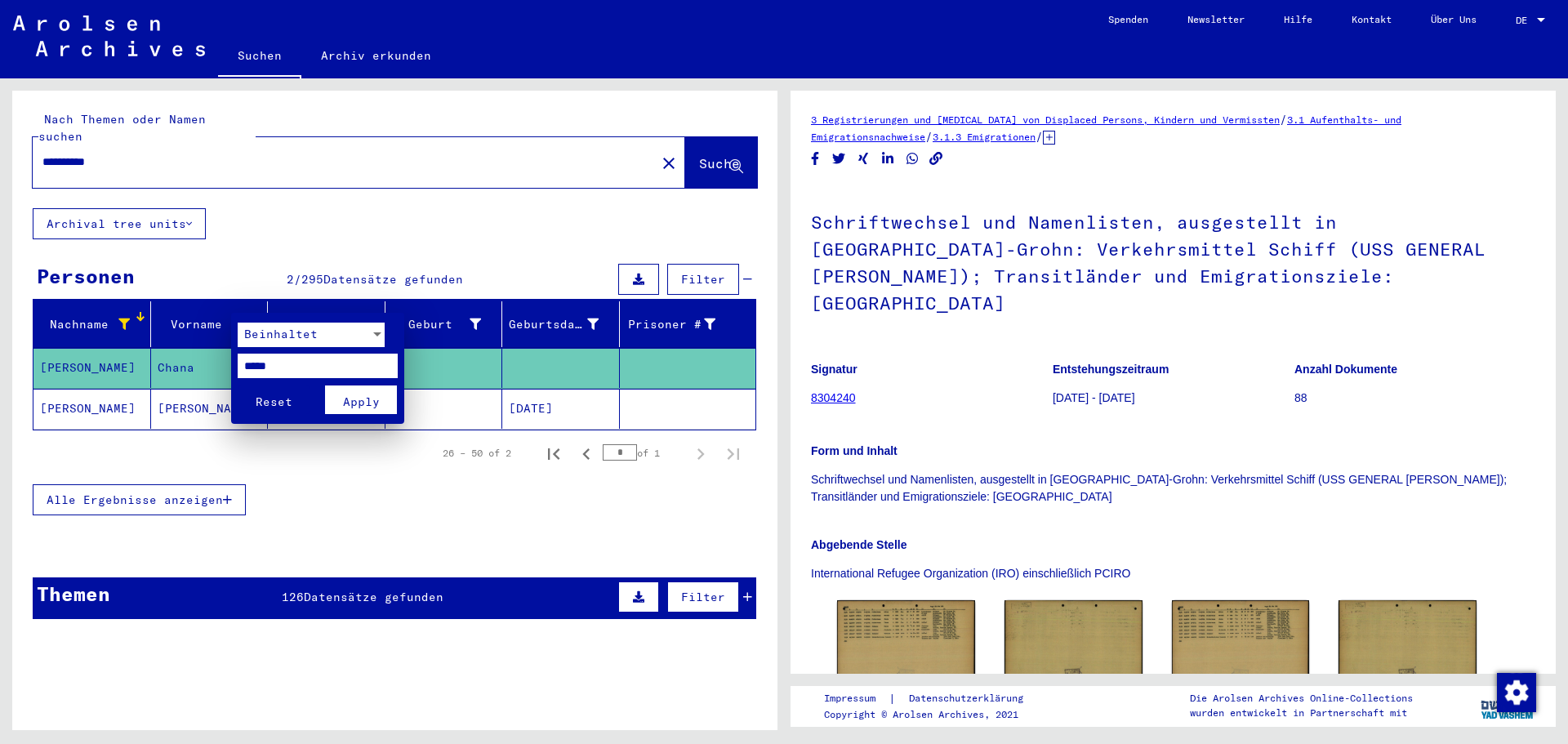
drag, startPoint x: 282, startPoint y: 368, endPoint x: 196, endPoint y: 368, distance: 86.0
click at [196, 368] on div "Beinhaltet ***** Reset Apply" at bounding box center [784, 372] width 1568 height 744
click at [255, 370] on input "*****" at bounding box center [317, 366] width 160 height 24
type input "*****"
click at [390, 406] on button "Apply" at bounding box center [360, 399] width 72 height 29
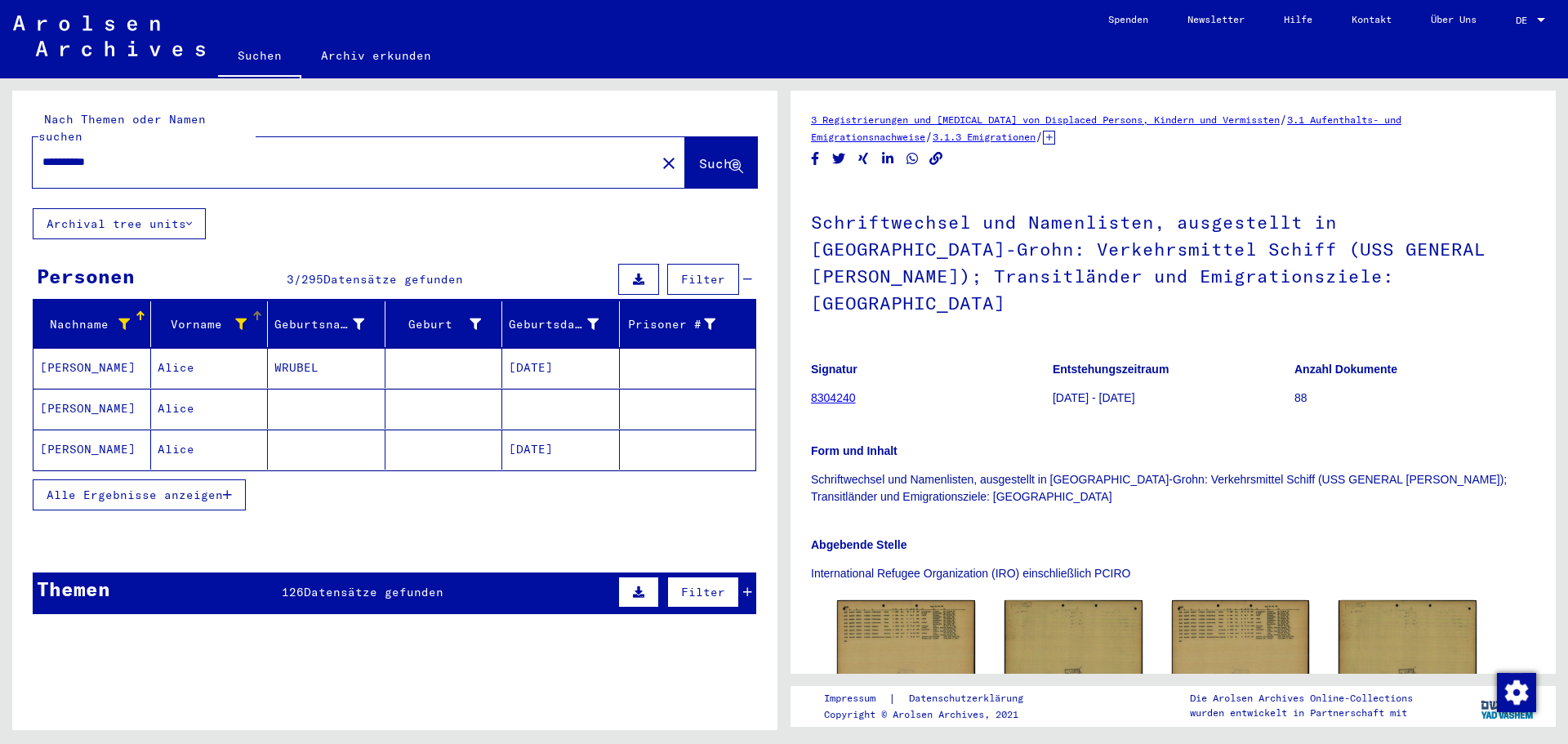
click at [546, 348] on mat-cell "[DATE]" at bounding box center [561, 368] width 117 height 40
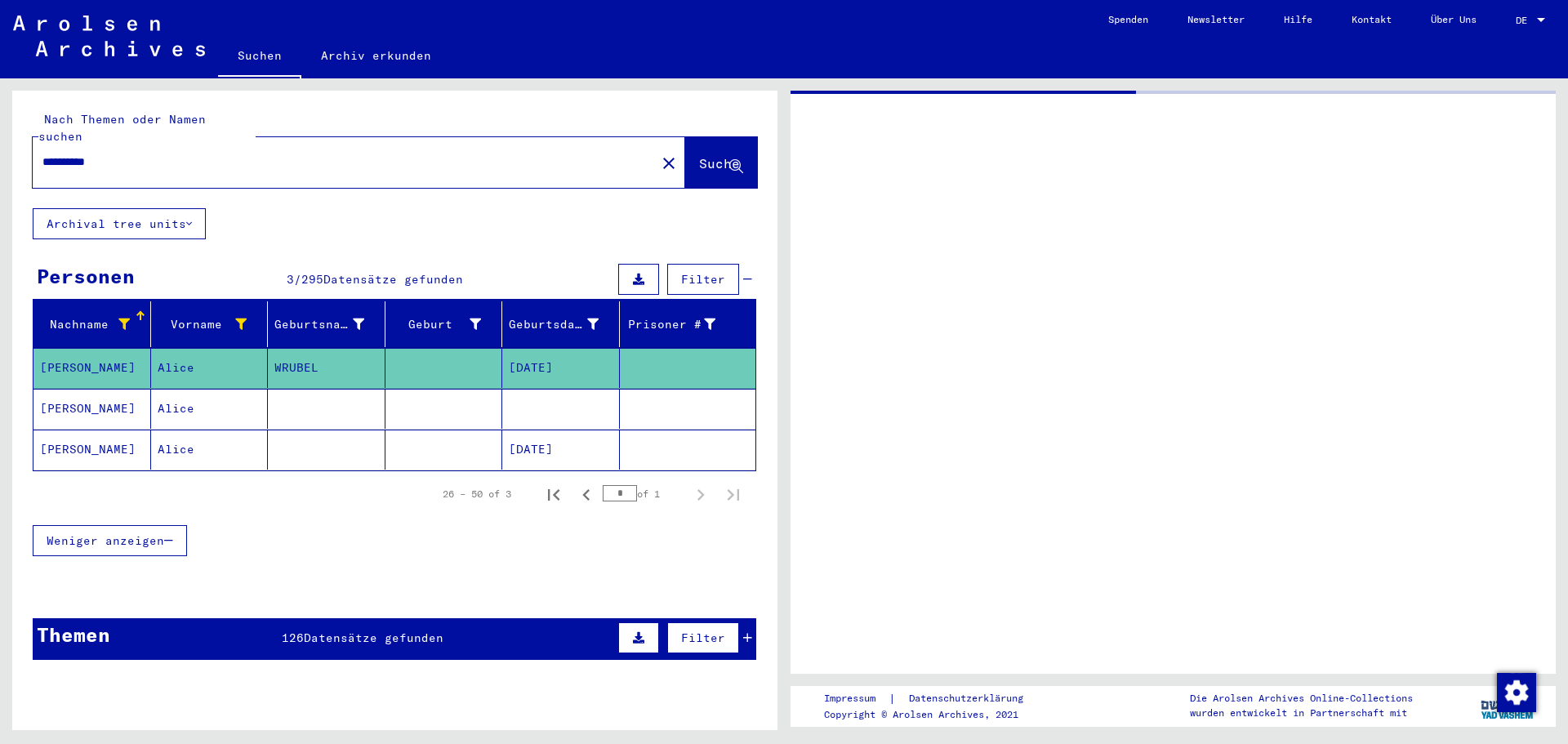
click at [546, 348] on mat-cell "[DATE]" at bounding box center [561, 368] width 117 height 40
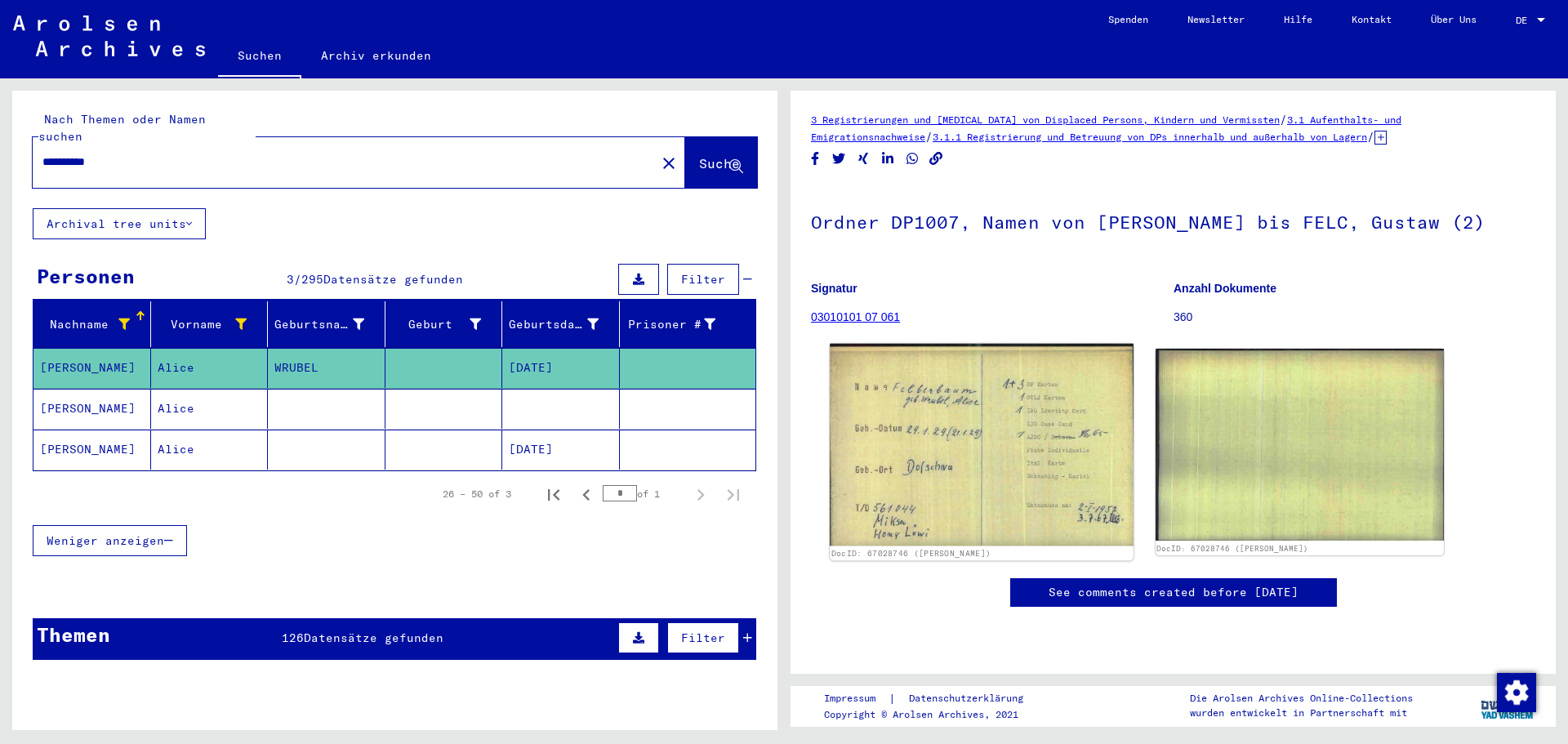
click at [1018, 472] on img at bounding box center [981, 445] width 303 height 202
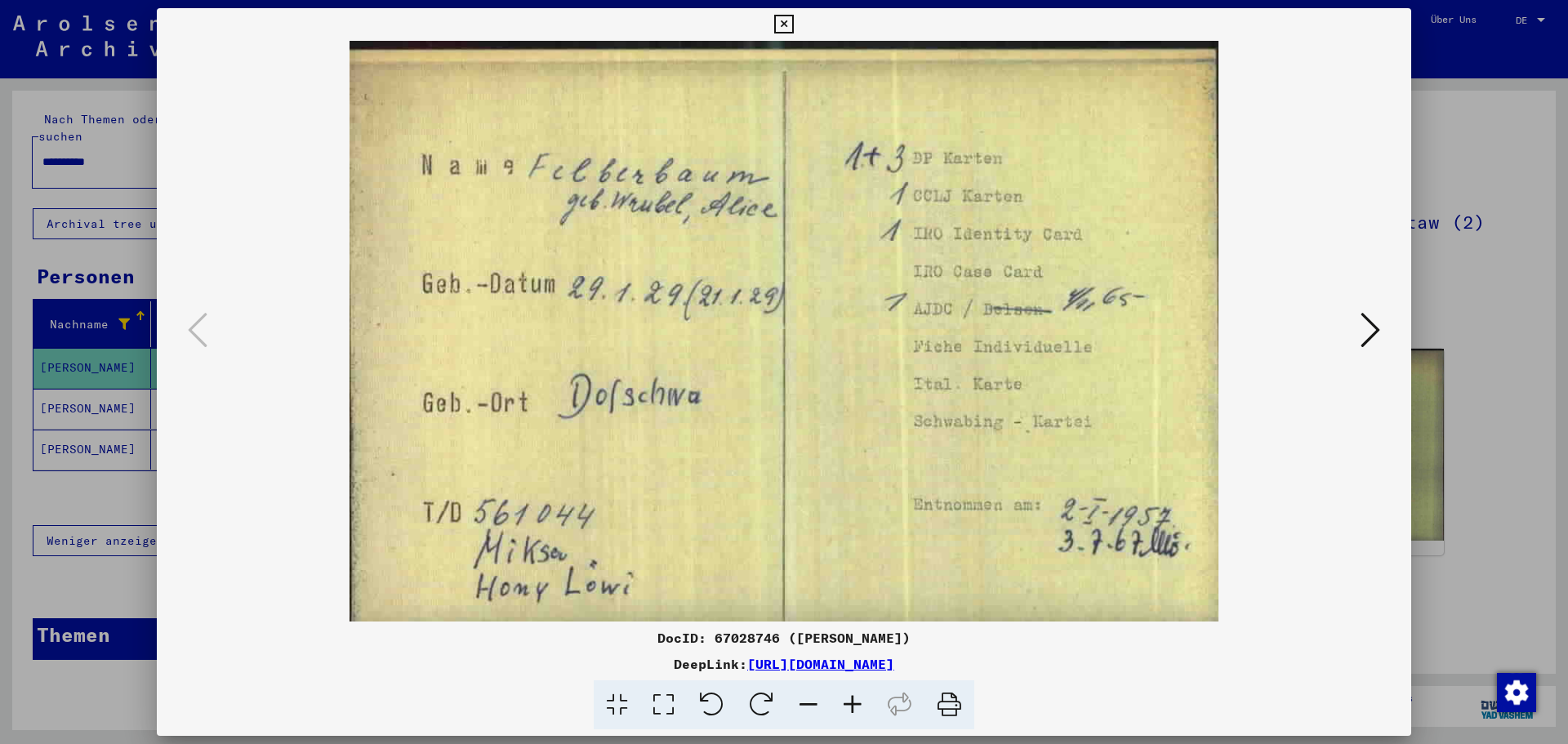
click at [1368, 323] on icon at bounding box center [1370, 329] width 20 height 39
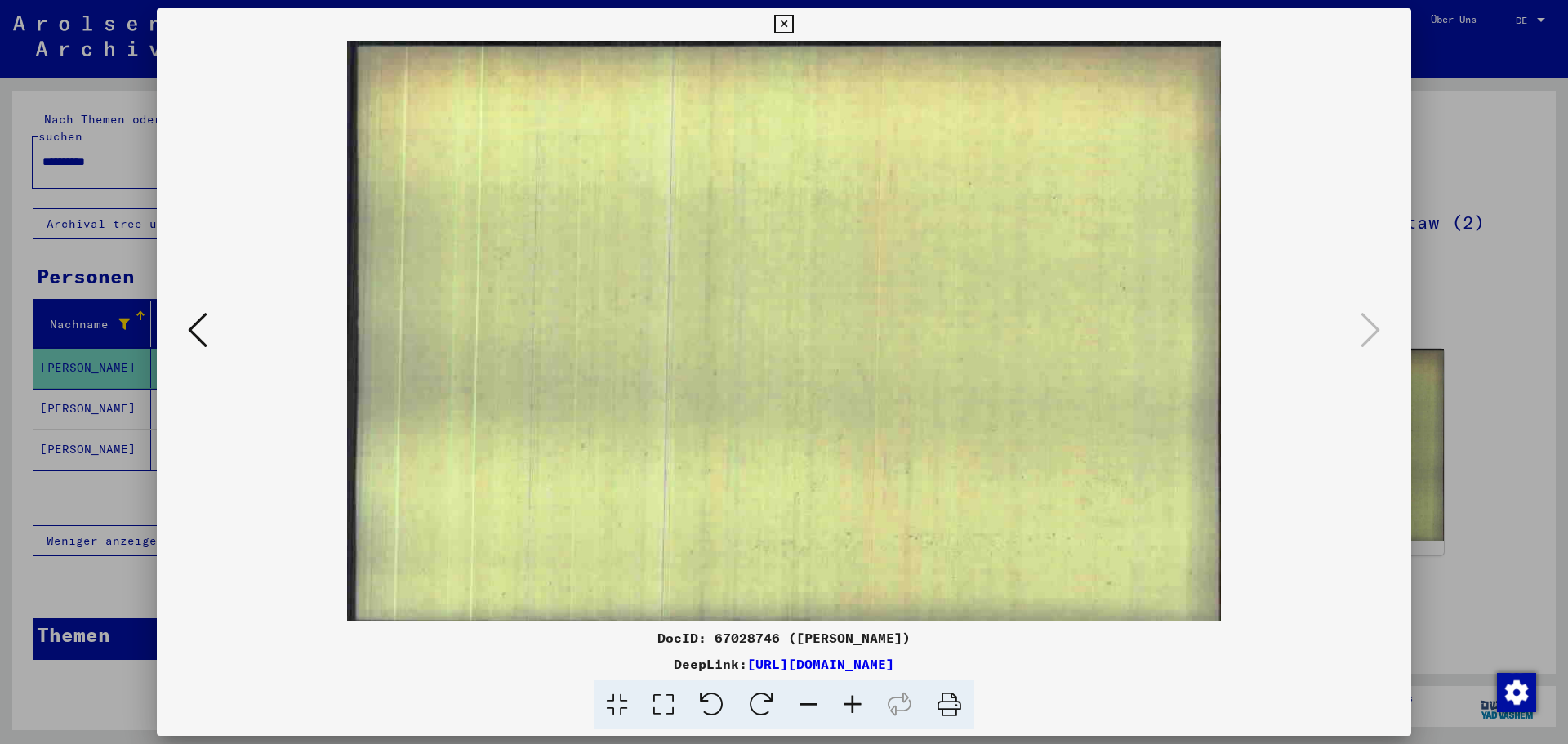
click at [206, 319] on icon at bounding box center [197, 329] width 20 height 39
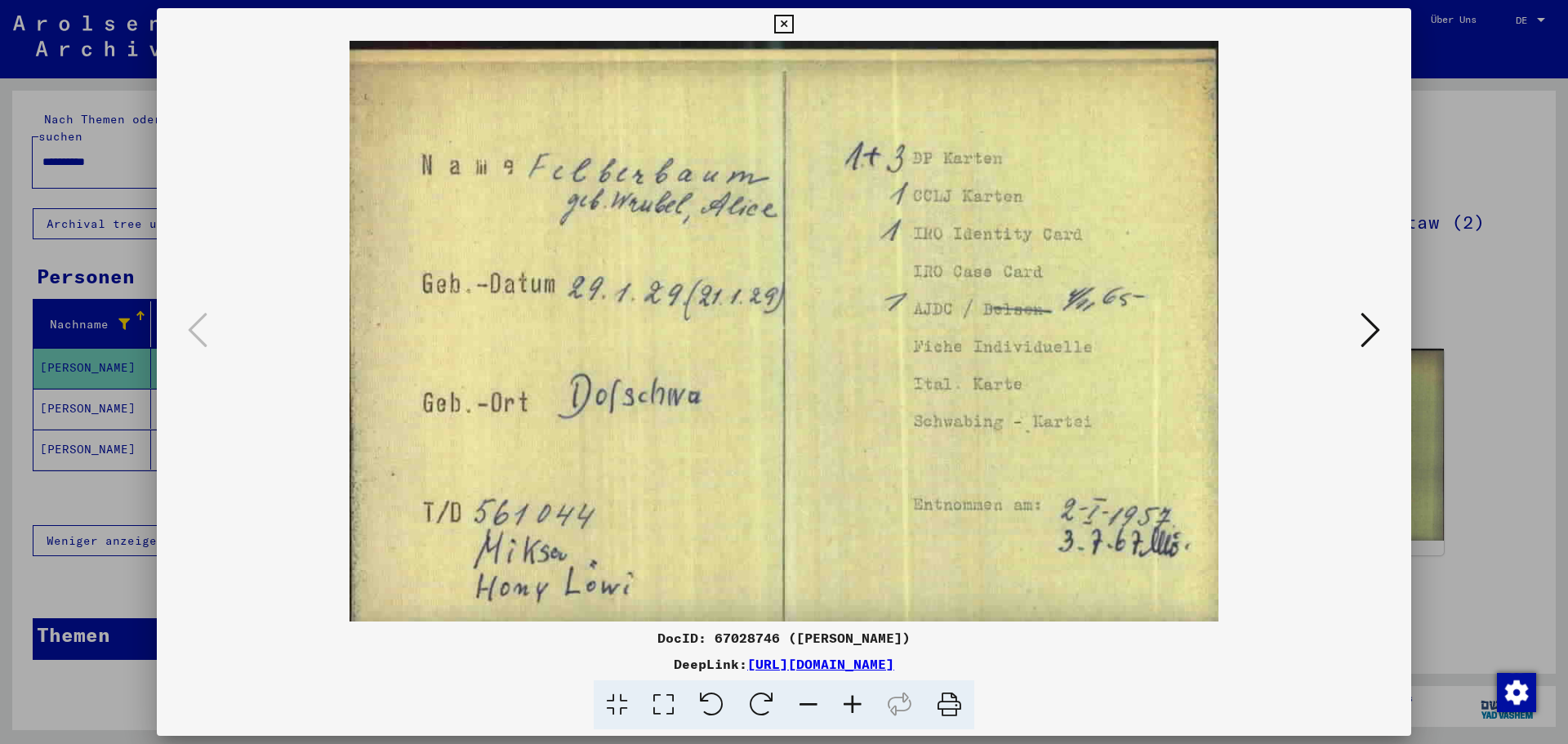
click at [143, 247] on div at bounding box center [784, 372] width 1568 height 744
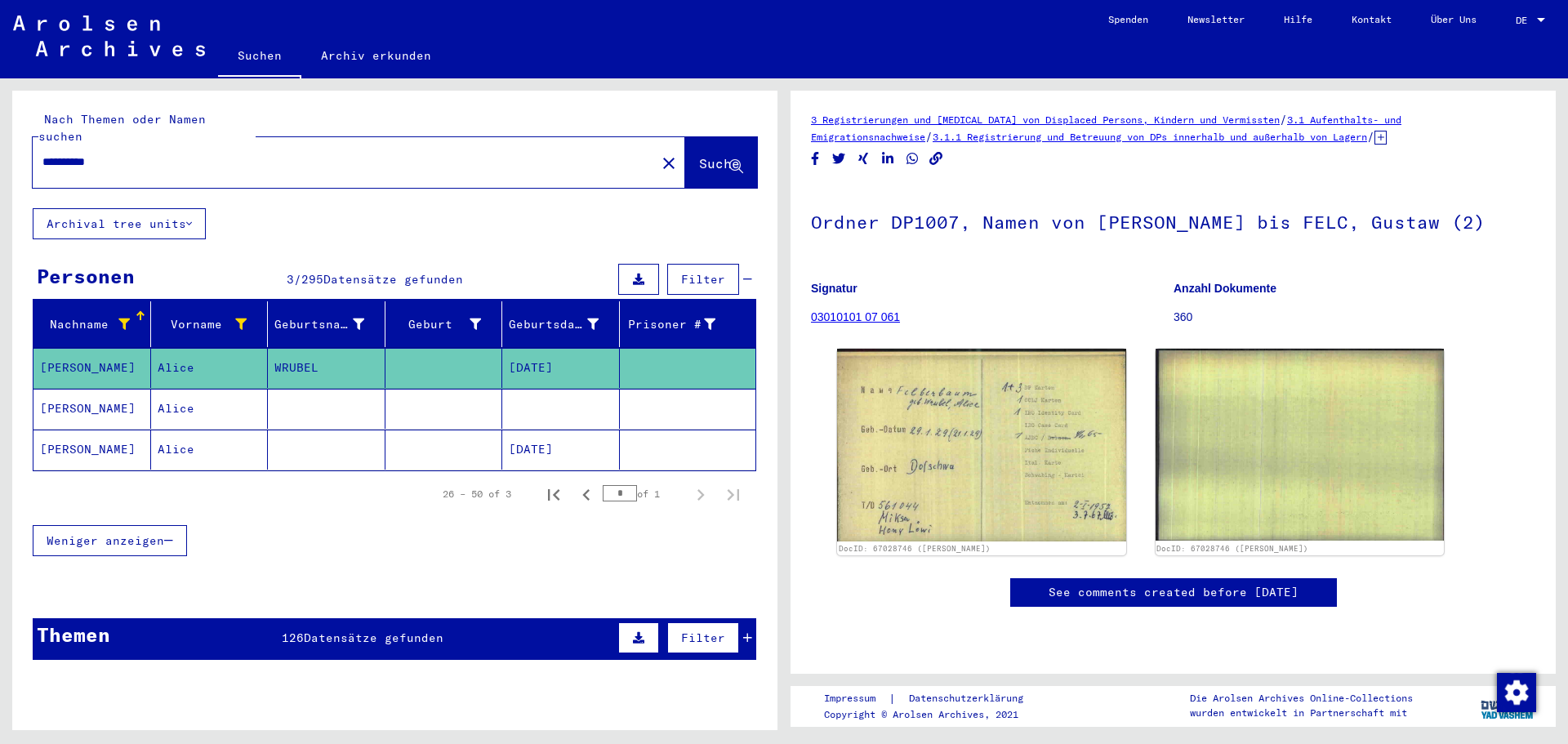
click at [218, 389] on mat-cell "Alice" at bounding box center [210, 409] width 117 height 40
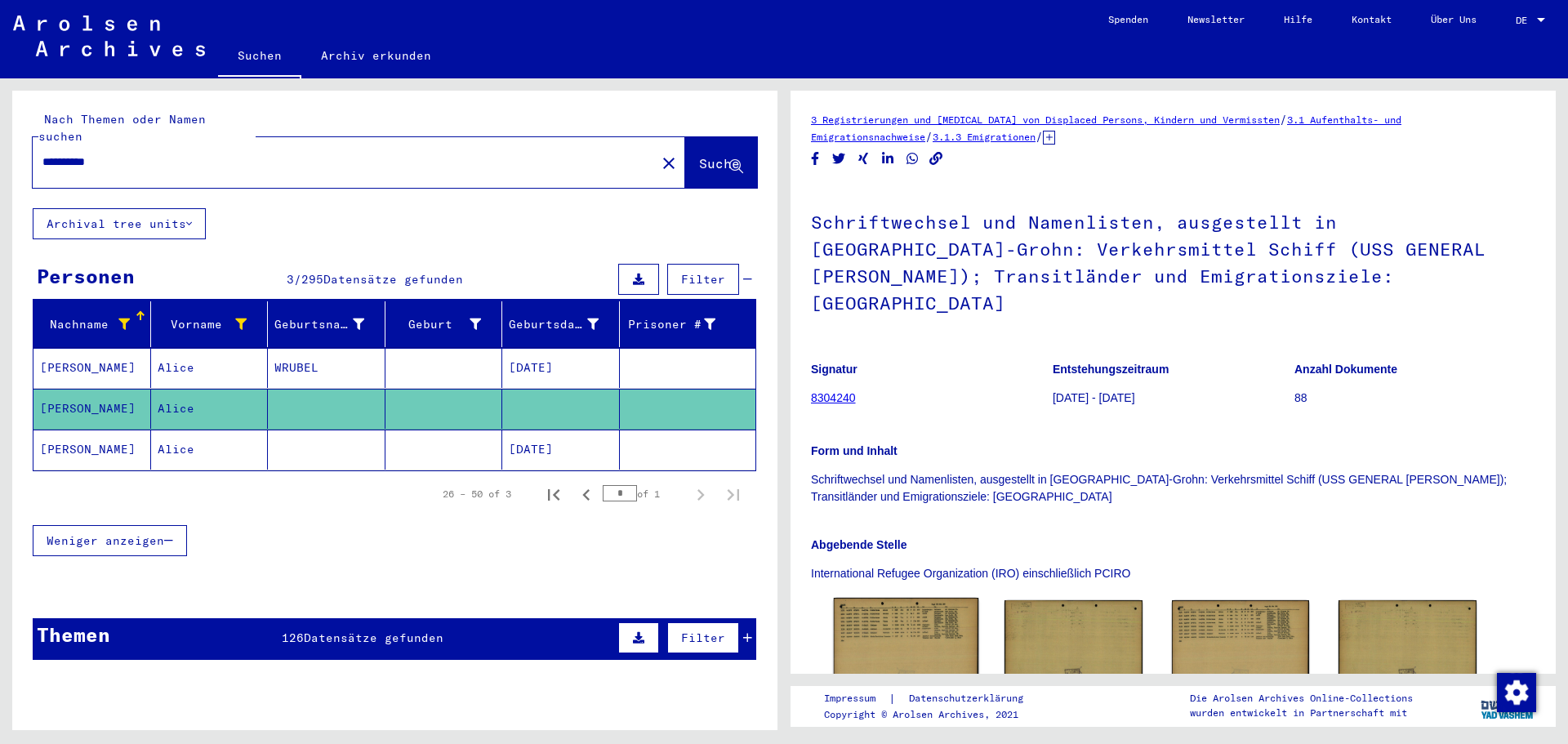
click at [930, 620] on img at bounding box center [905, 643] width 144 height 90
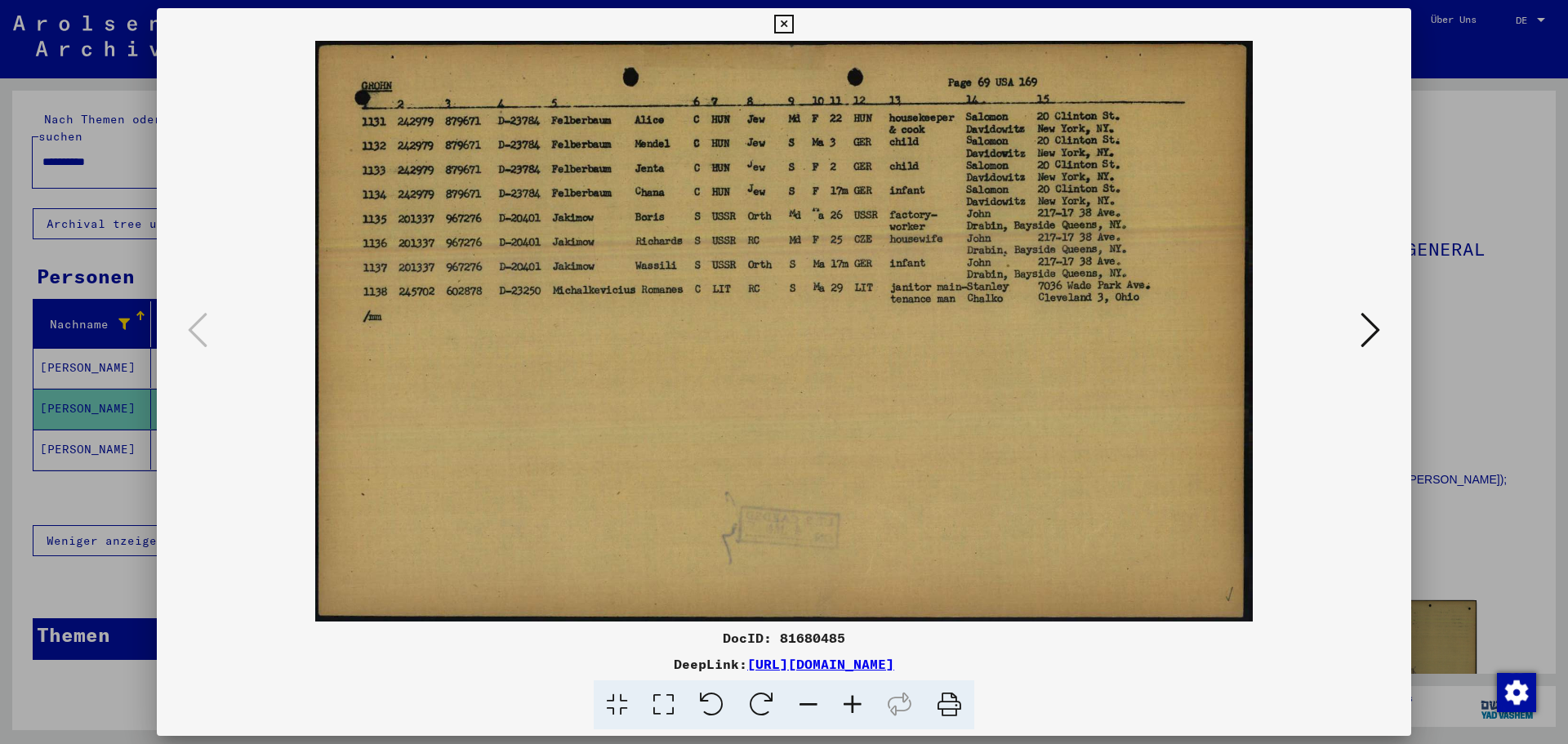
click at [930, 620] on div "DocID: 81680485 DeepLink: [URL][DOMAIN_NAME]" at bounding box center [784, 369] width 1254 height 722
click at [1363, 335] on icon at bounding box center [1370, 329] width 20 height 39
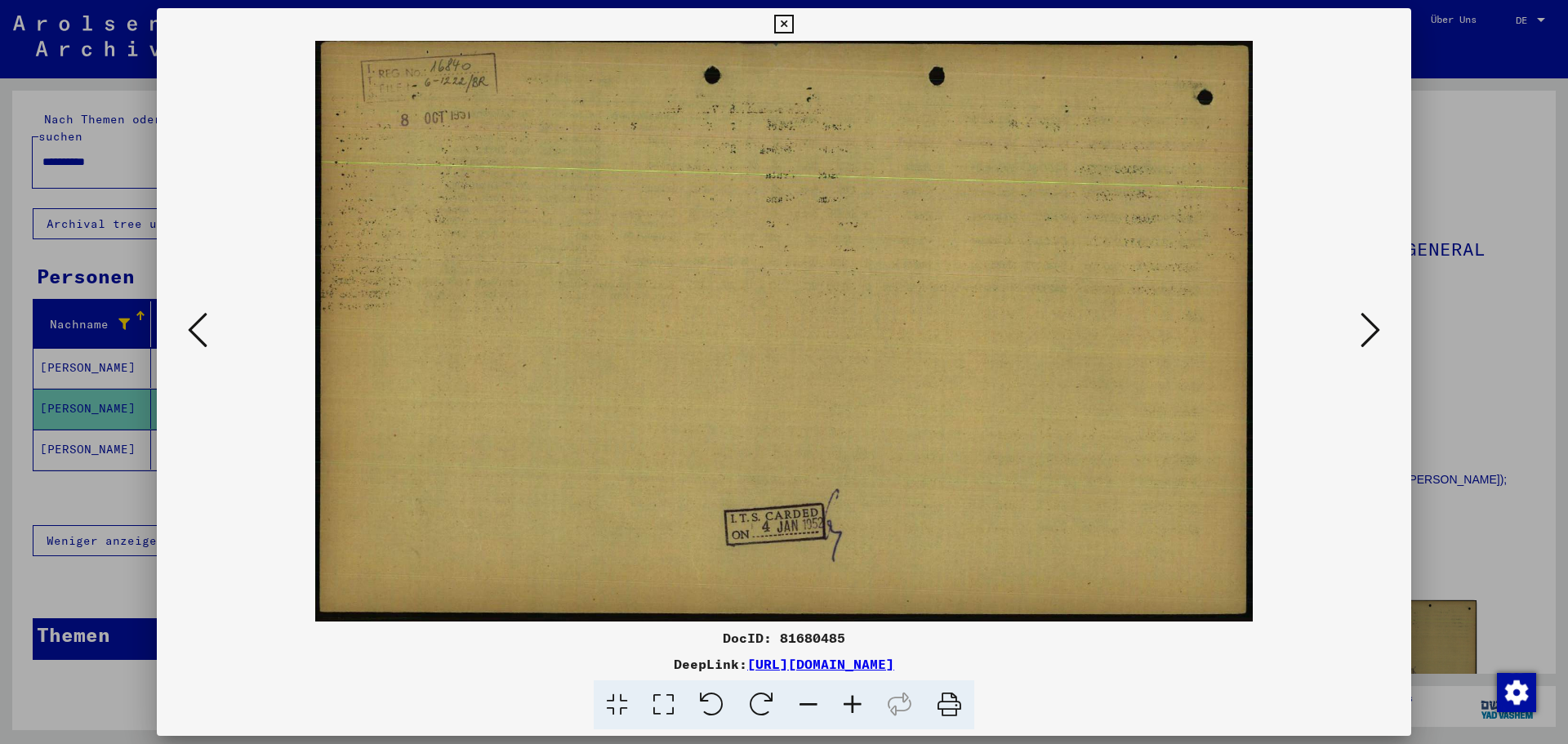
drag, startPoint x: 1363, startPoint y: 335, endPoint x: 1225, endPoint y: 336, distance: 138.0
click at [1362, 335] on icon at bounding box center [1370, 329] width 20 height 39
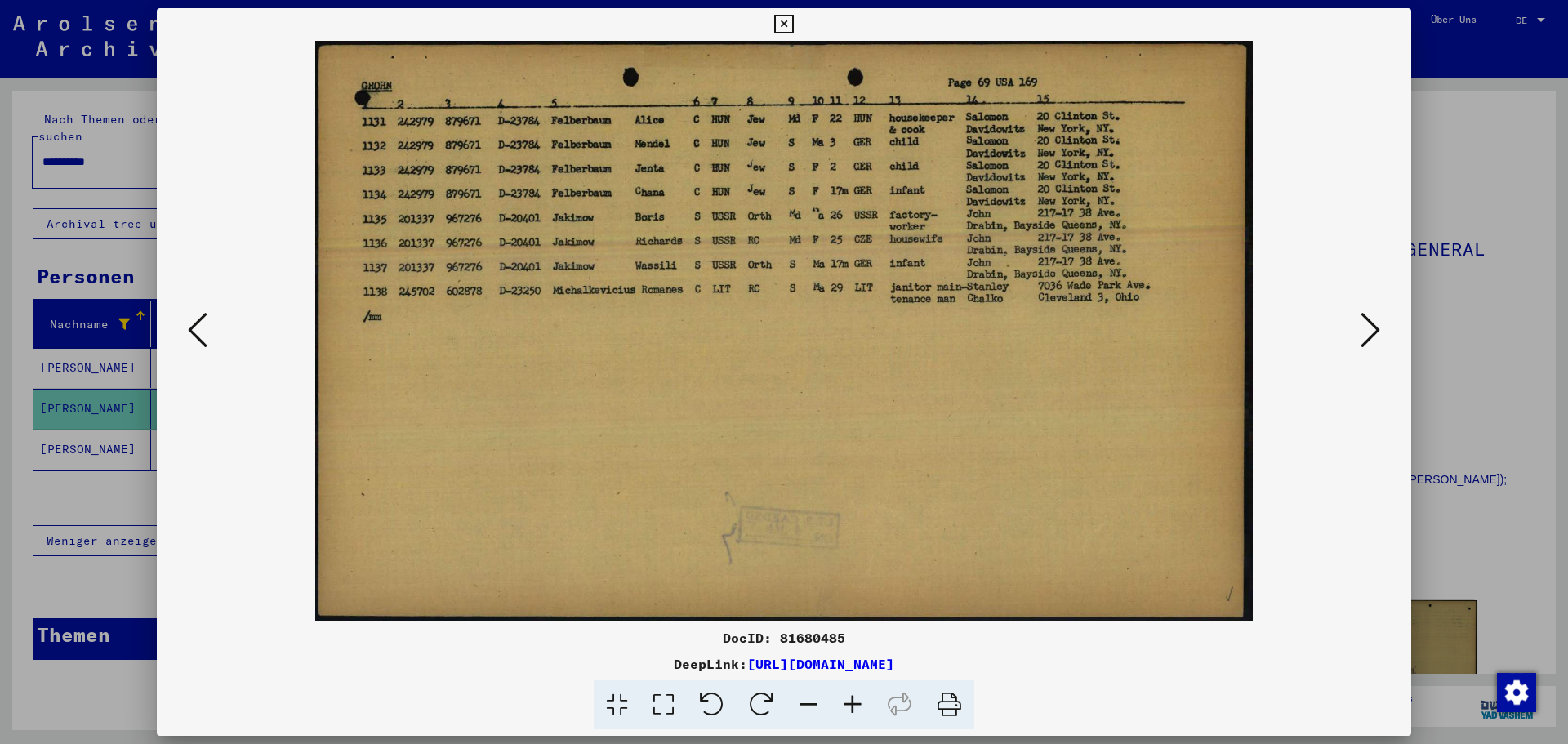
click at [217, 318] on img at bounding box center [784, 331] width 1144 height 581
click at [181, 318] on div at bounding box center [784, 331] width 1254 height 581
click at [1332, 385] on img at bounding box center [784, 331] width 1144 height 581
click at [1355, 337] on div at bounding box center [784, 331] width 1254 height 581
click at [80, 479] on div at bounding box center [784, 372] width 1568 height 744
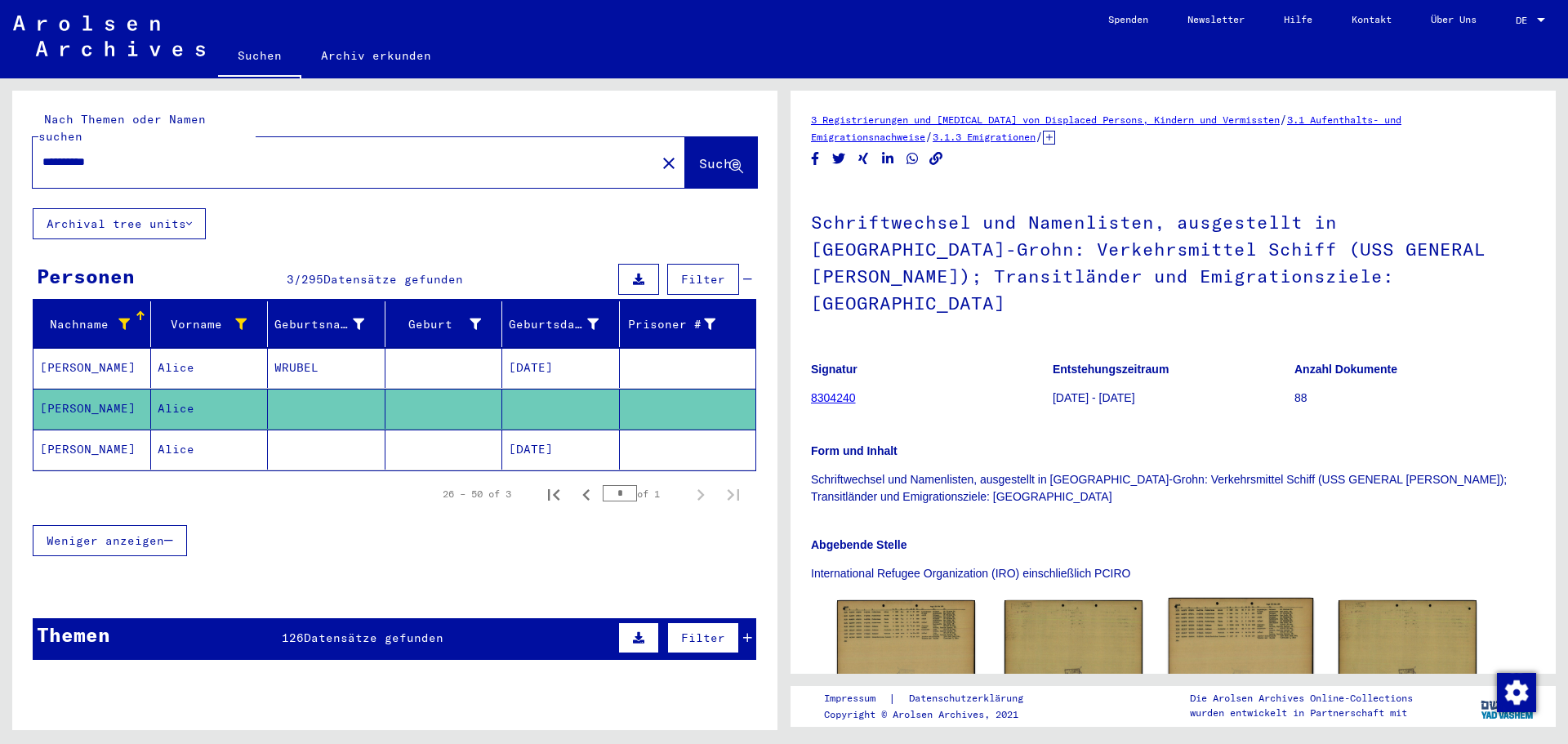
click at [1209, 598] on img at bounding box center [1240, 643] width 144 height 90
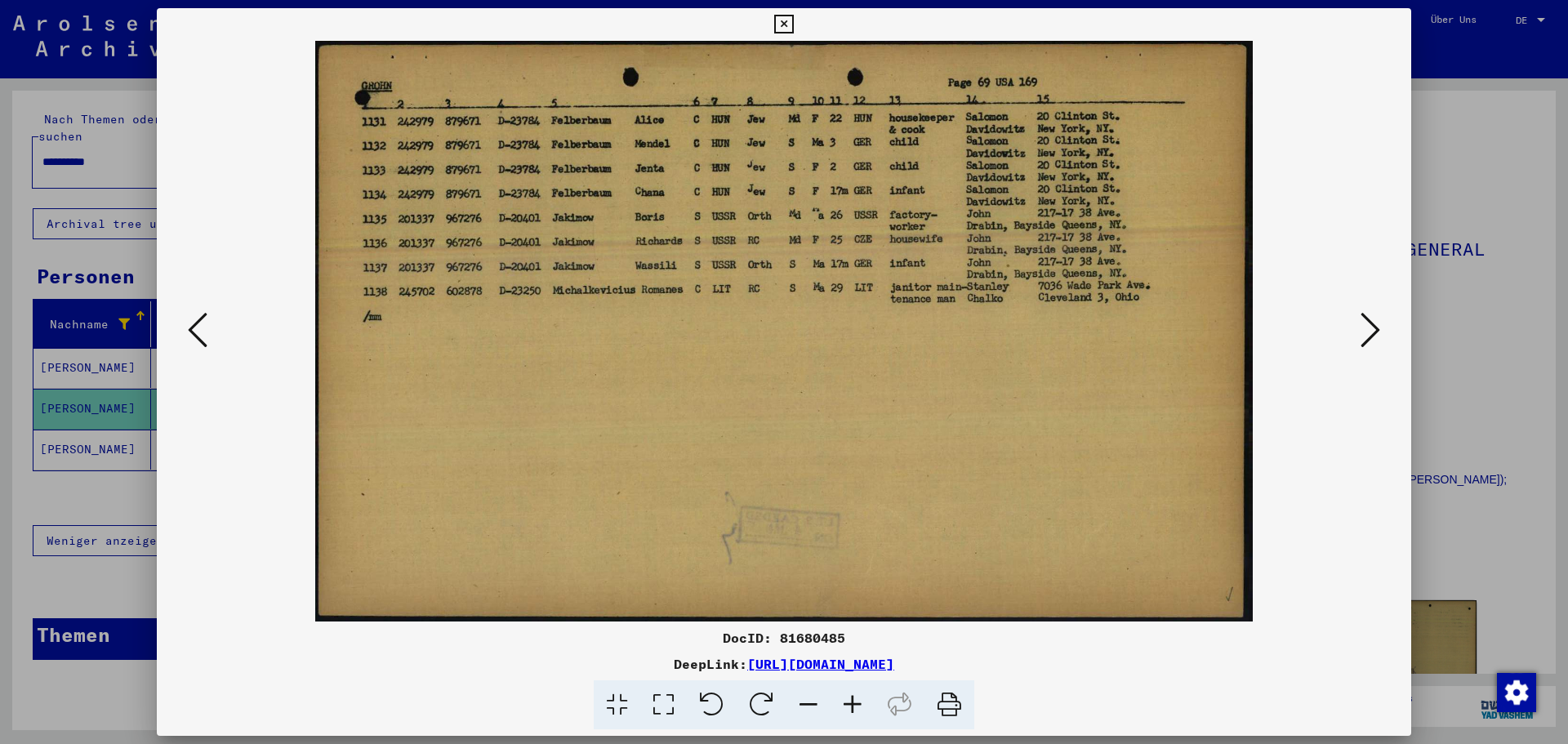
click at [204, 331] on icon at bounding box center [197, 329] width 20 height 39
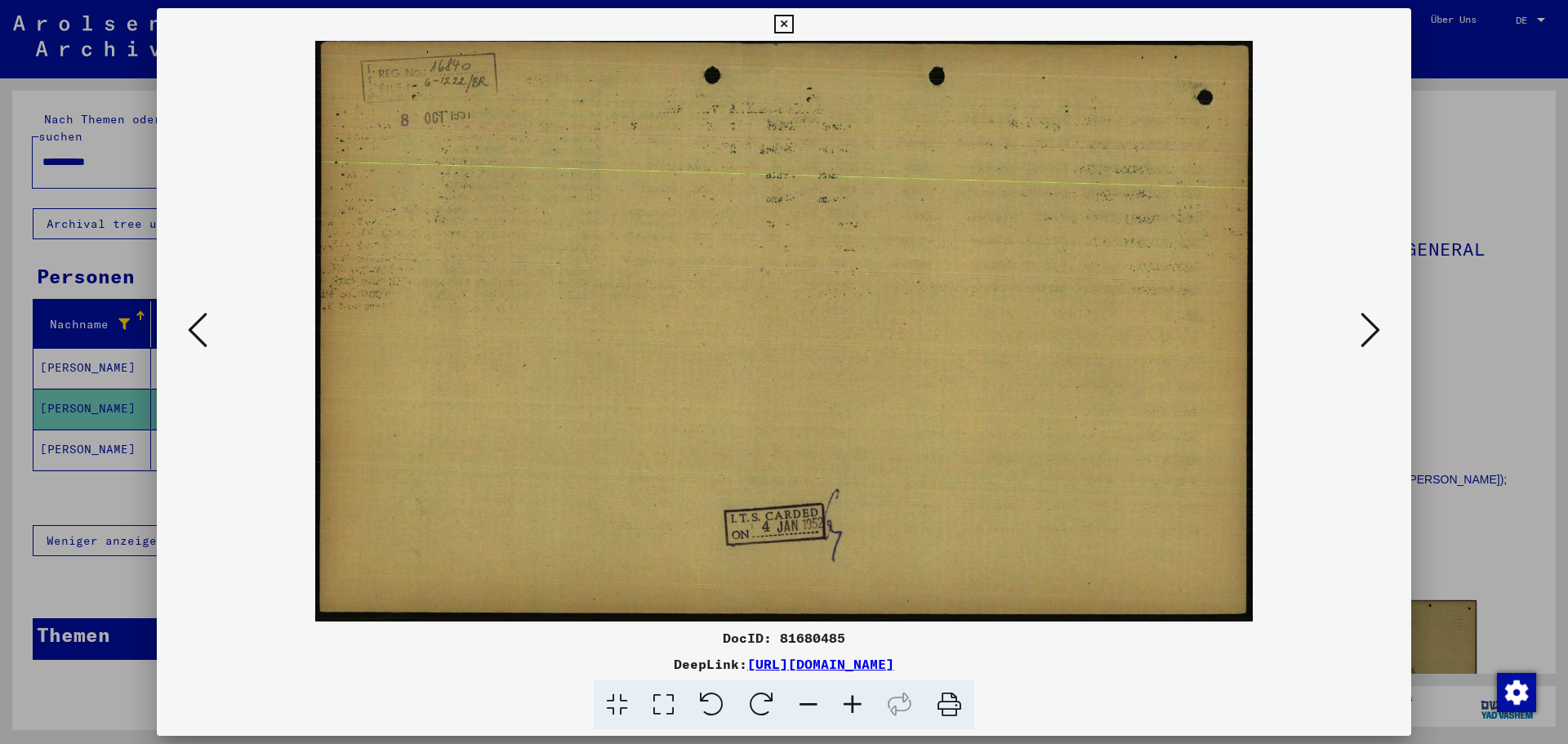
click at [204, 331] on icon at bounding box center [197, 329] width 20 height 39
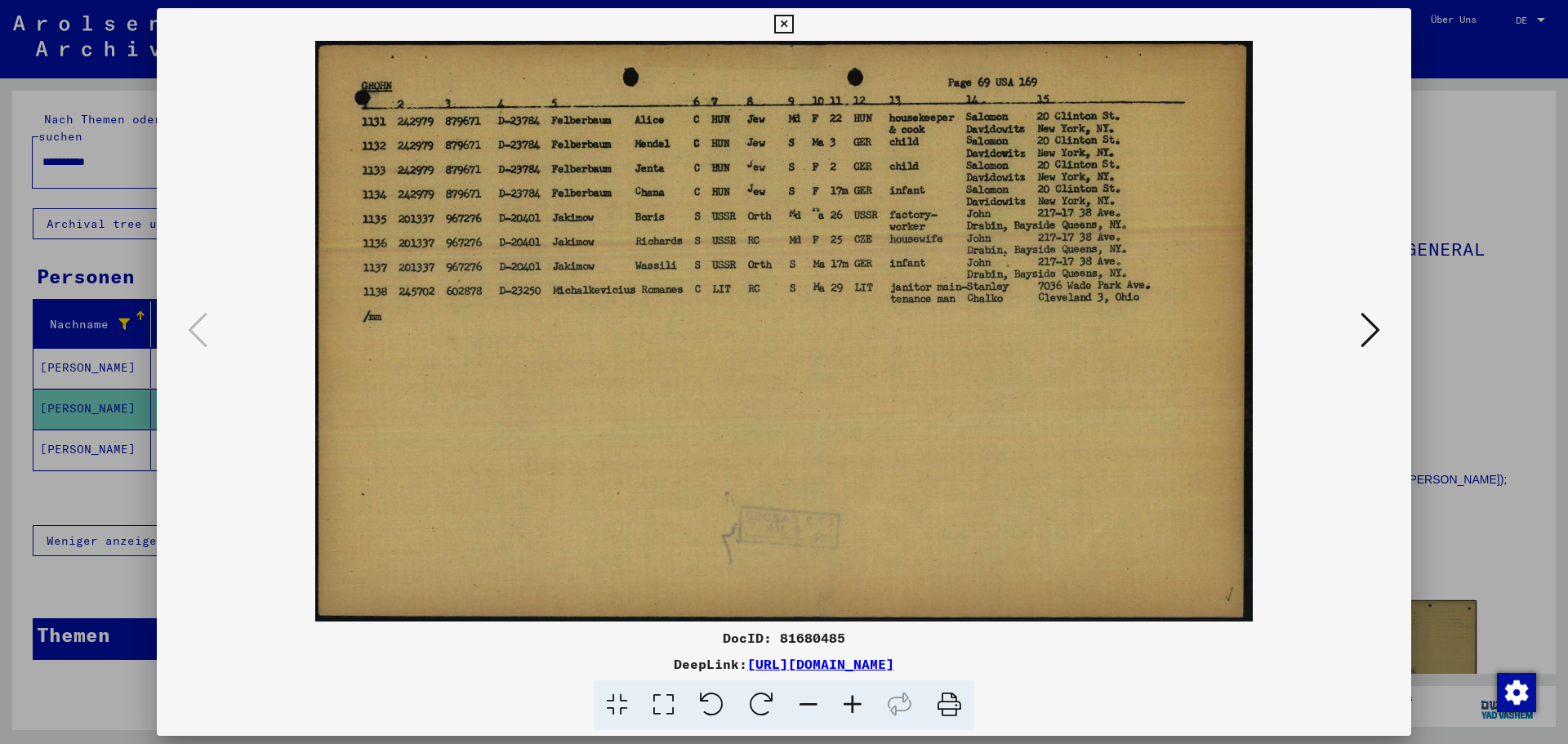
click at [1357, 329] on button at bounding box center [1370, 331] width 29 height 47
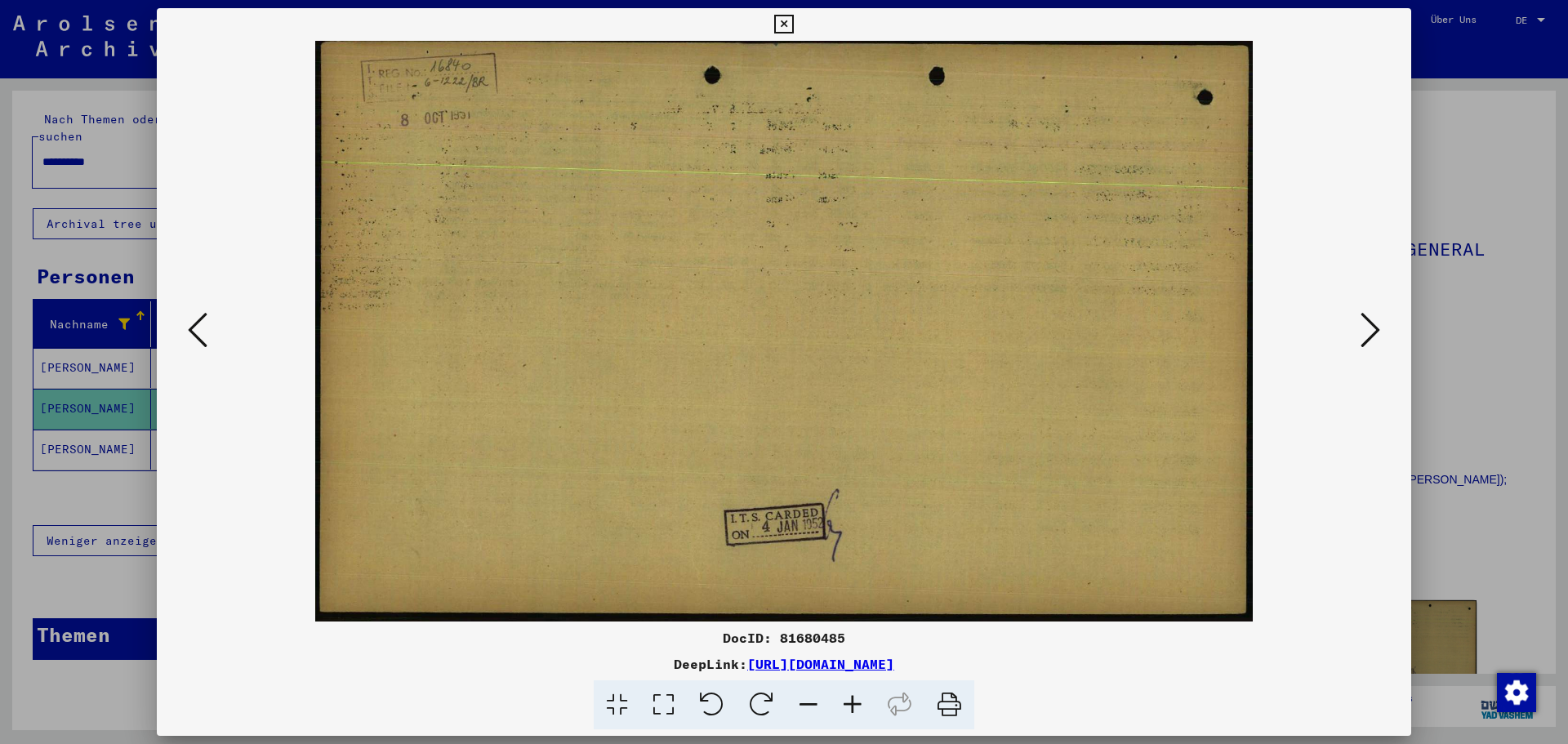
click at [1357, 329] on button at bounding box center [1370, 331] width 29 height 47
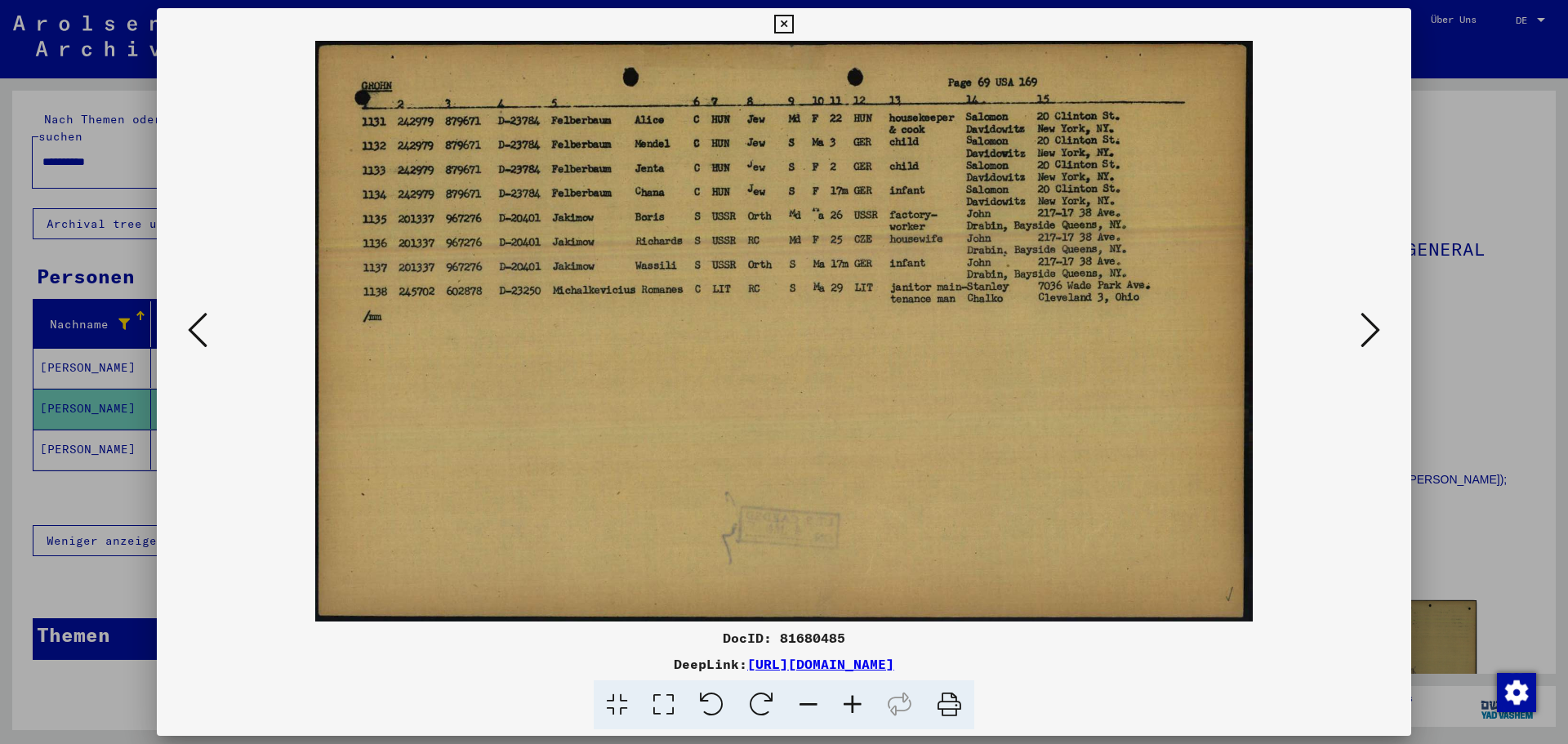
drag, startPoint x: 87, startPoint y: 481, endPoint x: 106, endPoint y: 468, distance: 23.0
click at [90, 480] on div at bounding box center [784, 372] width 1568 height 744
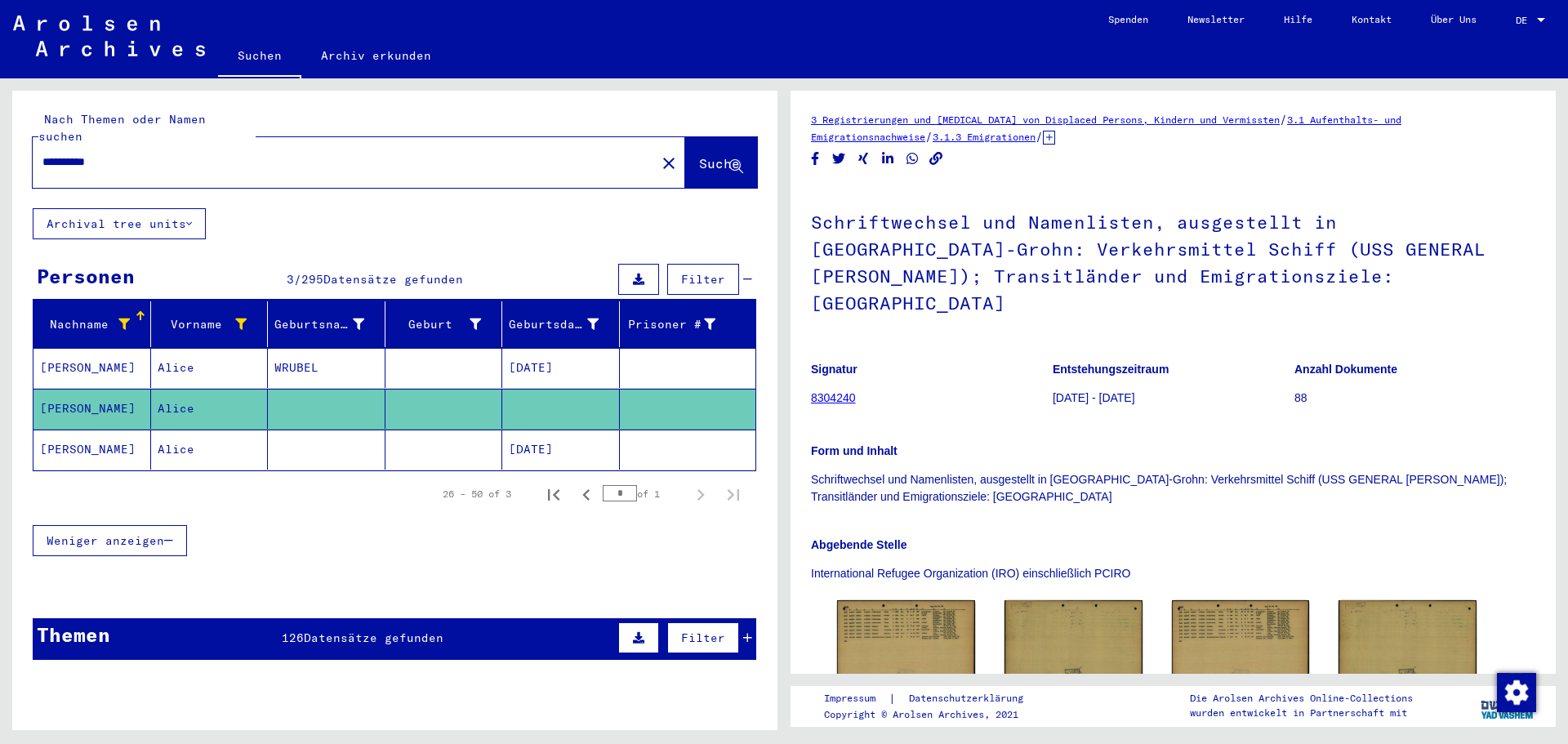
click at [175, 442] on mat-cell "Alice" at bounding box center [210, 449] width 117 height 40
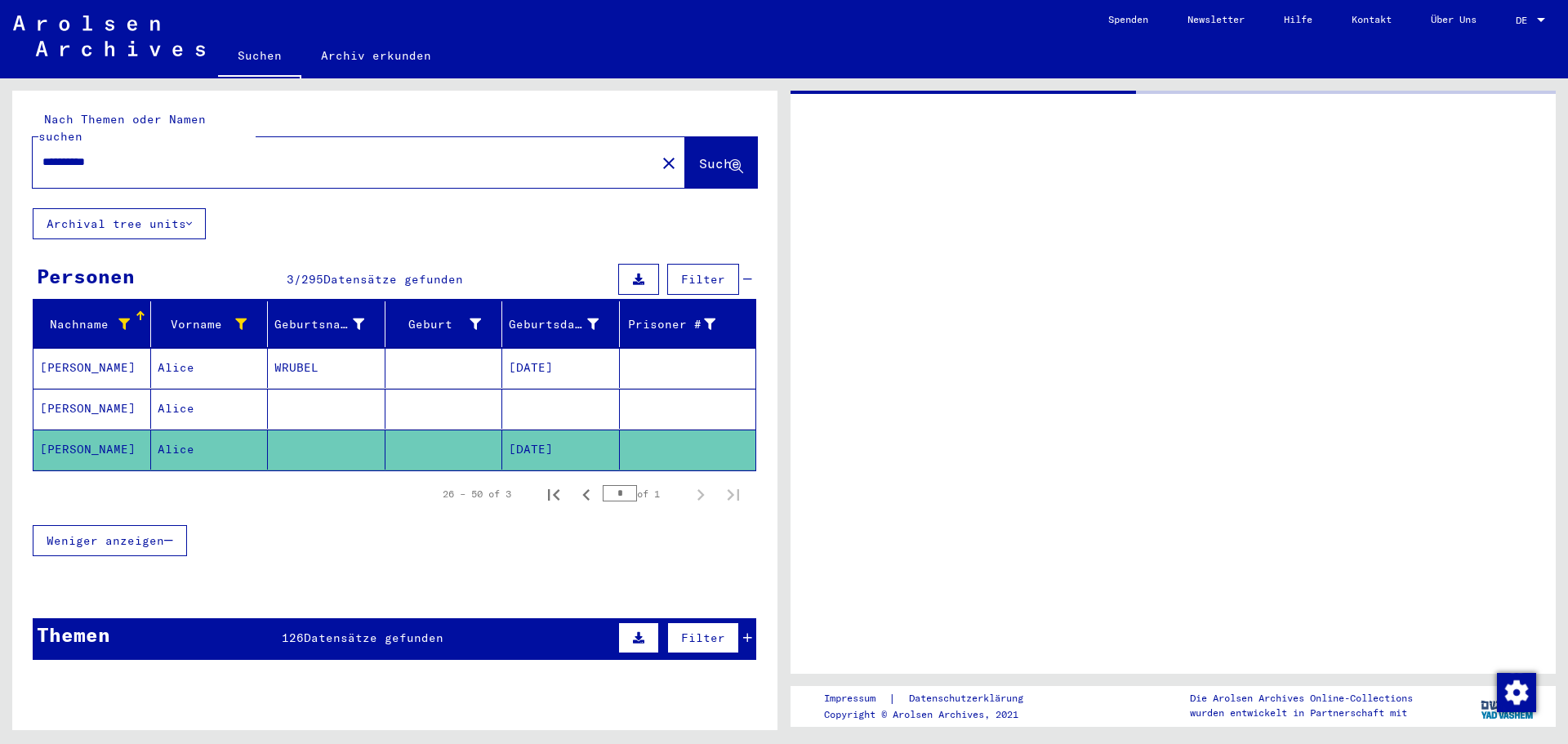
click at [175, 442] on mat-cell "Alice" at bounding box center [210, 449] width 117 height 40
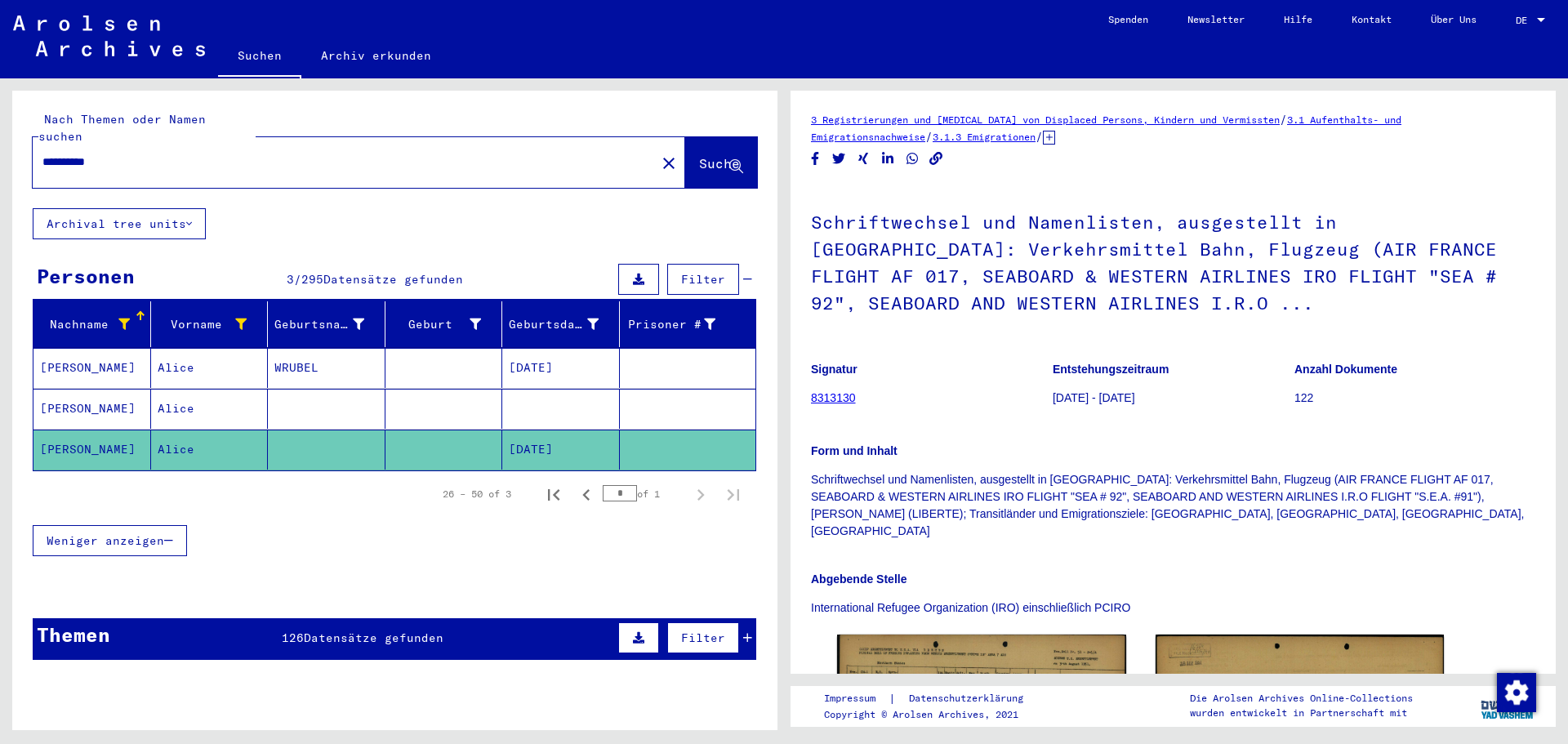
click at [175, 442] on mat-cell "Alice" at bounding box center [210, 449] width 117 height 40
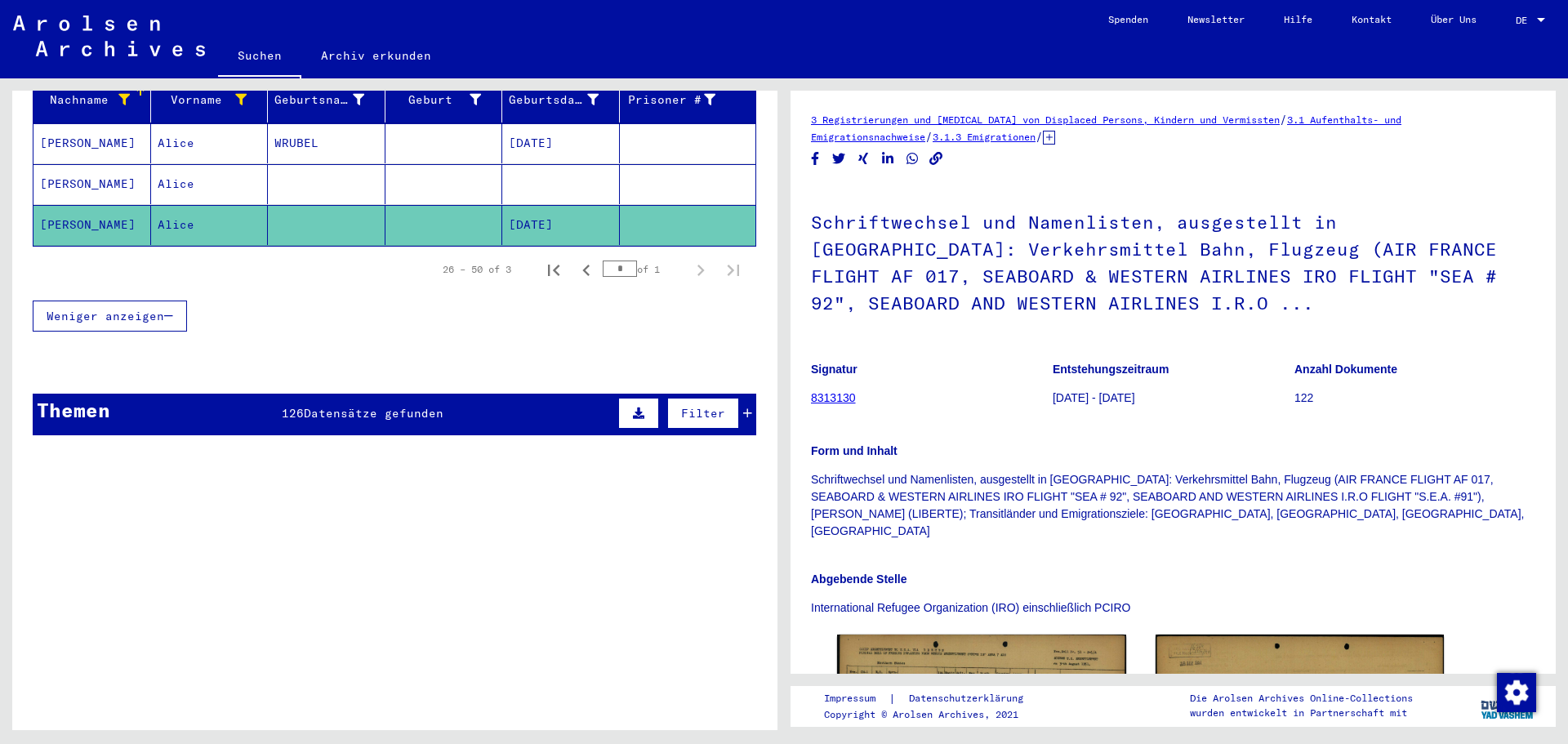
scroll to position [245, 0]
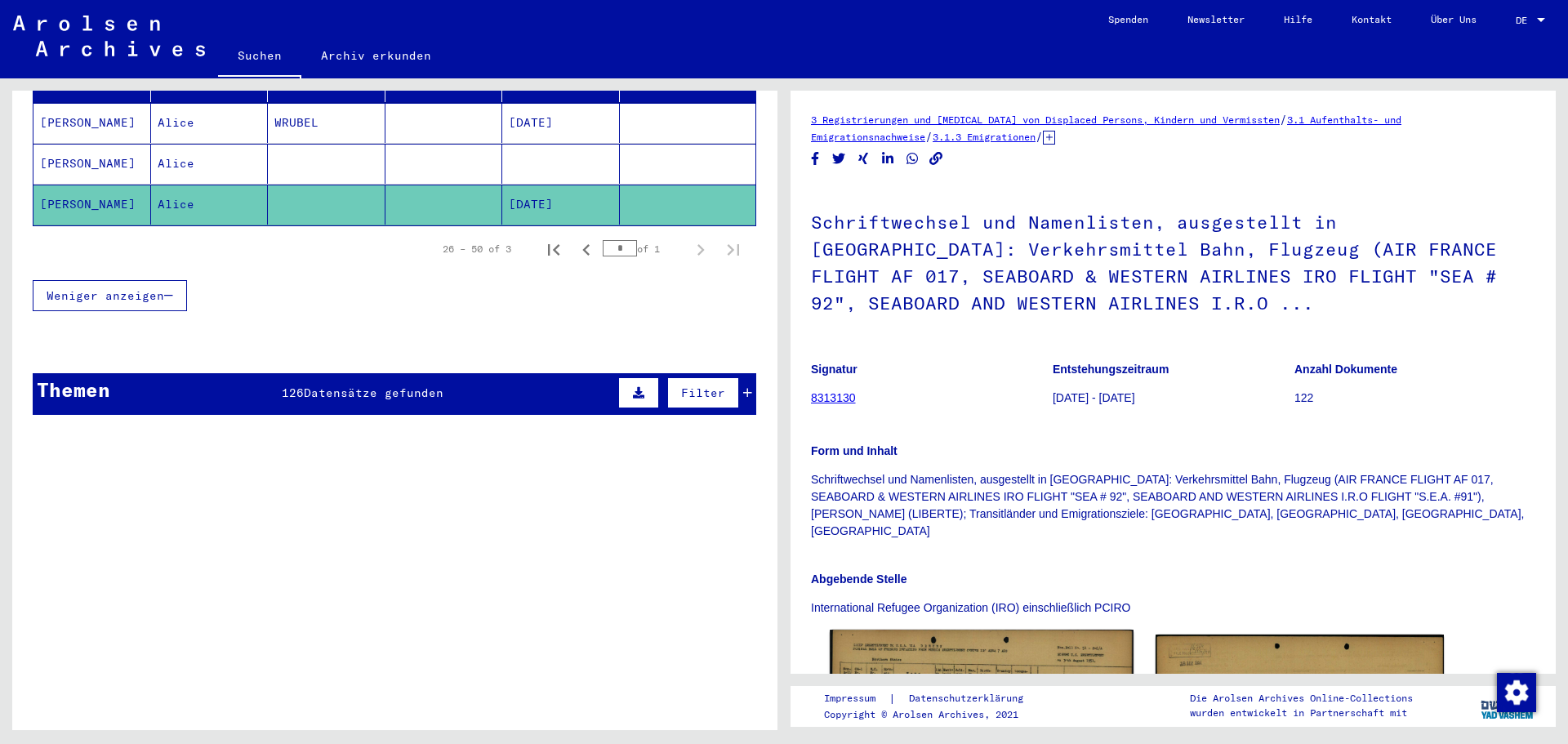
click at [964, 661] on img at bounding box center [981, 723] width 303 height 188
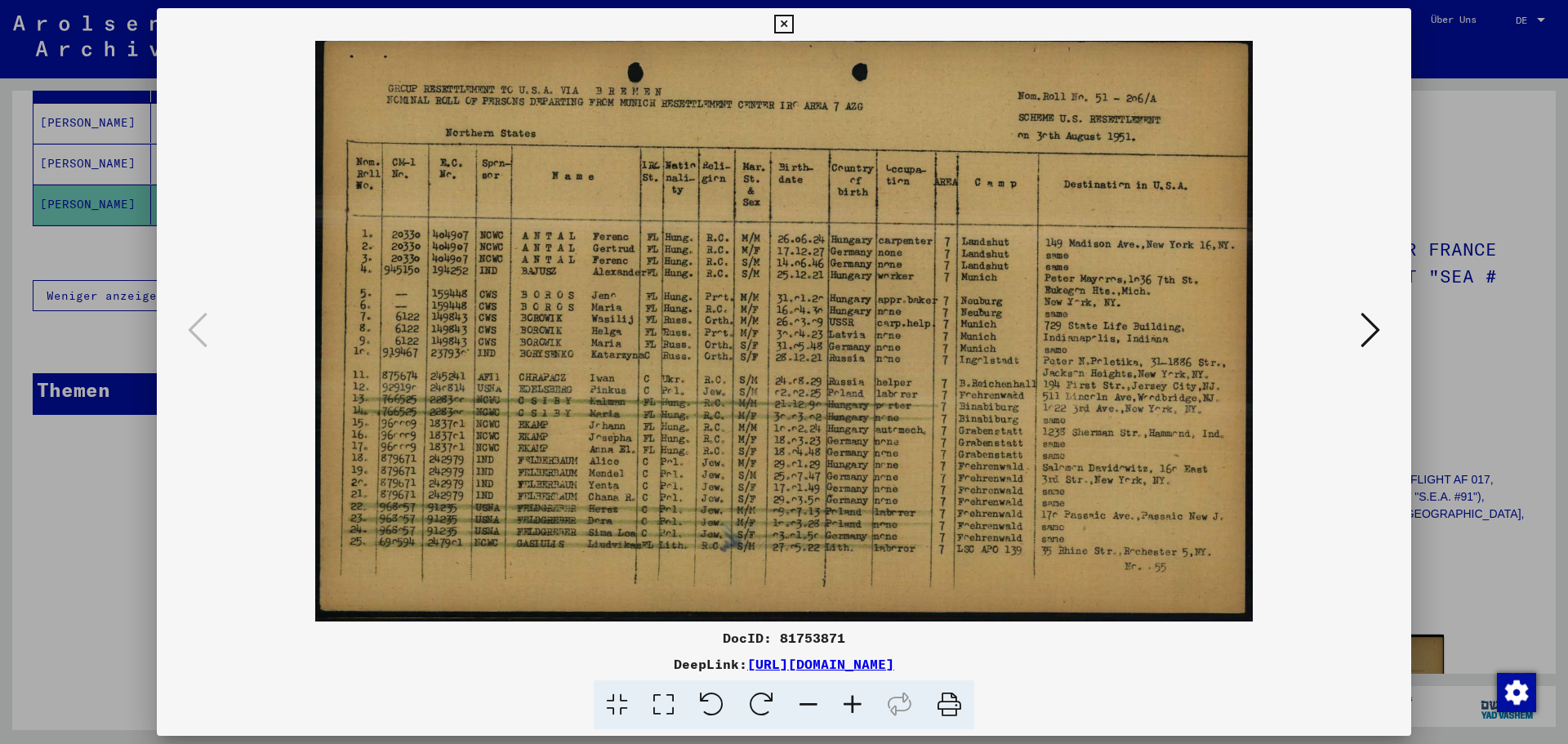
click at [964, 660] on mat-dialog-container "DocID: 81753871 DeepLink: [URL][DOMAIN_NAME]" at bounding box center [784, 372] width 1254 height 728
click at [1372, 337] on icon at bounding box center [1370, 329] width 20 height 39
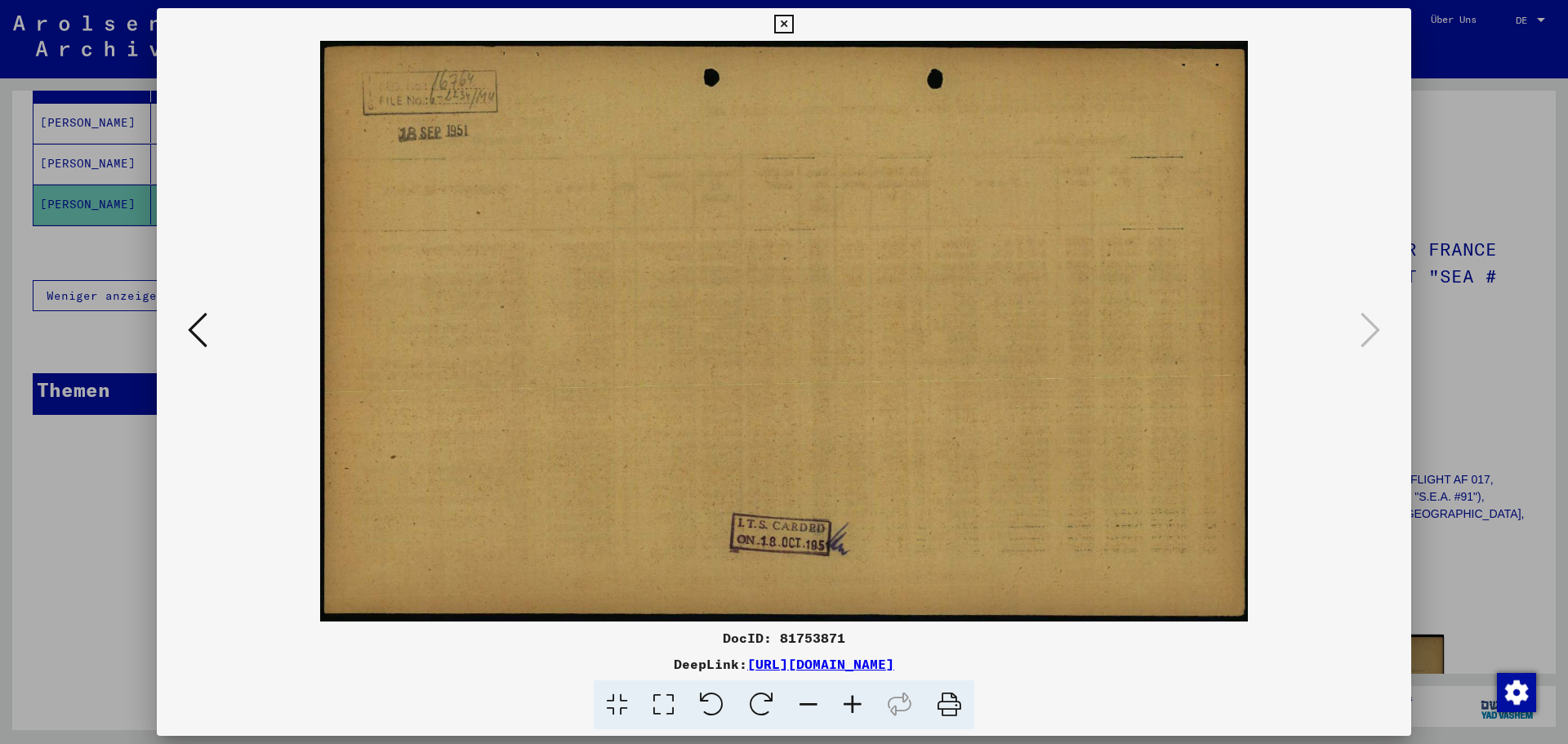
click at [1341, 420] on img at bounding box center [784, 331] width 1144 height 581
click at [105, 401] on div at bounding box center [784, 372] width 1568 height 744
